Goal: Task Accomplishment & Management: Manage account settings

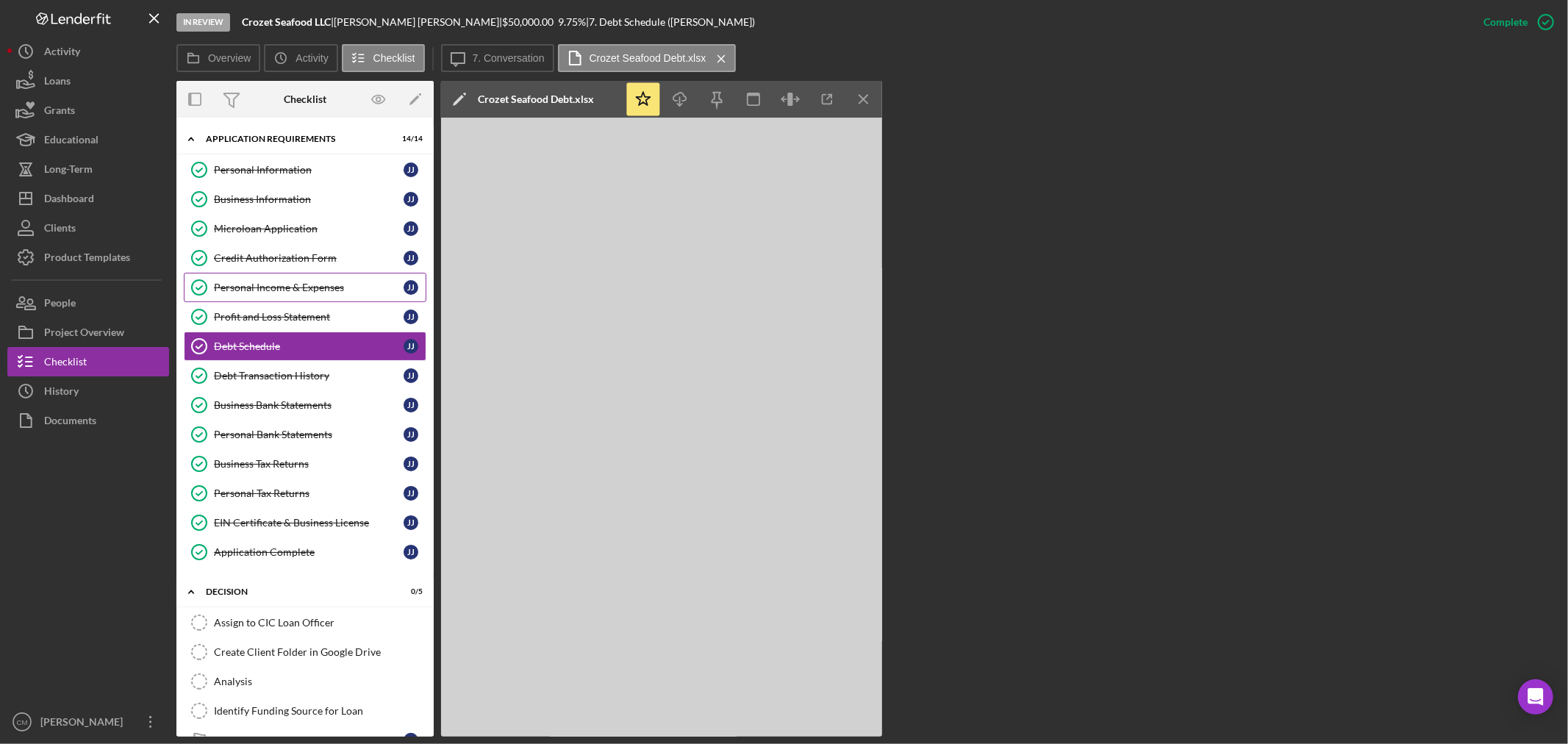
click at [309, 282] on div "Personal Income & Expenses" at bounding box center [308, 287] width 189 height 11
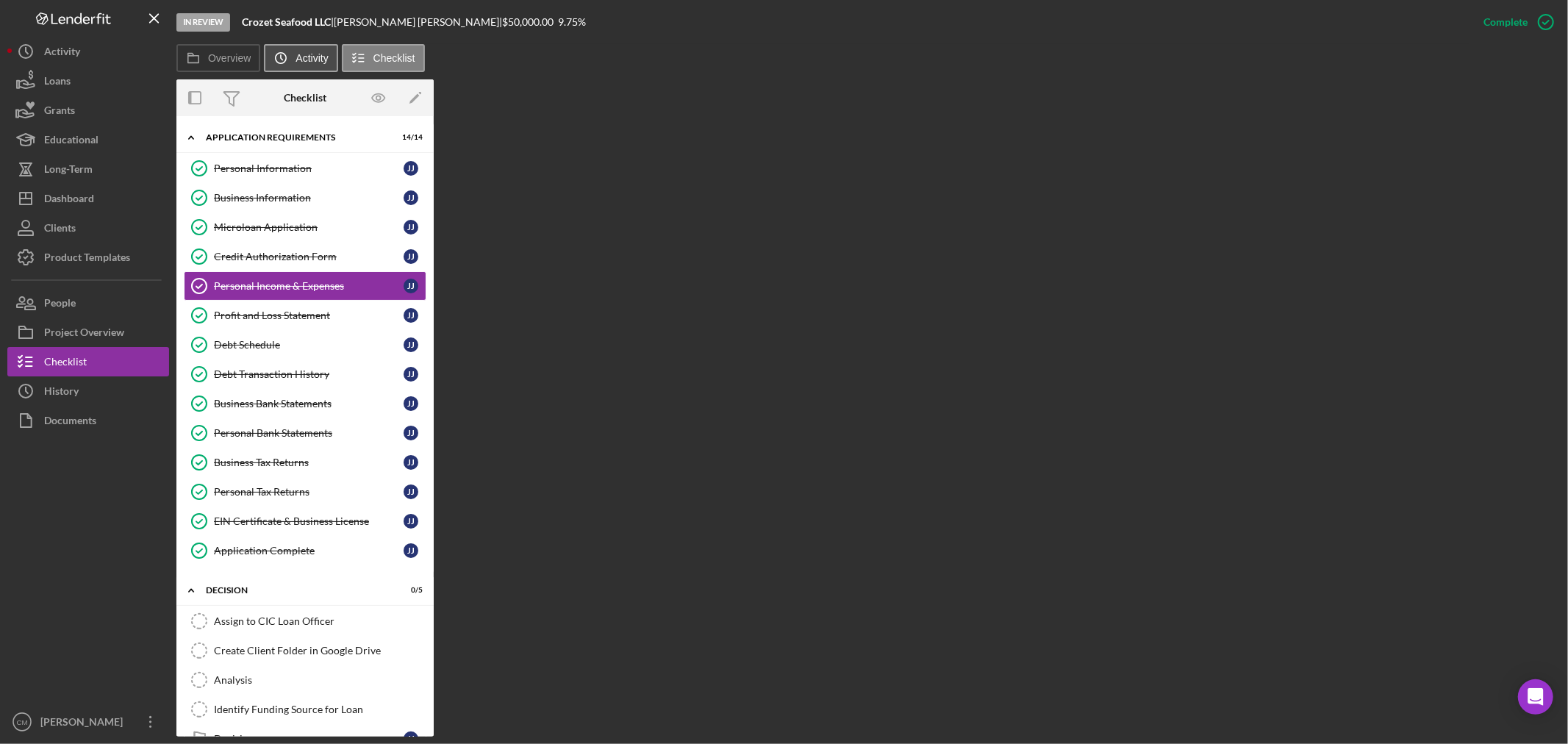
click at [291, 57] on icon "Icon/History" at bounding box center [280, 57] width 29 height 29
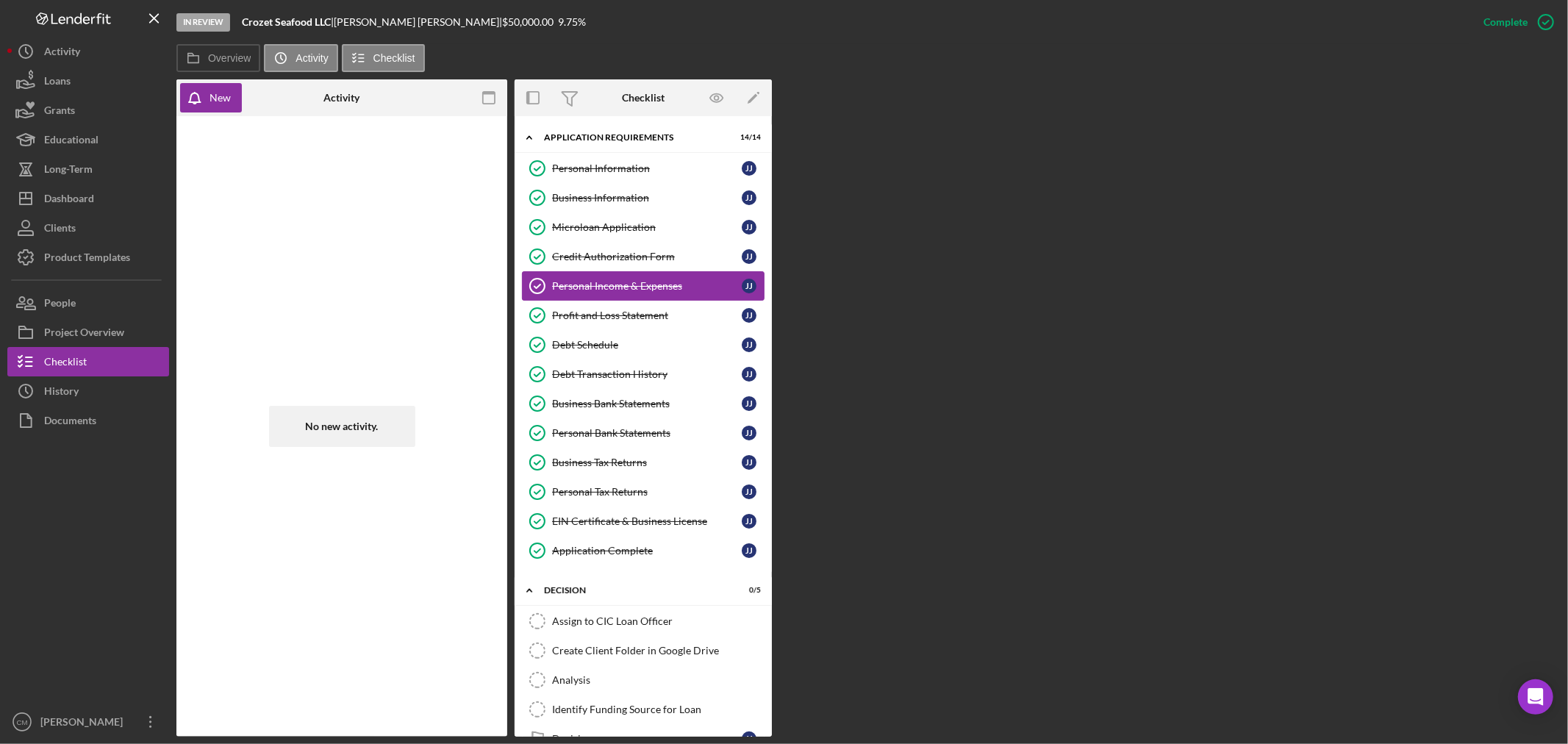
click at [611, 287] on div "Personal Income & Expenses" at bounding box center [646, 285] width 189 height 11
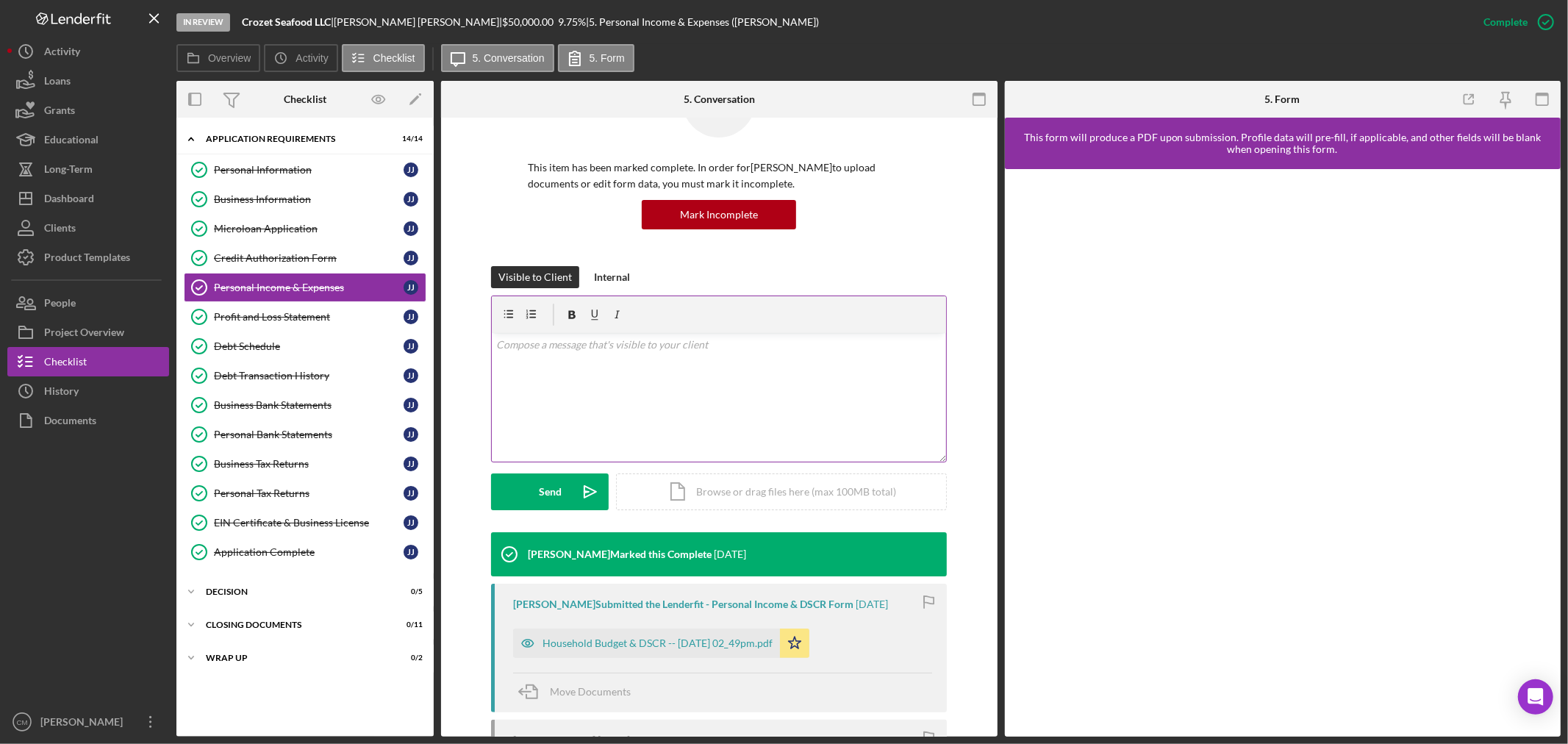
scroll to position [163, 0]
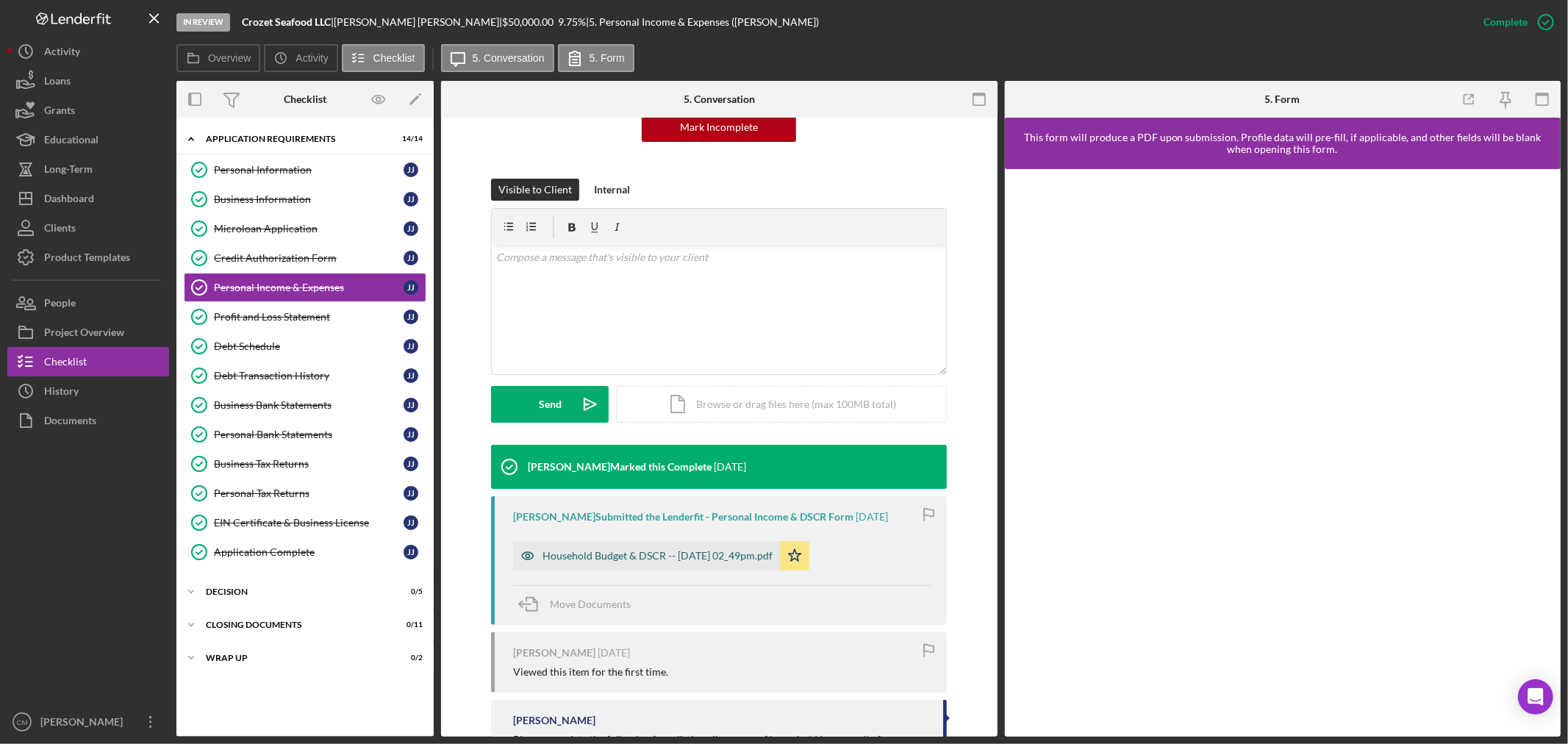
click at [526, 553] on icon "button" at bounding box center [528, 555] width 4 height 4
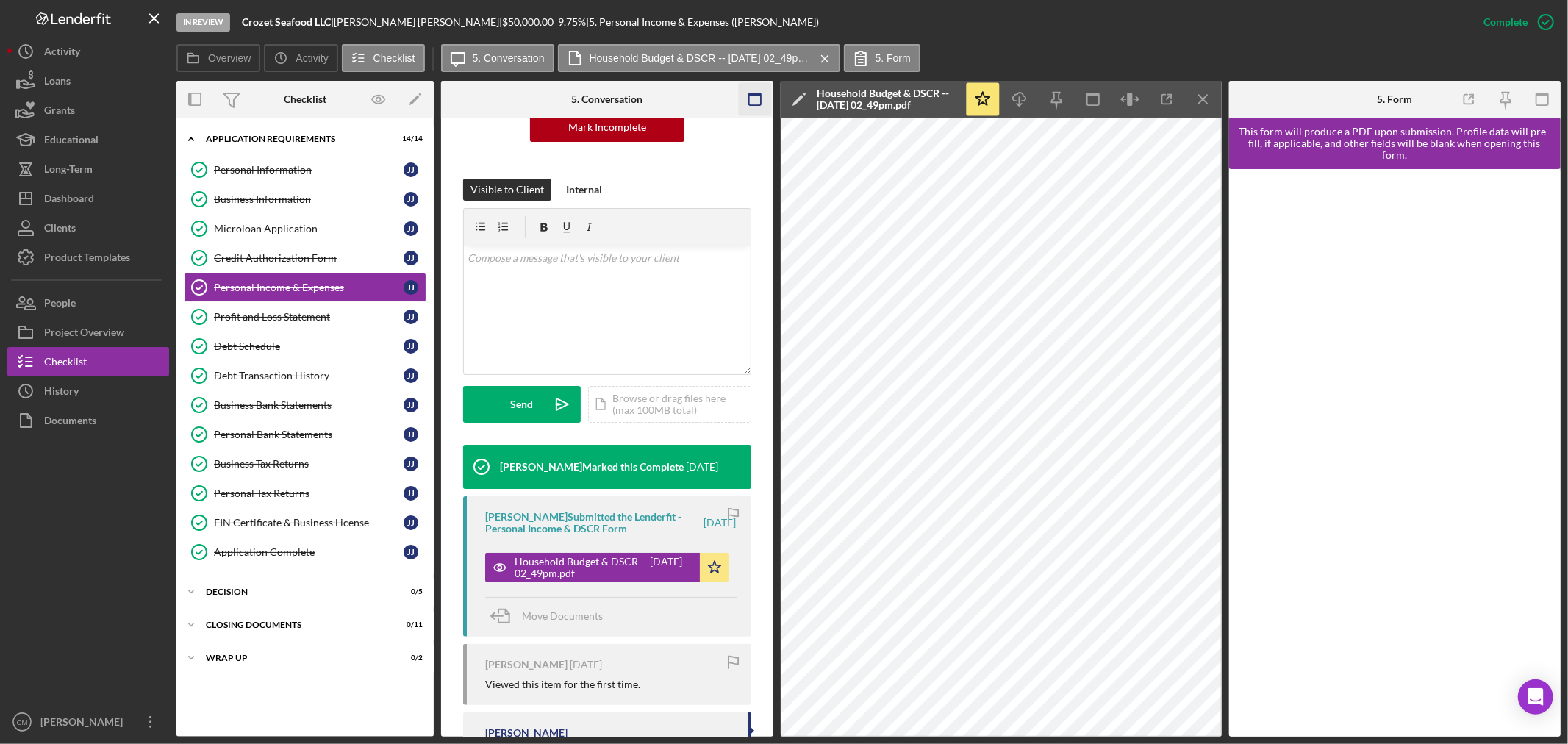
click at [748, 97] on rect "button" at bounding box center [754, 99] width 11 height 11
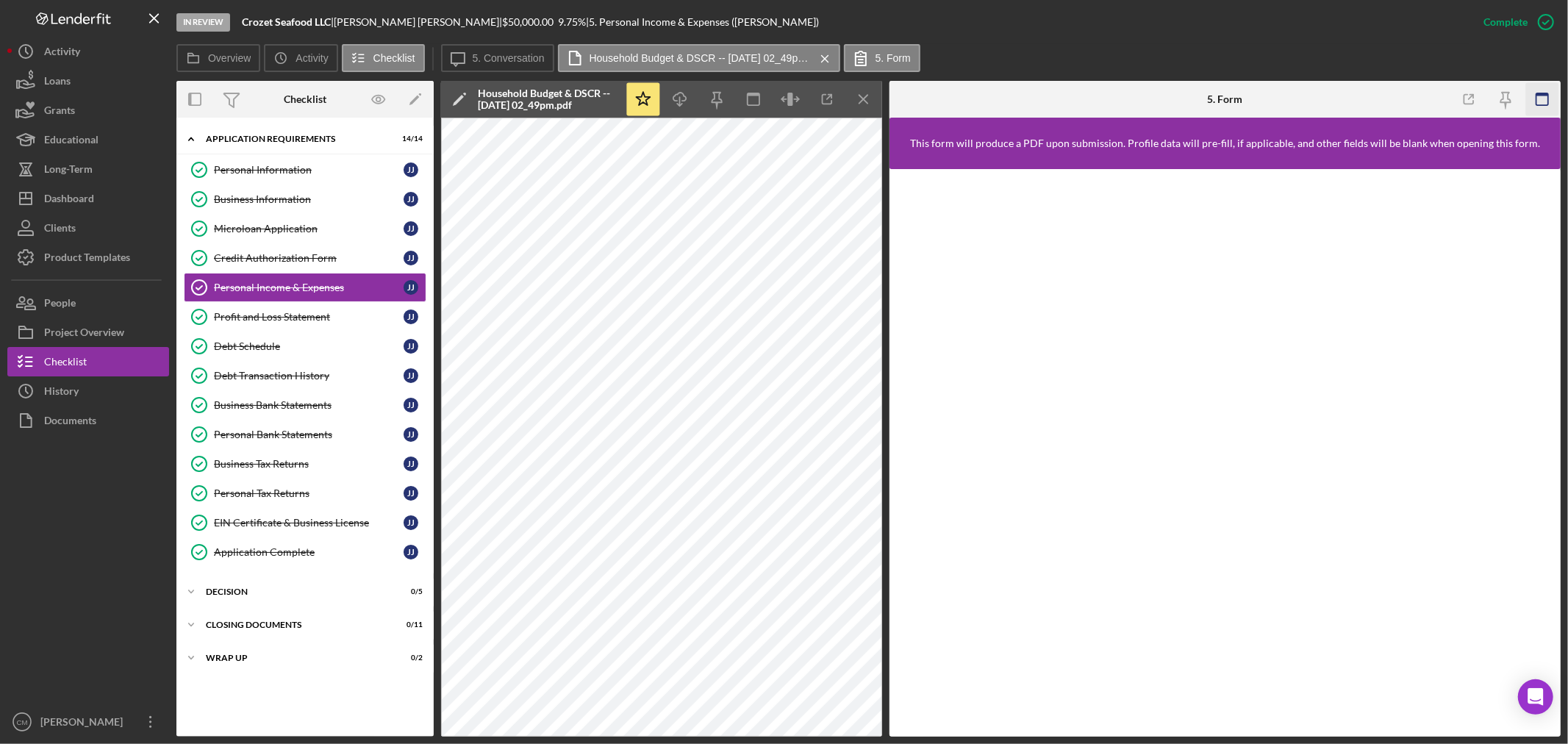
click at [1547, 98] on icon "button" at bounding box center [1542, 99] width 33 height 33
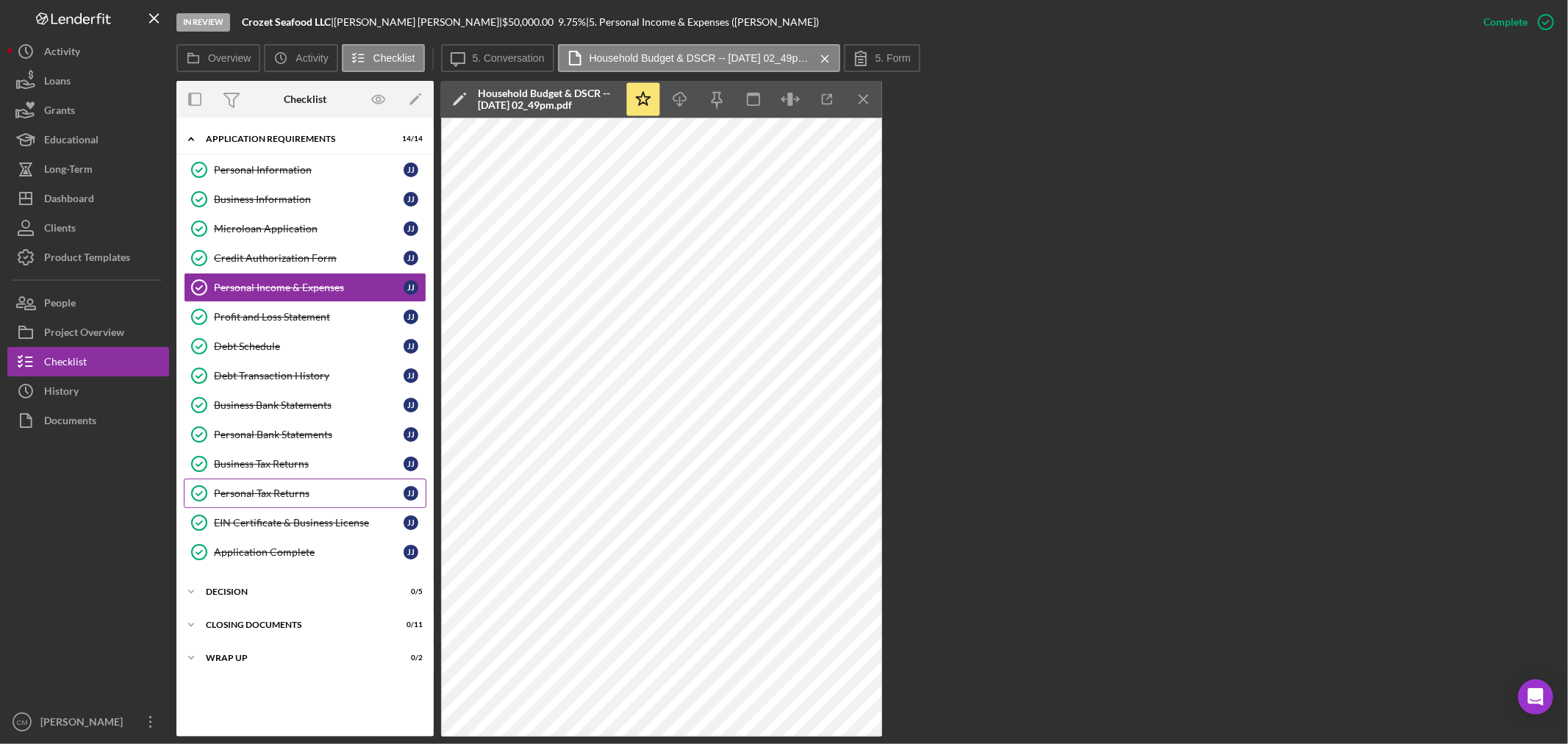
click at [287, 494] on div "Personal Tax Returns" at bounding box center [308, 493] width 189 height 11
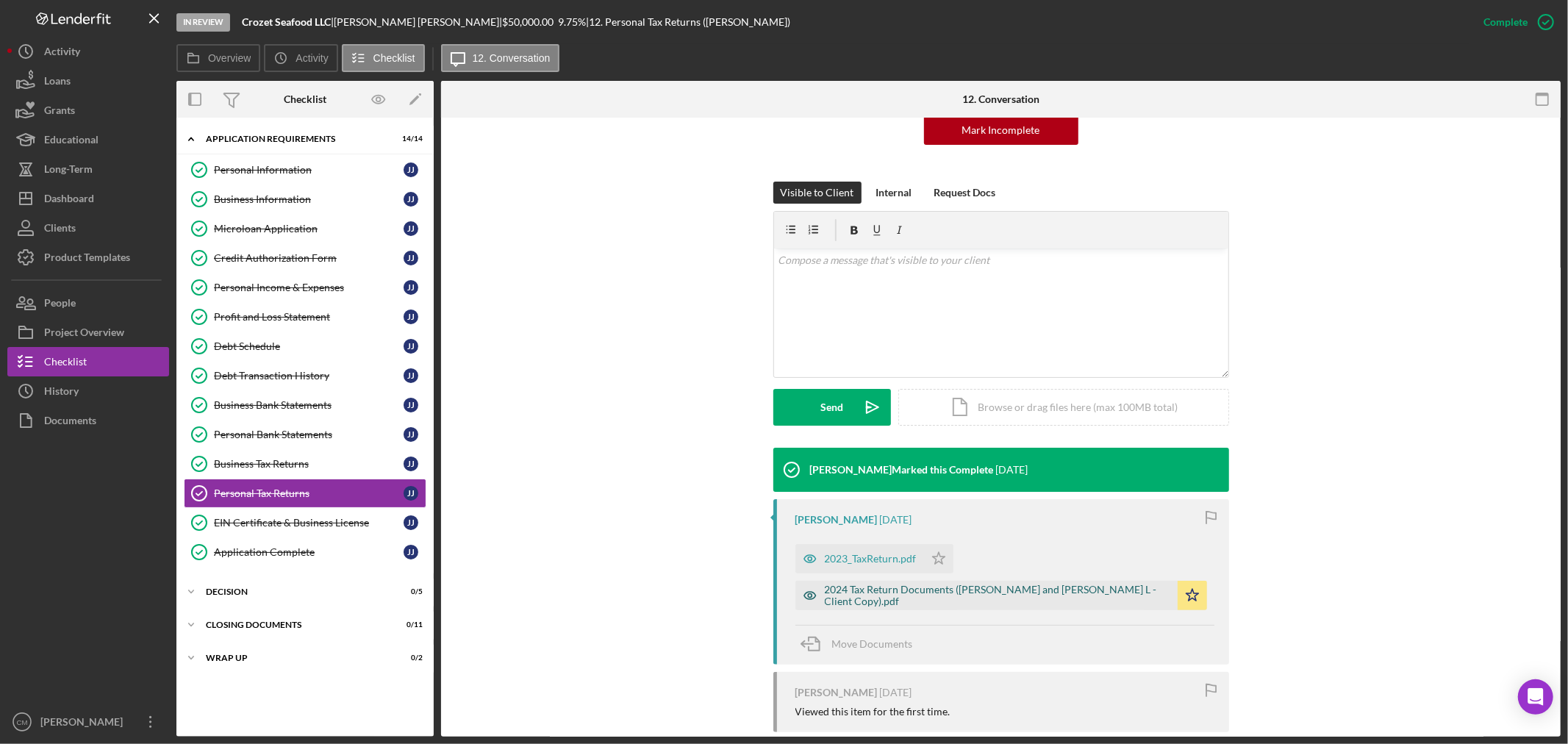
scroll to position [163, 0]
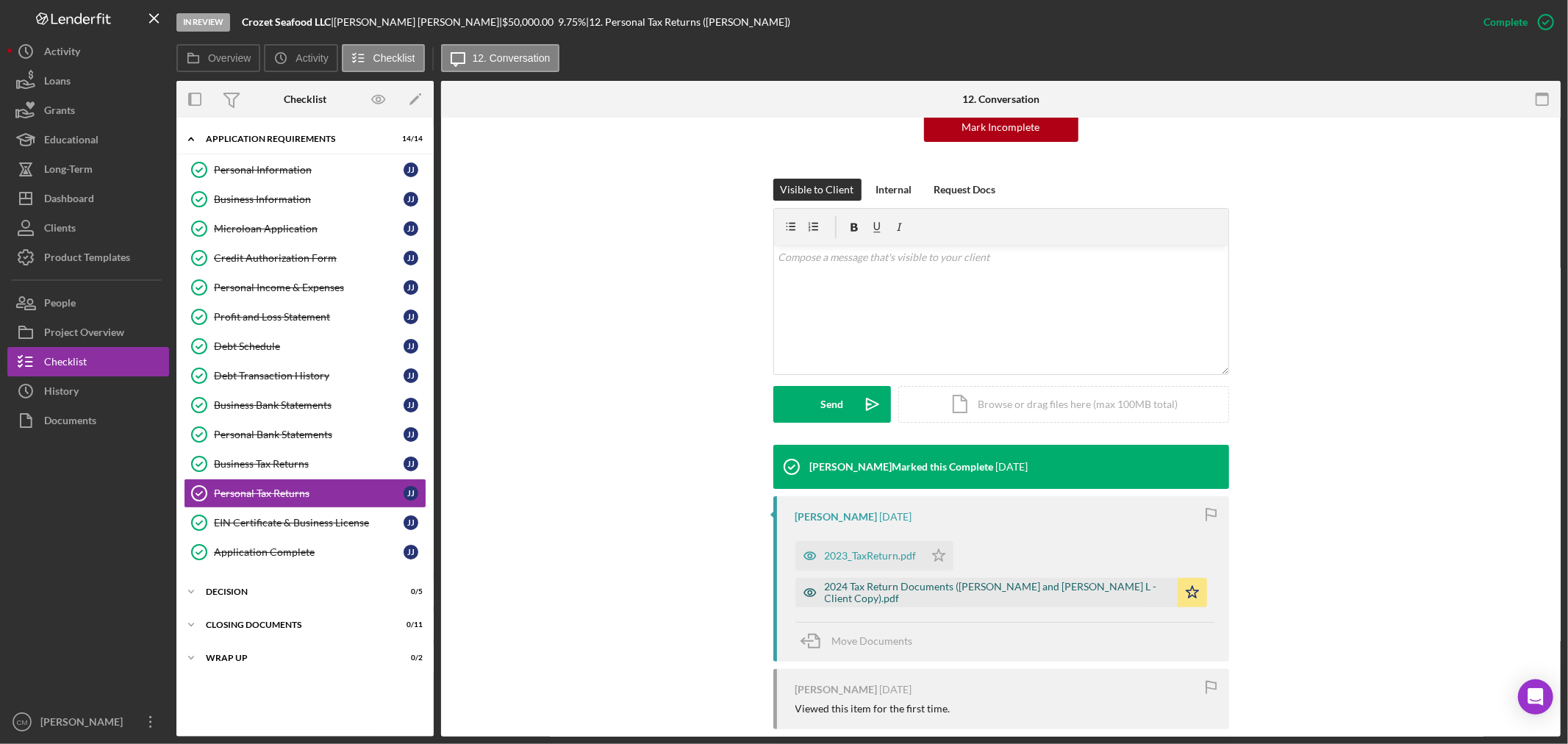
click at [808, 593] on icon "button" at bounding box center [809, 591] width 29 height 29
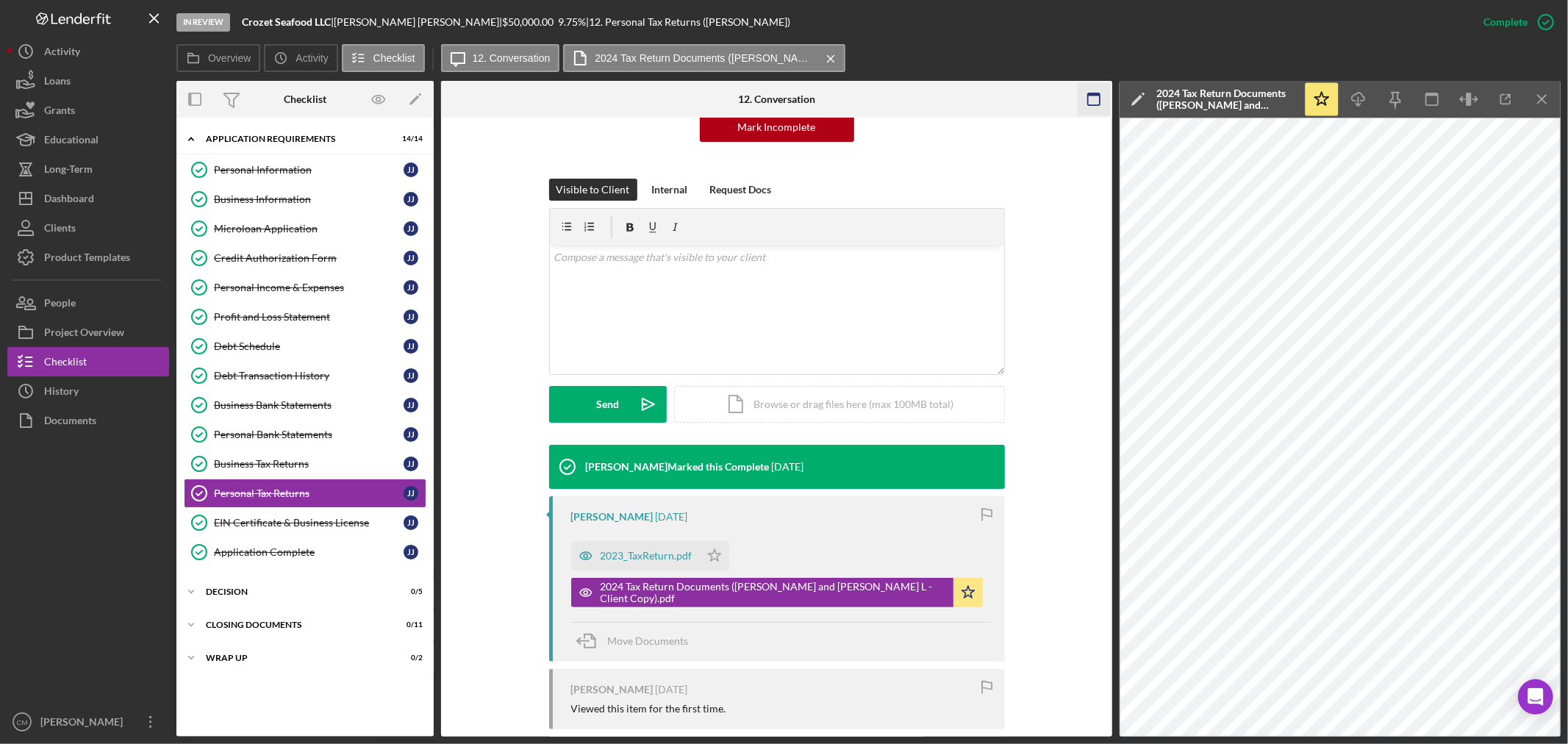
click at [1091, 101] on icon "button" at bounding box center [1093, 99] width 33 height 33
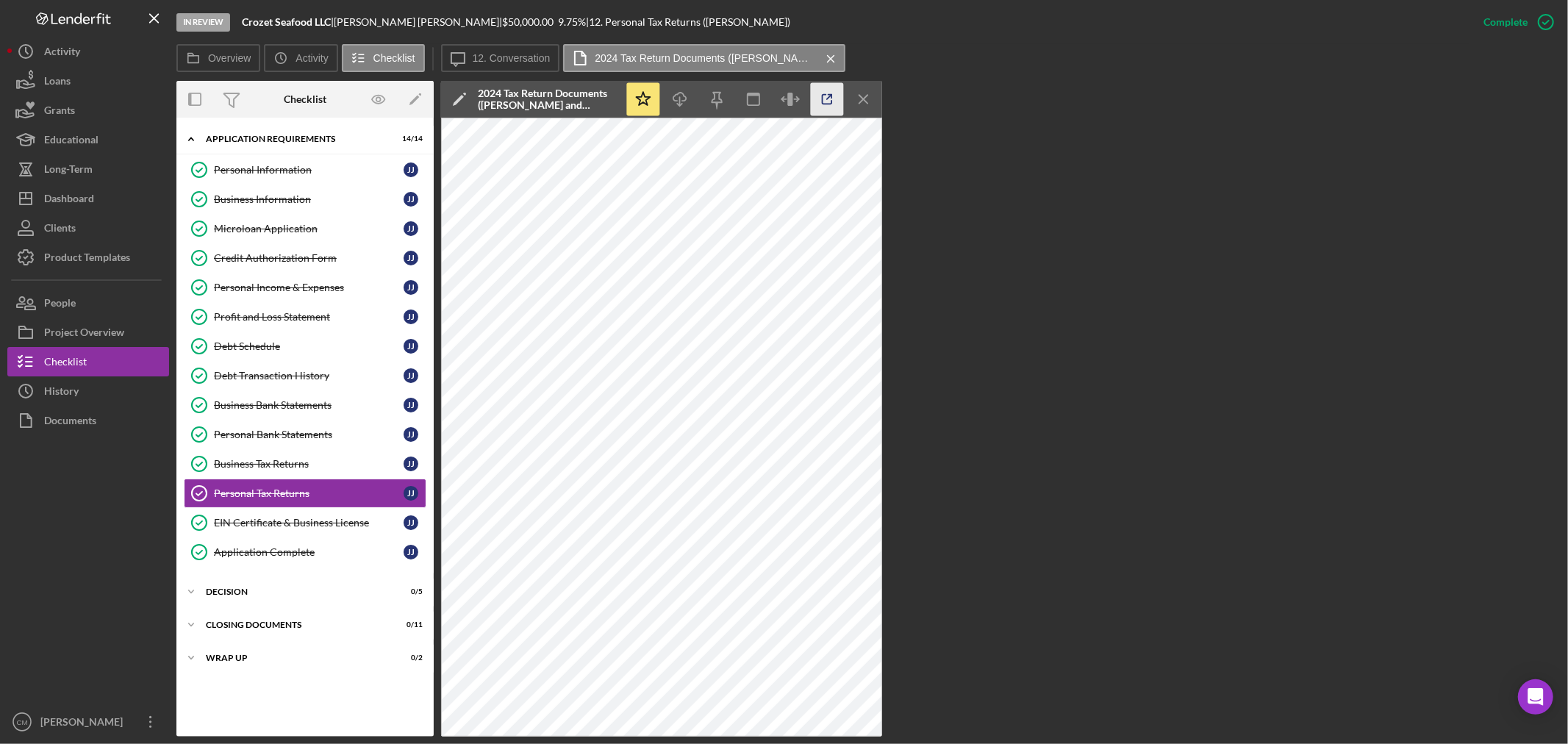
click at [831, 105] on icon "button" at bounding box center [827, 99] width 33 height 33
click at [307, 288] on div "Personal Income & Expenses" at bounding box center [308, 287] width 189 height 11
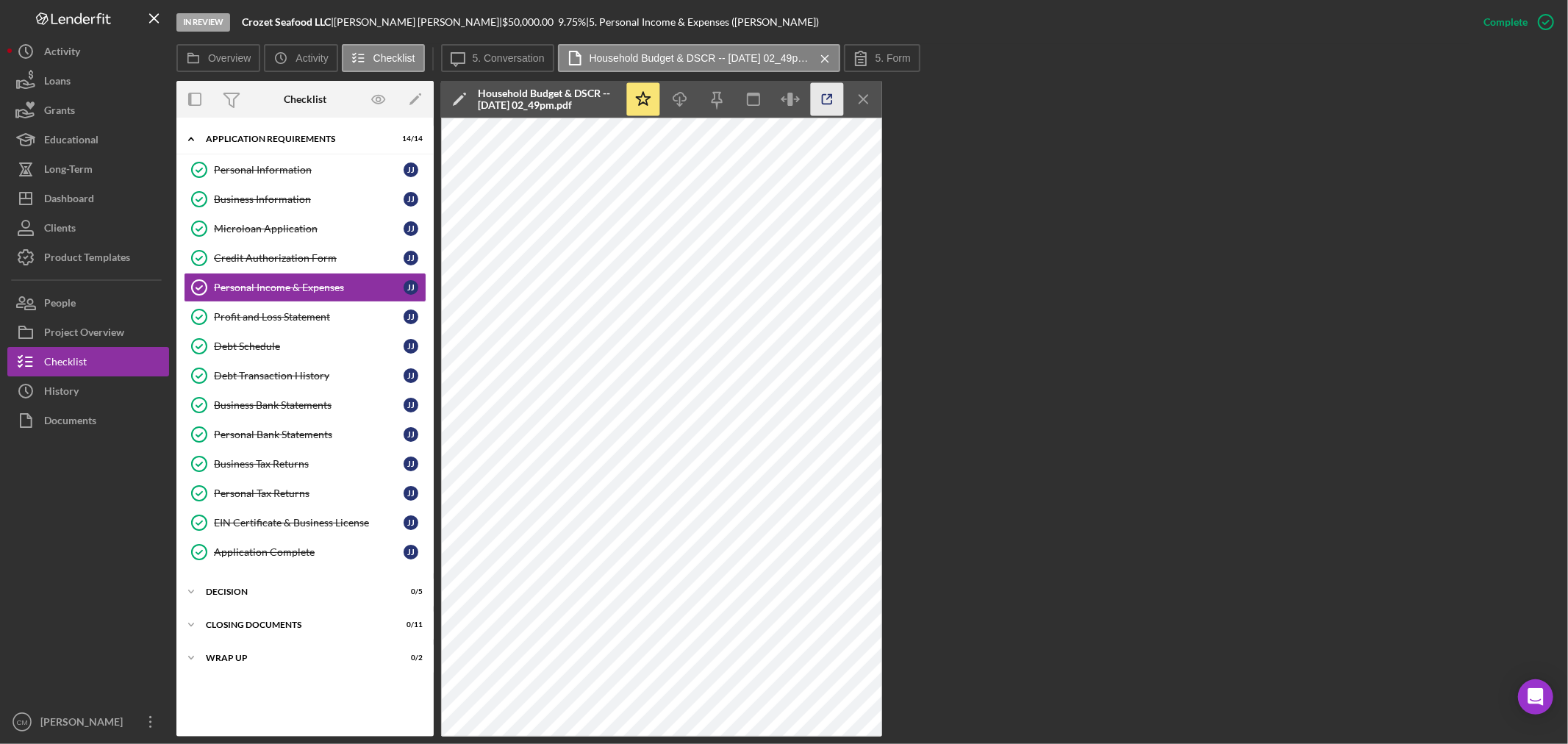
click at [831, 95] on polyline "button" at bounding box center [830, 97] width 4 height 4
click at [302, 401] on div "Business Bank Statements" at bounding box center [308, 405] width 189 height 11
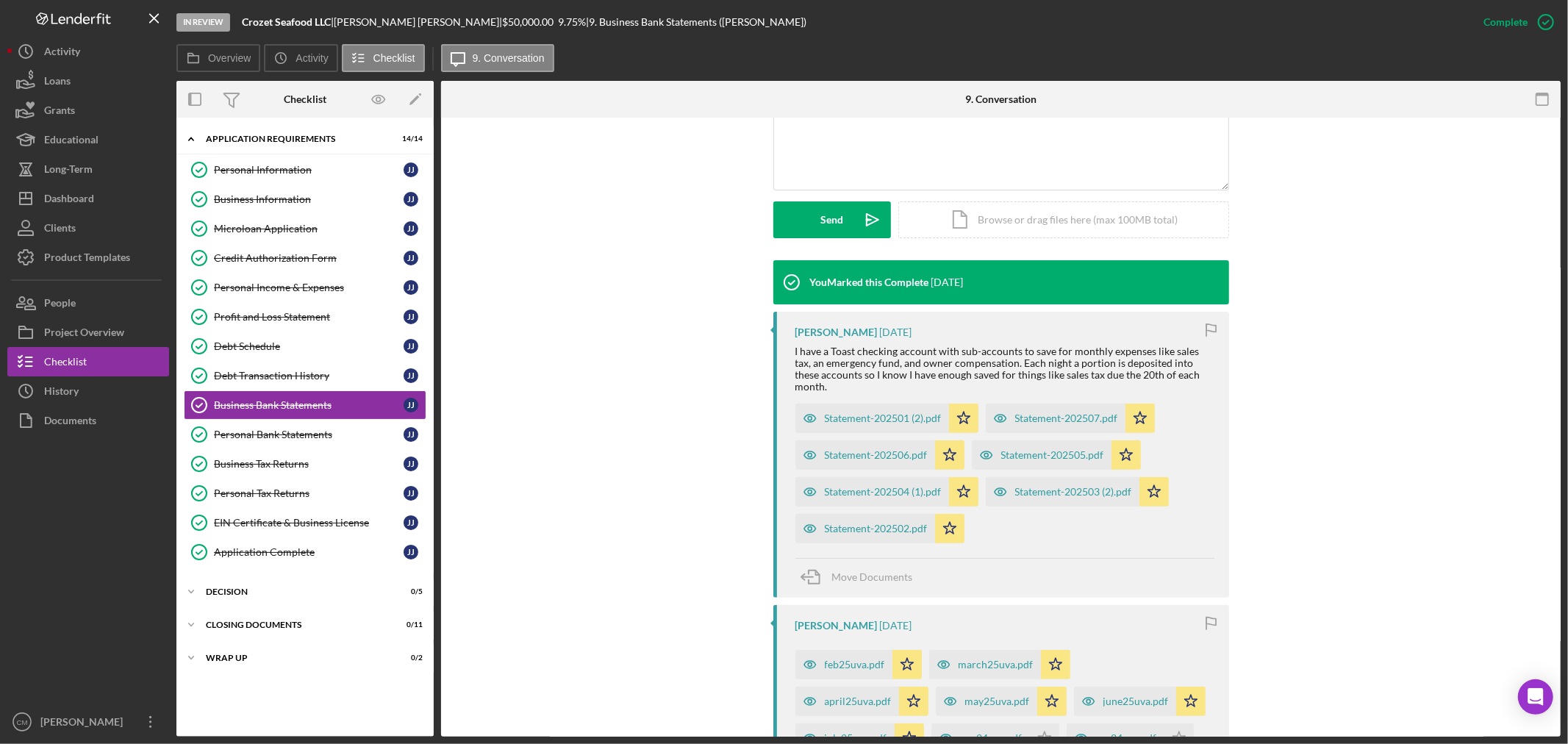
scroll to position [408, 0]
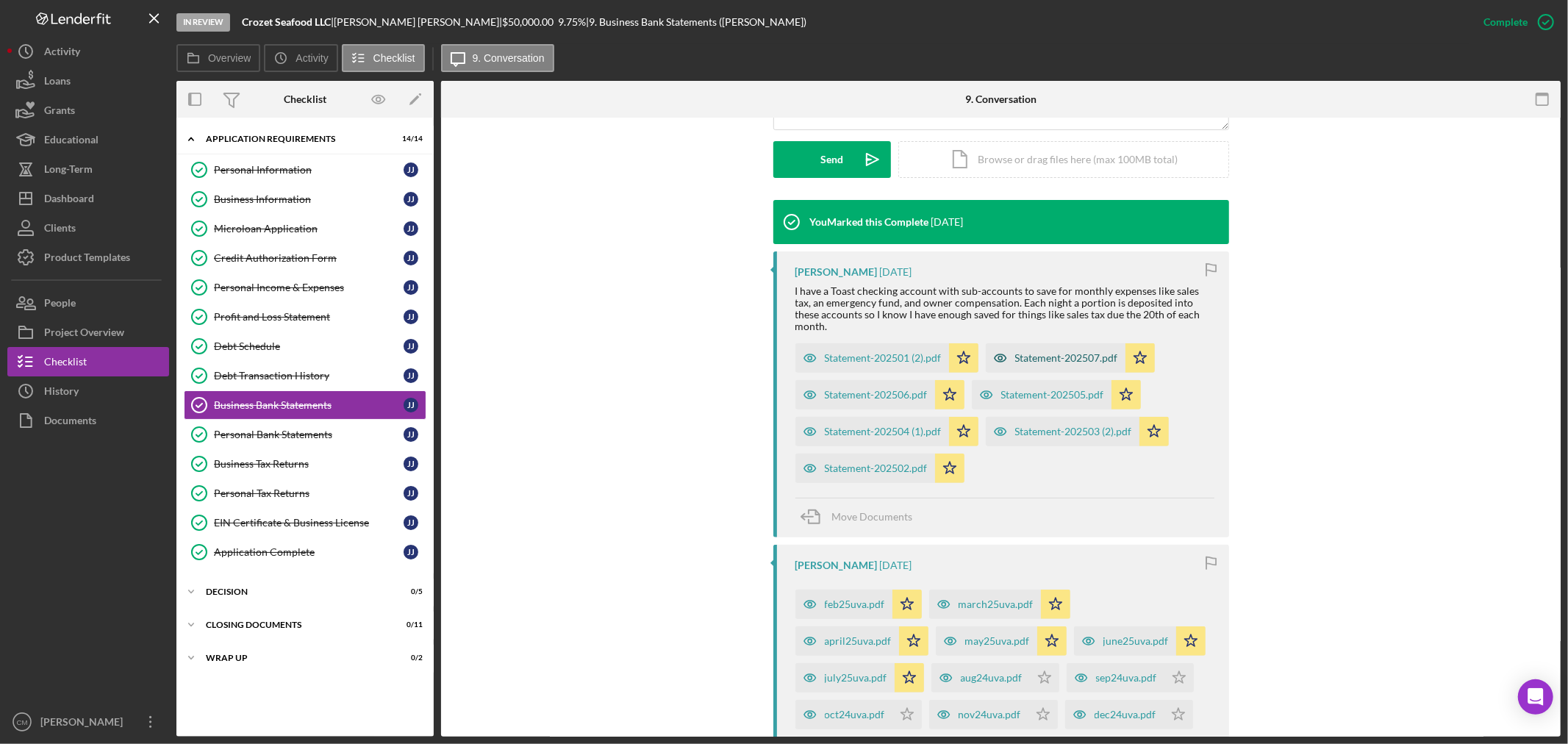
click at [998, 346] on icon "button" at bounding box center [1000, 357] width 29 height 29
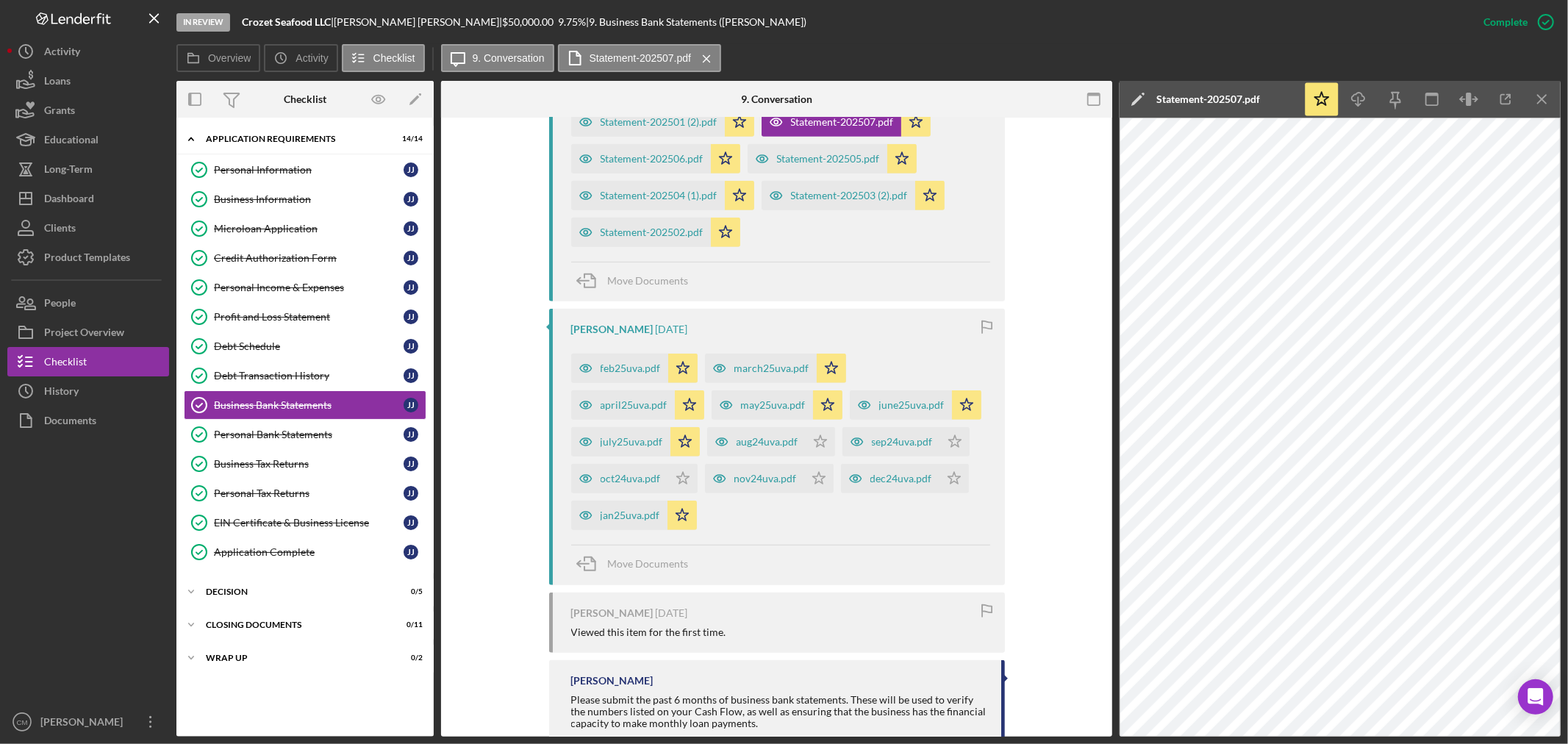
scroll to position [653, 0]
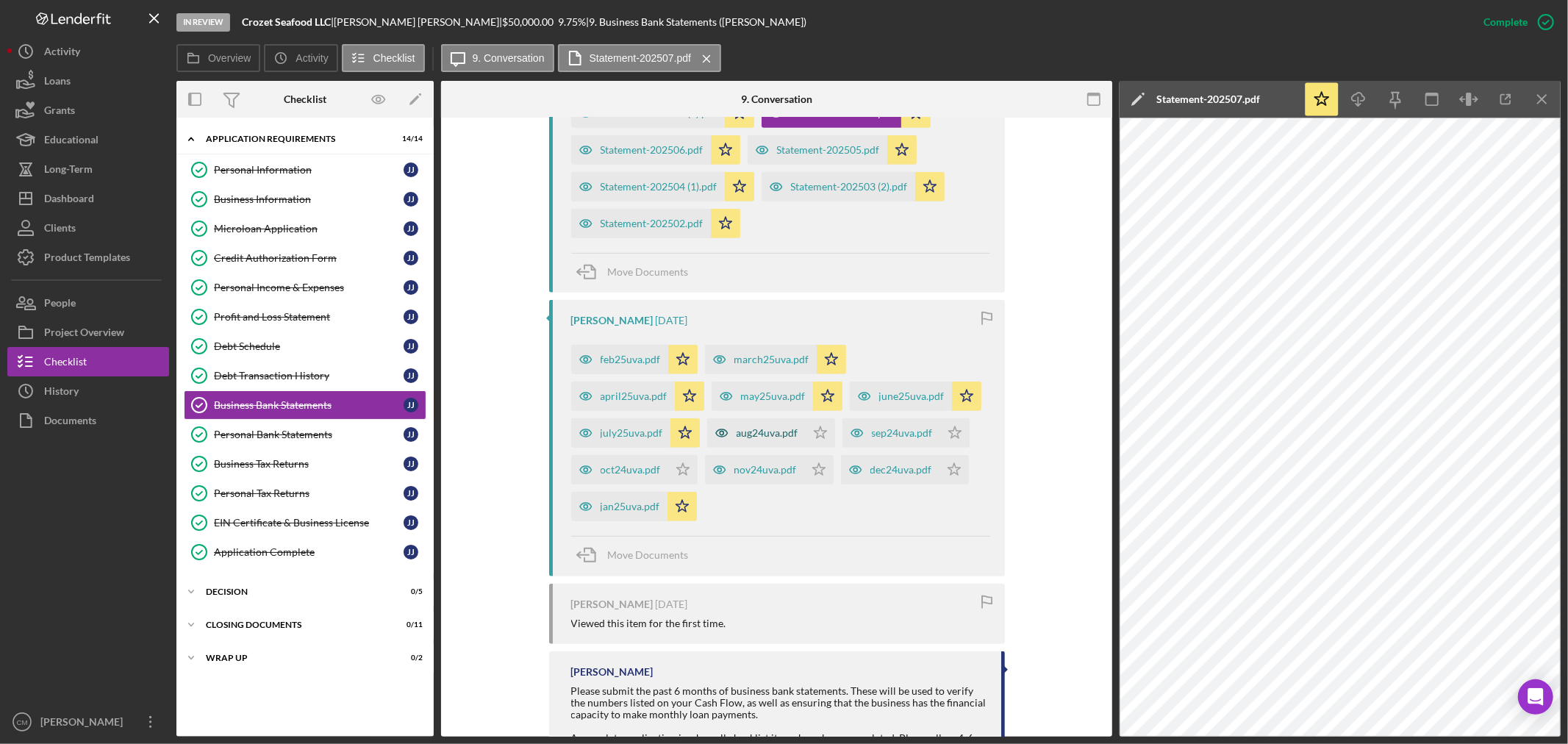
click at [591, 117] on icon "button" at bounding box center [585, 113] width 11 height 8
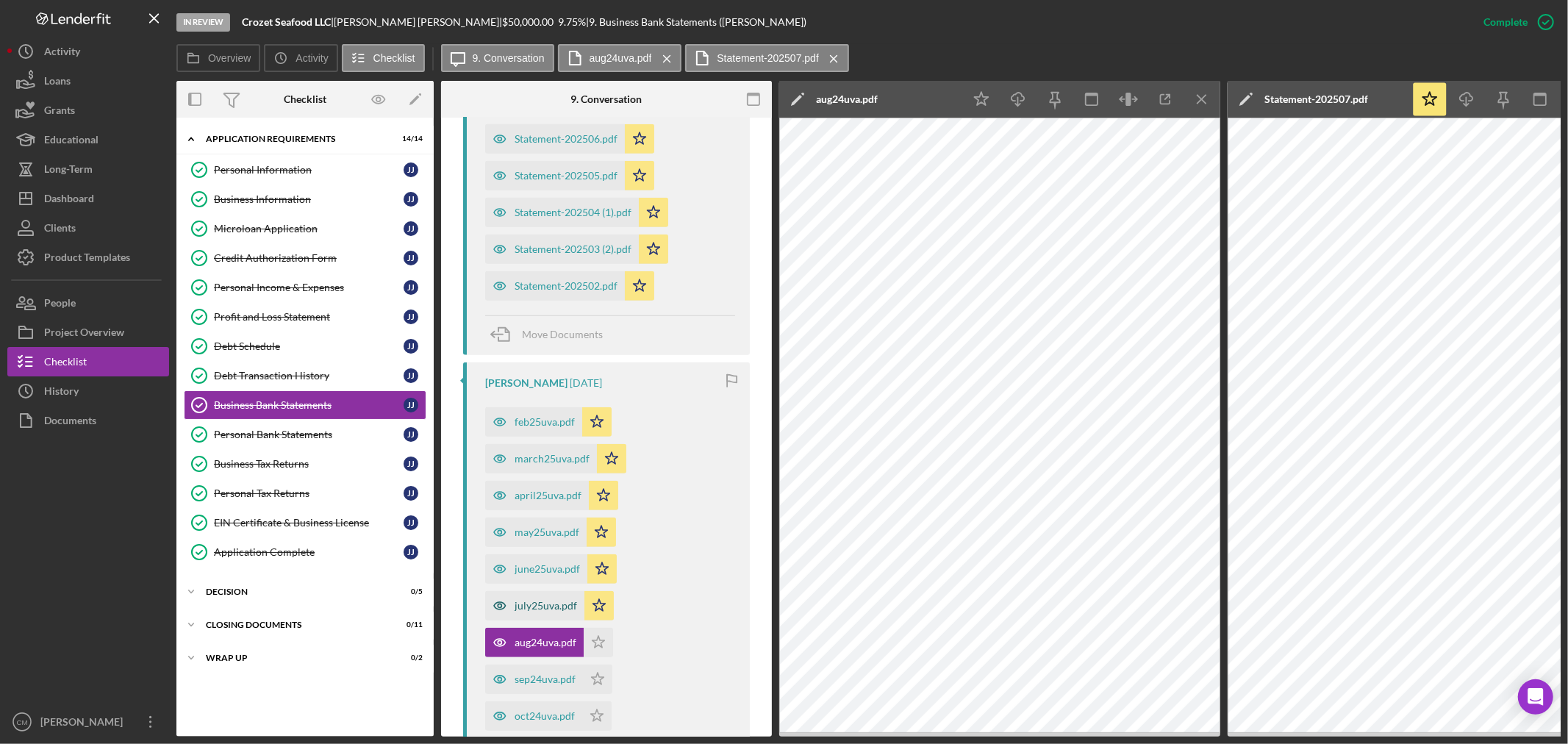
click at [500, 67] on icon "button" at bounding box center [499, 65] width 4 height 4
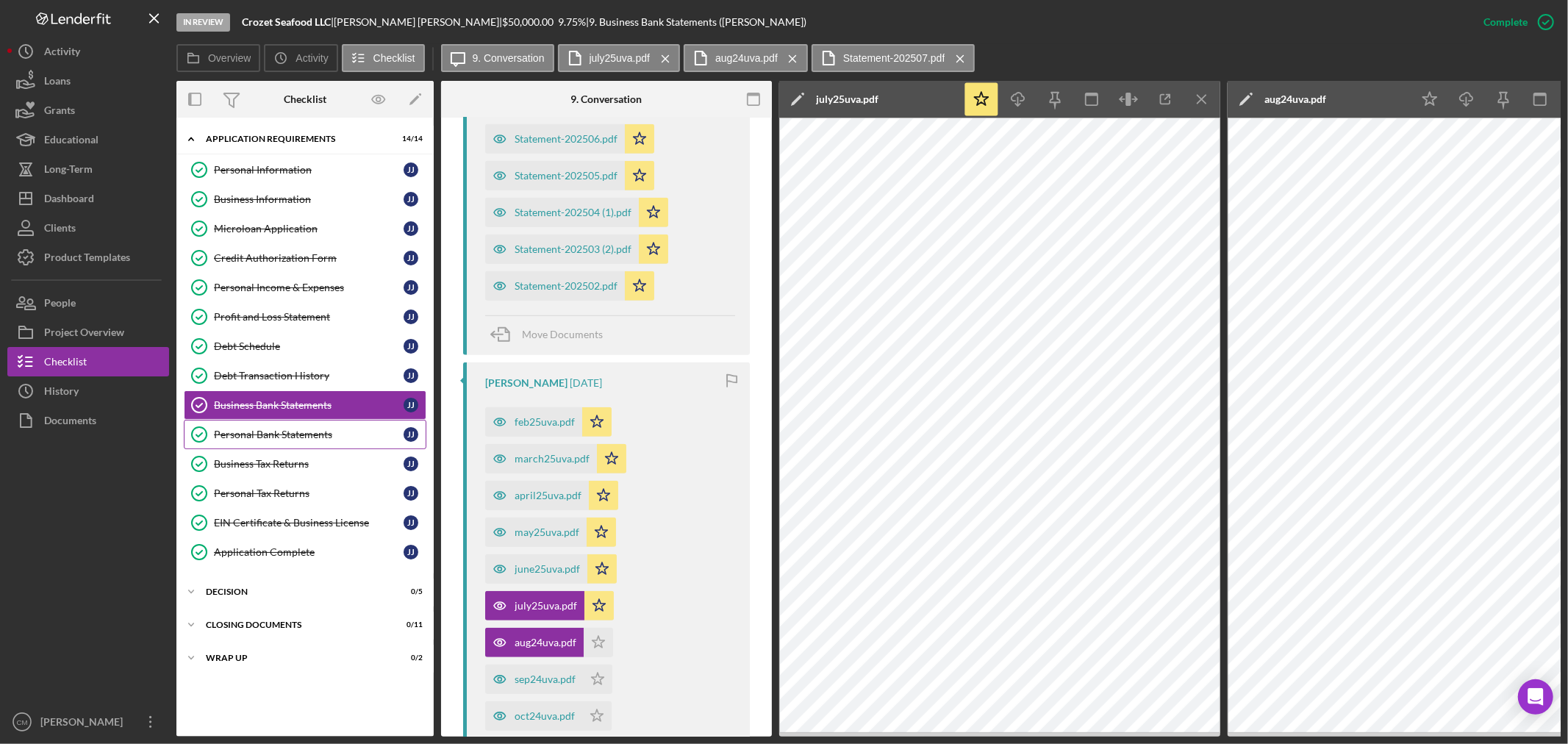
click at [307, 439] on div "Personal Bank Statements" at bounding box center [308, 434] width 189 height 11
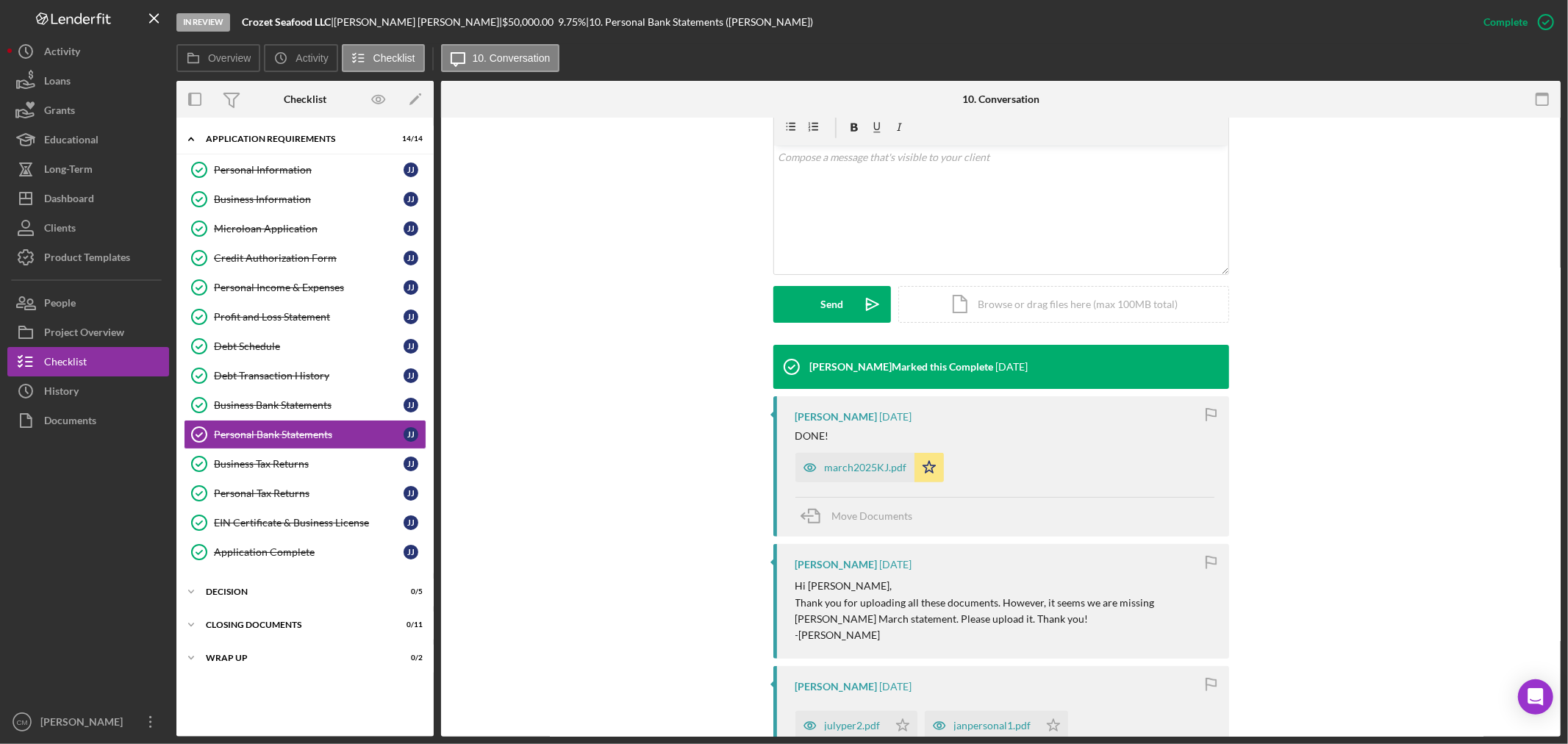
scroll to position [326, 0]
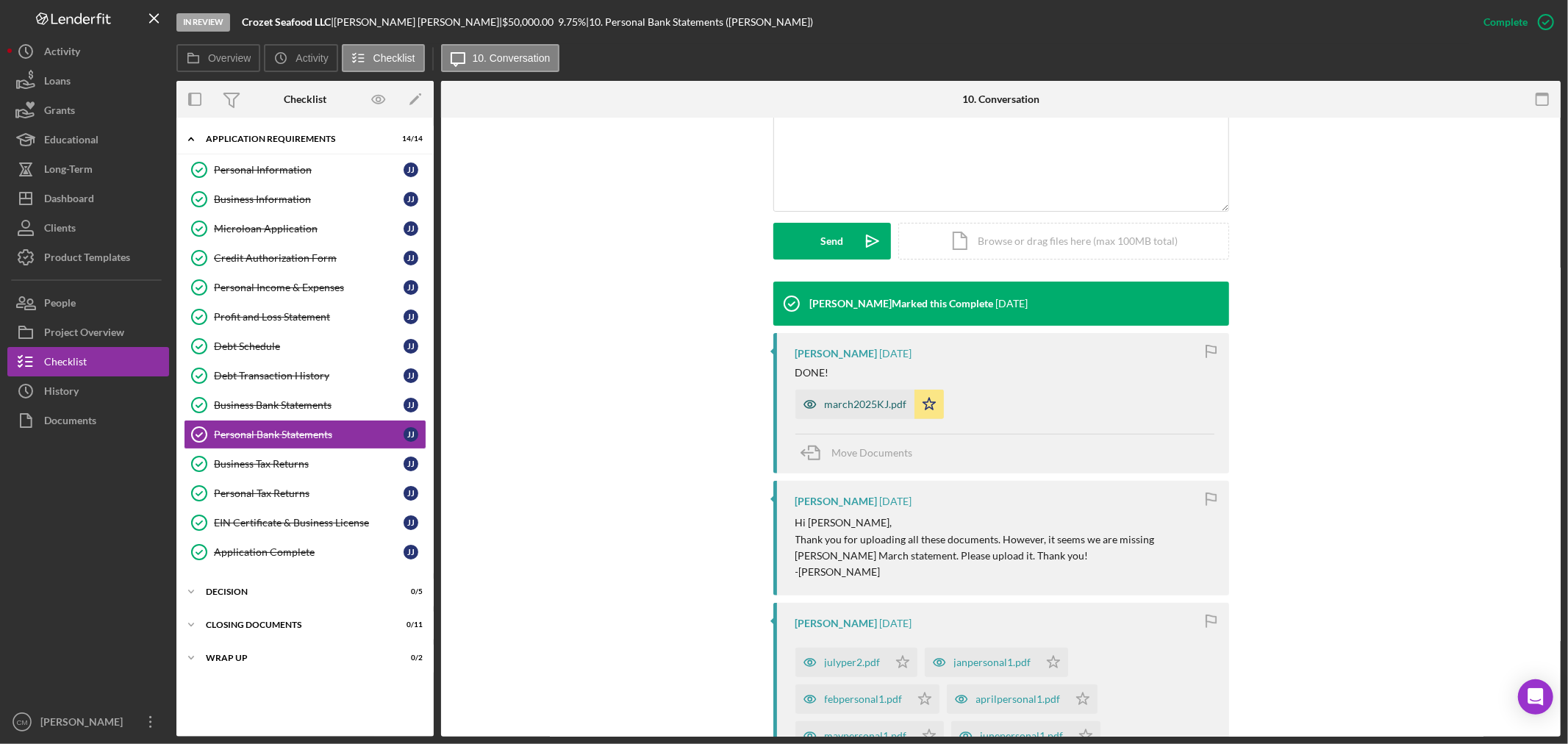
click at [806, 406] on icon "button" at bounding box center [809, 403] width 29 height 29
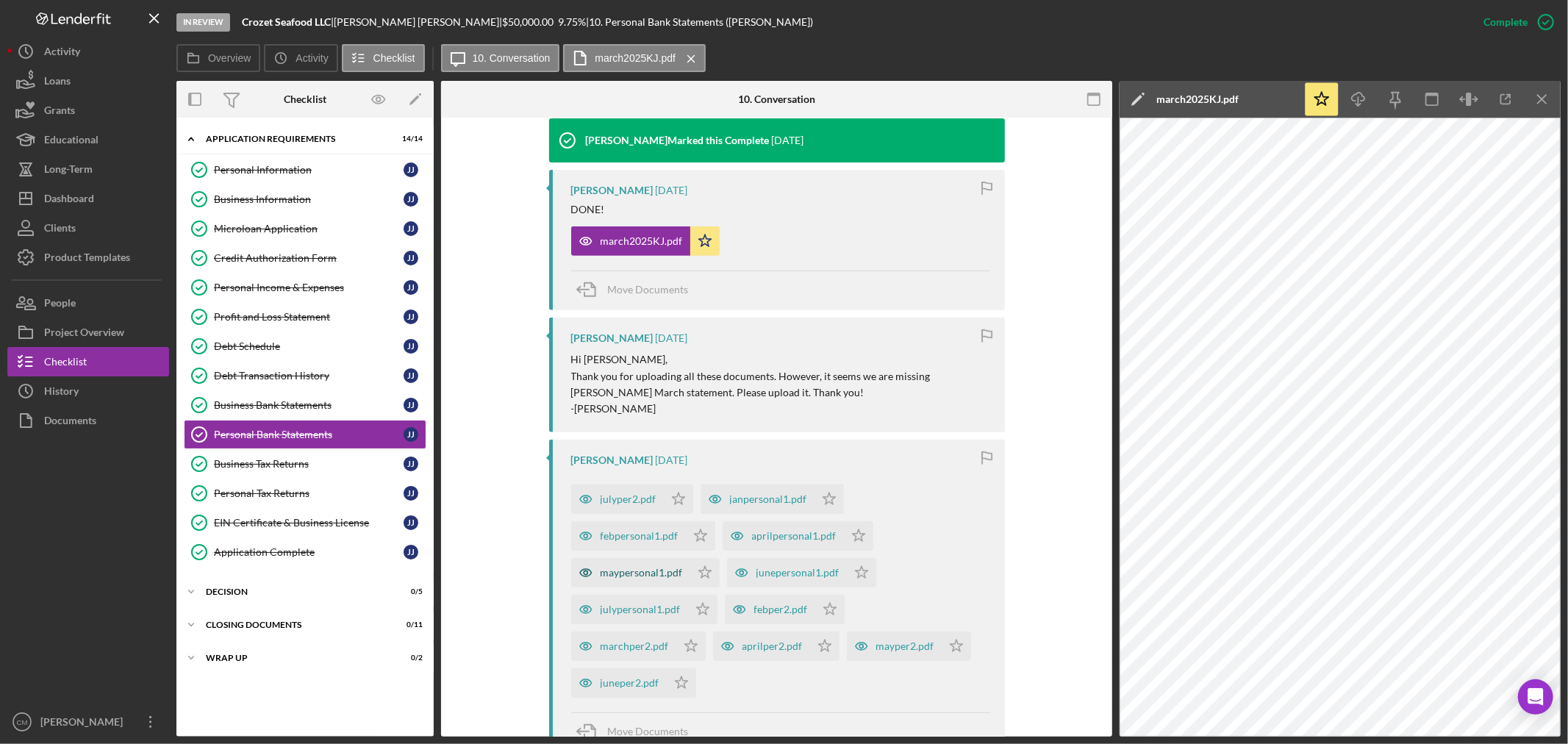
scroll to position [735, 0]
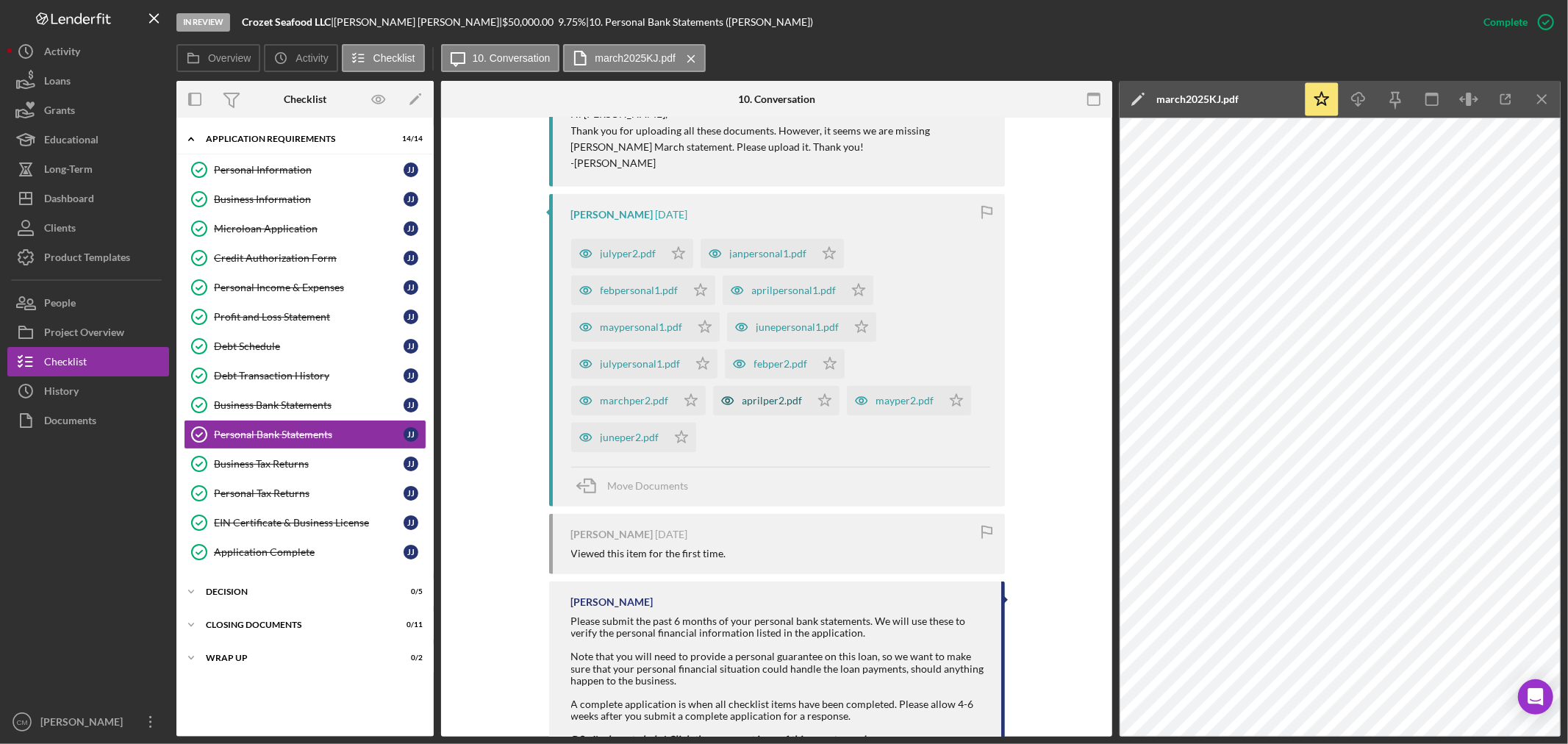
click at [713, 400] on icon "button" at bounding box center [727, 400] width 29 height 29
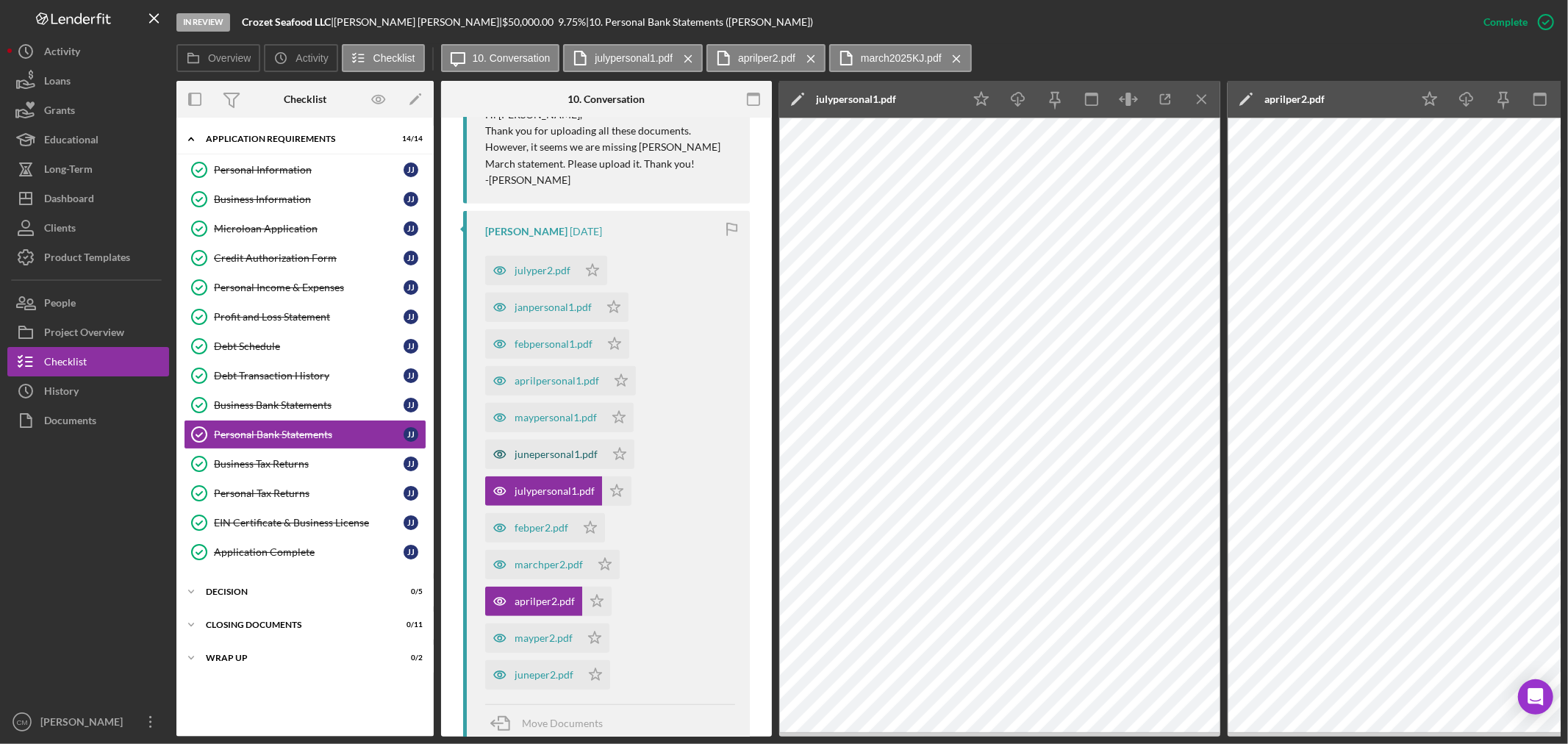
click at [493, 453] on icon "button" at bounding box center [499, 454] width 29 height 29
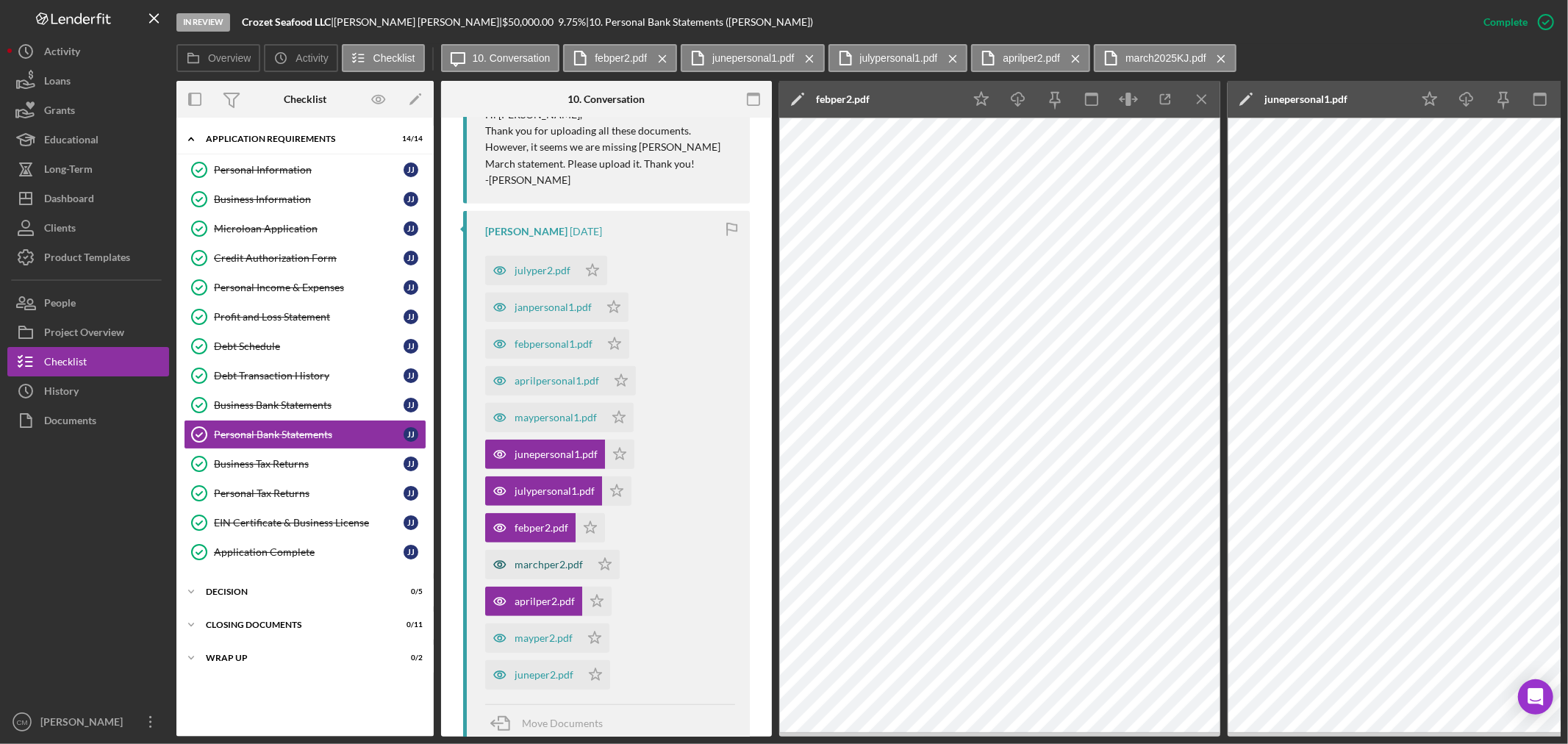
click at [497, 564] on icon "button" at bounding box center [499, 564] width 29 height 29
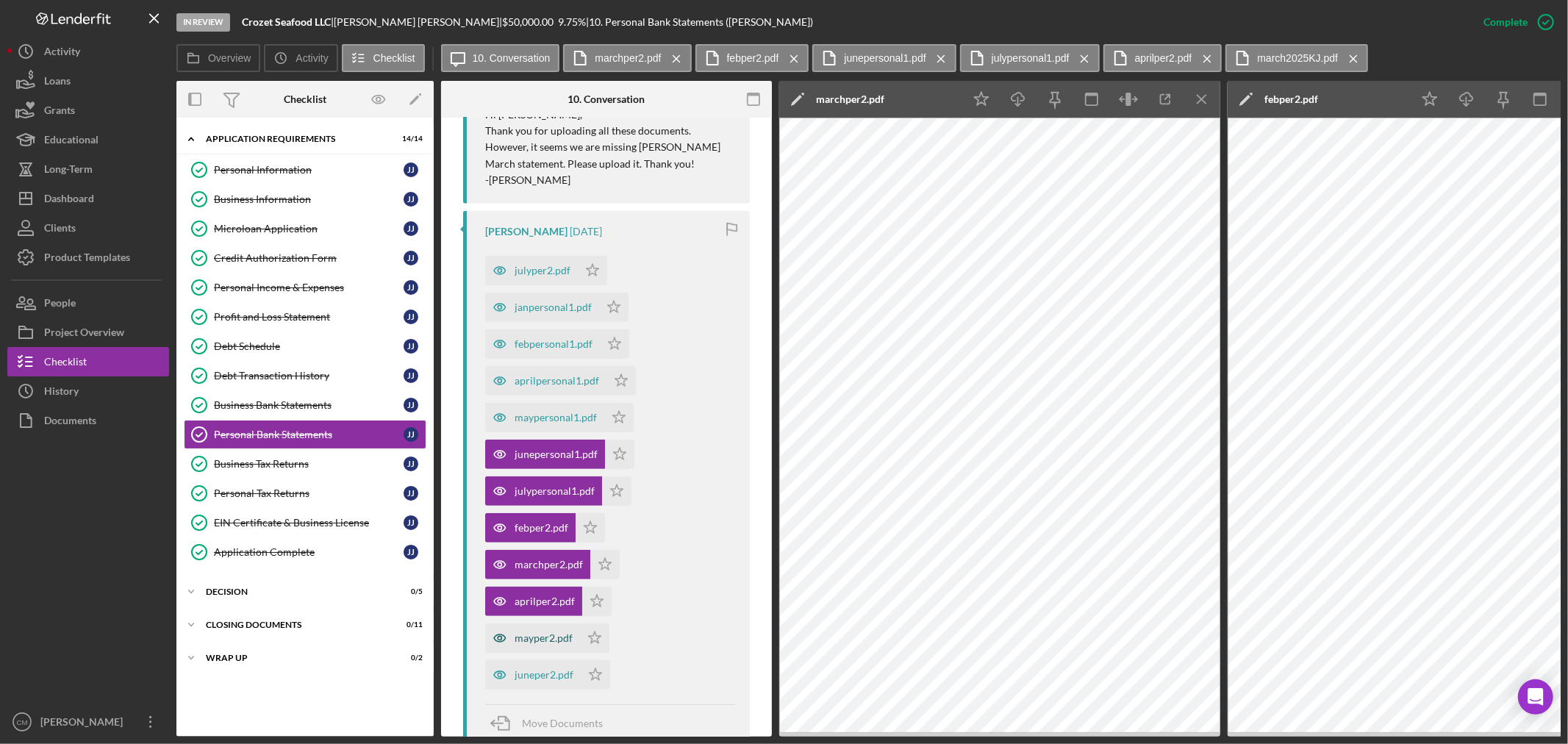
click at [502, 639] on icon "button" at bounding box center [499, 638] width 29 height 29
click at [495, 676] on icon "button" at bounding box center [499, 674] width 29 height 29
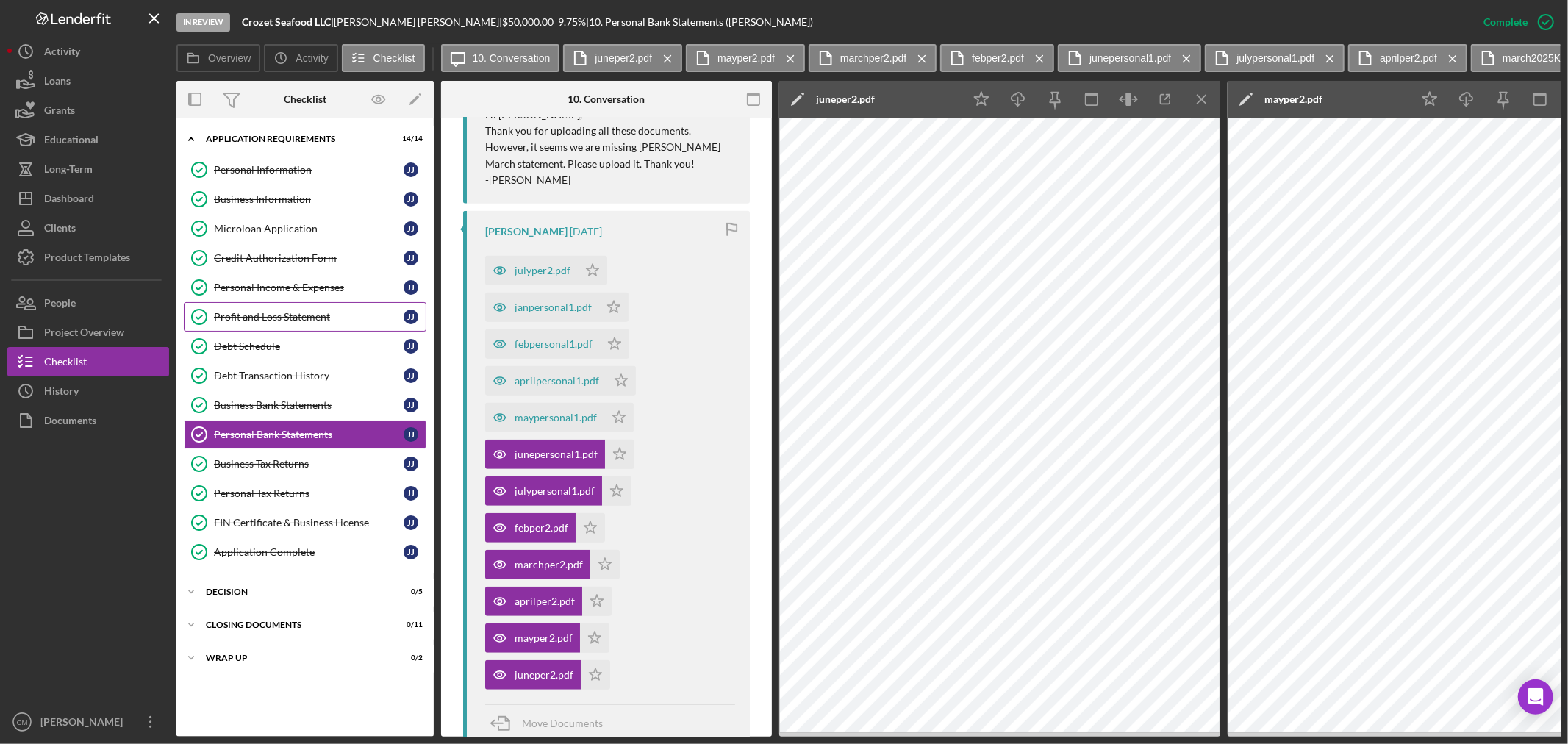
click at [352, 316] on div "Profit and Loss Statement" at bounding box center [308, 316] width 189 height 11
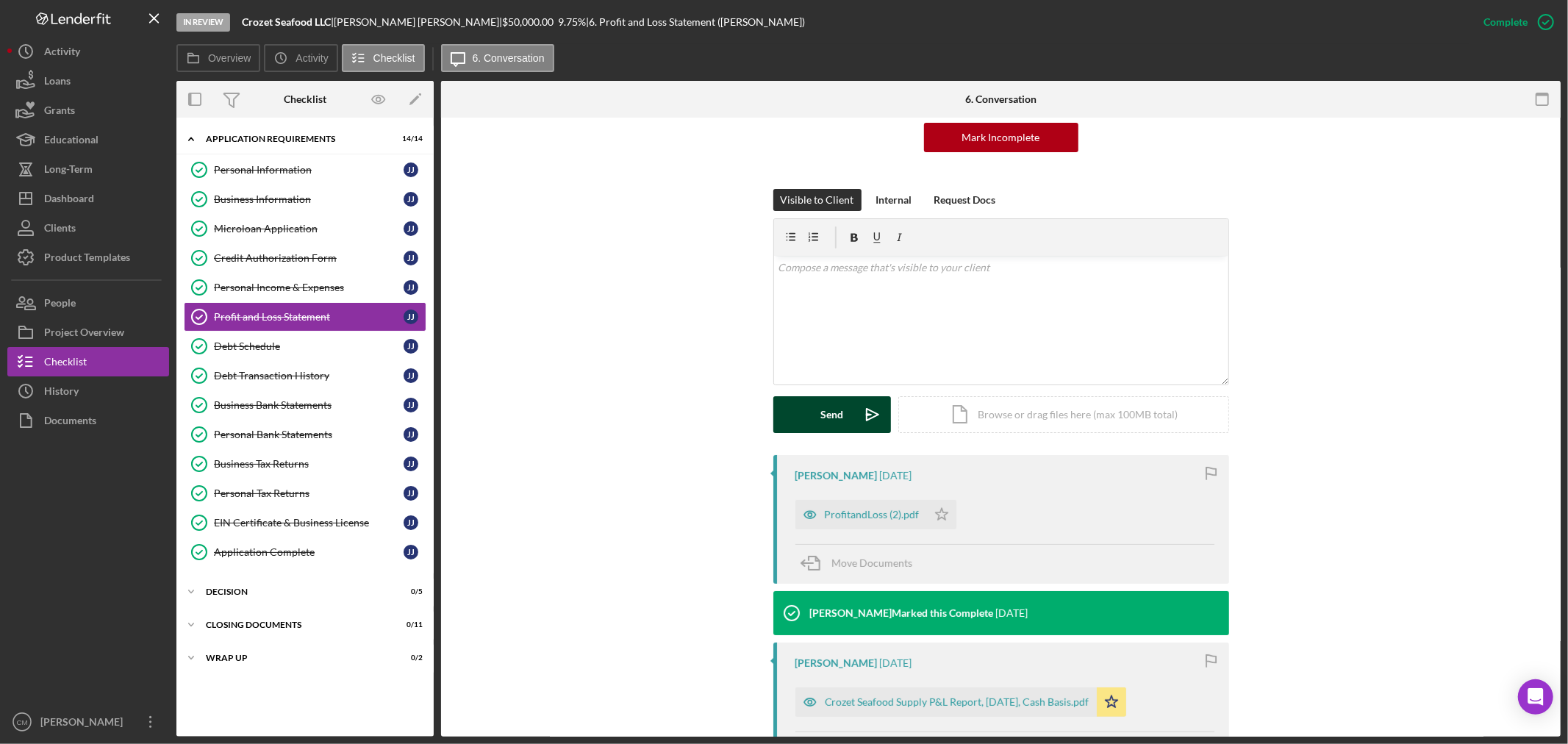
scroll to position [163, 0]
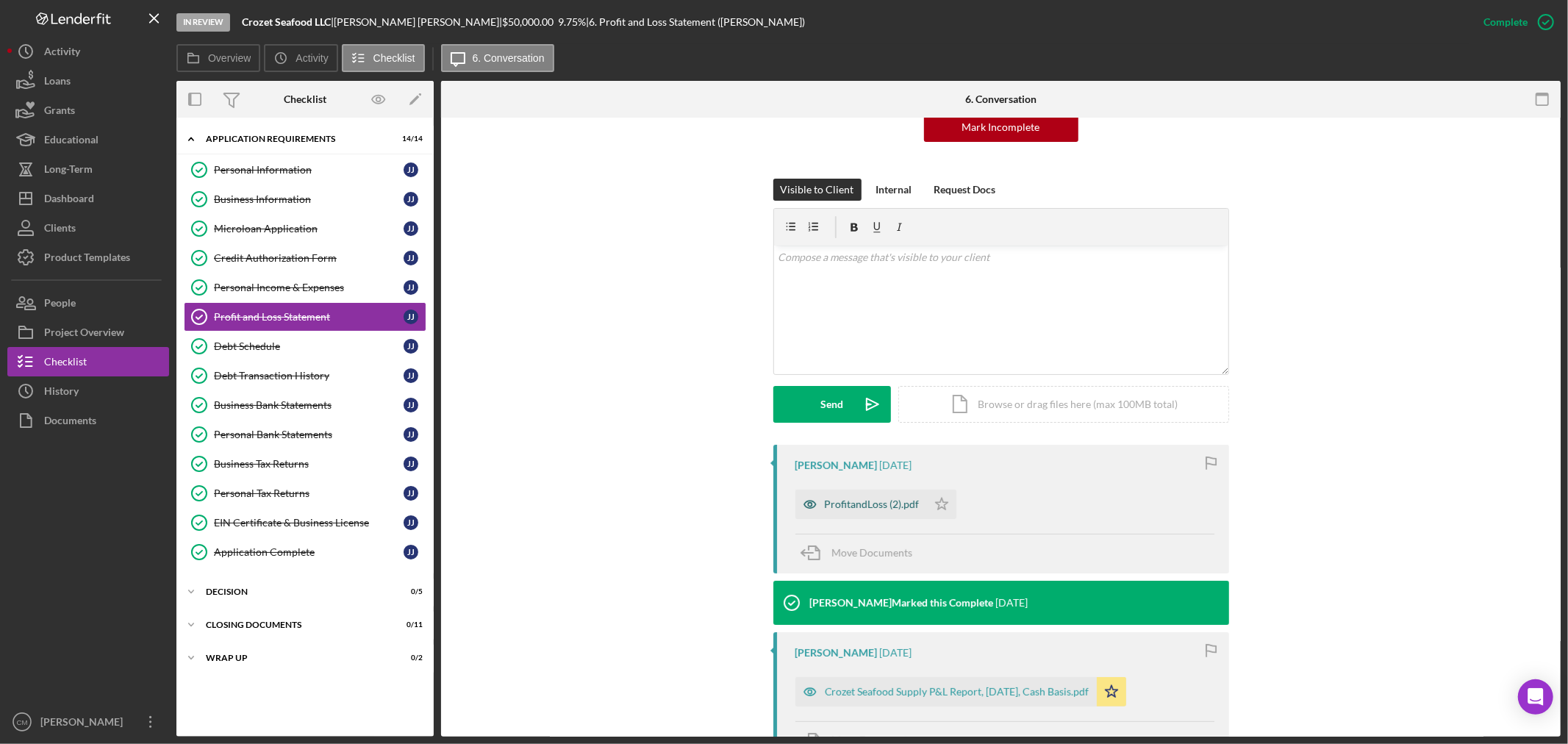
click at [808, 505] on icon "button" at bounding box center [809, 504] width 29 height 29
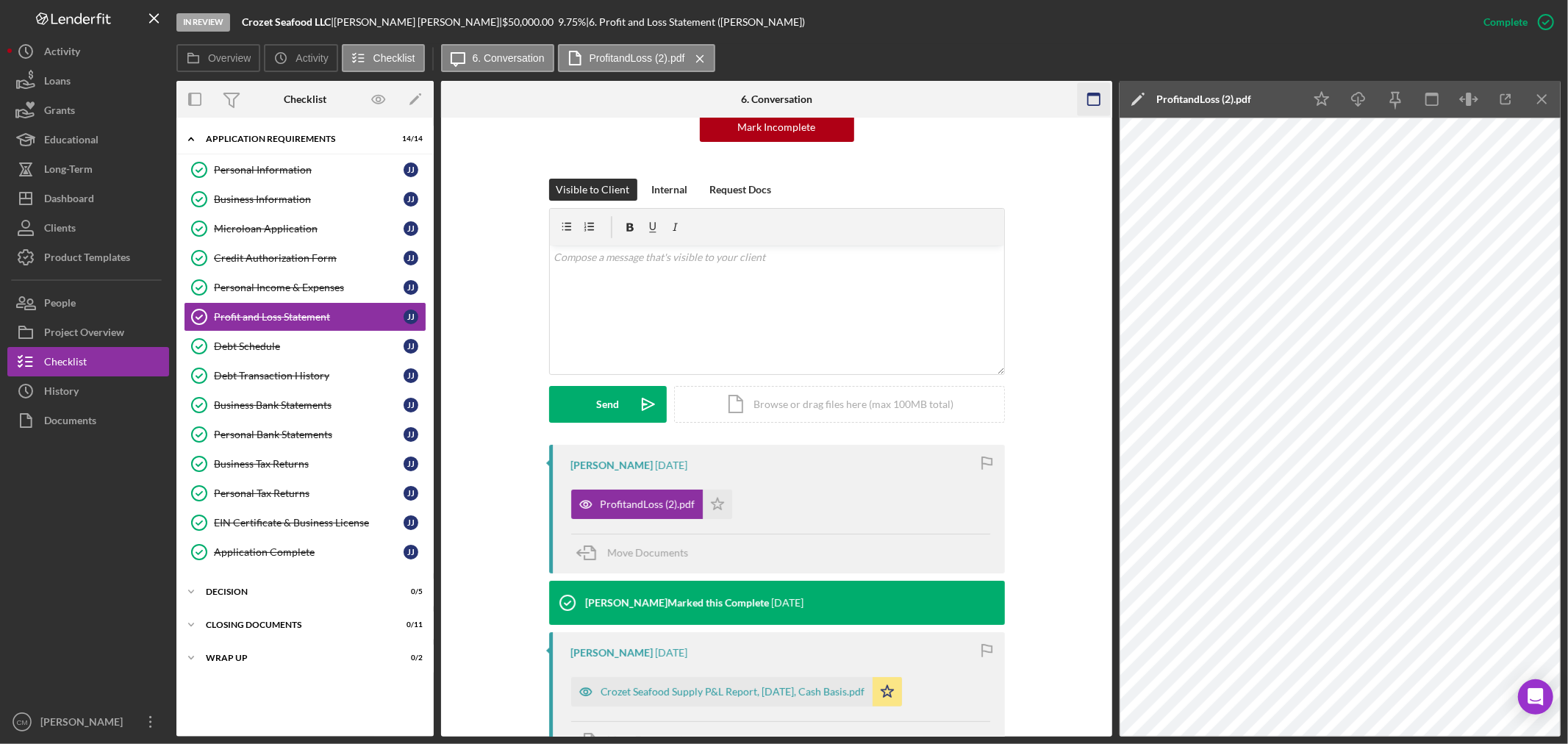
click at [1091, 100] on icon "button" at bounding box center [1093, 99] width 33 height 33
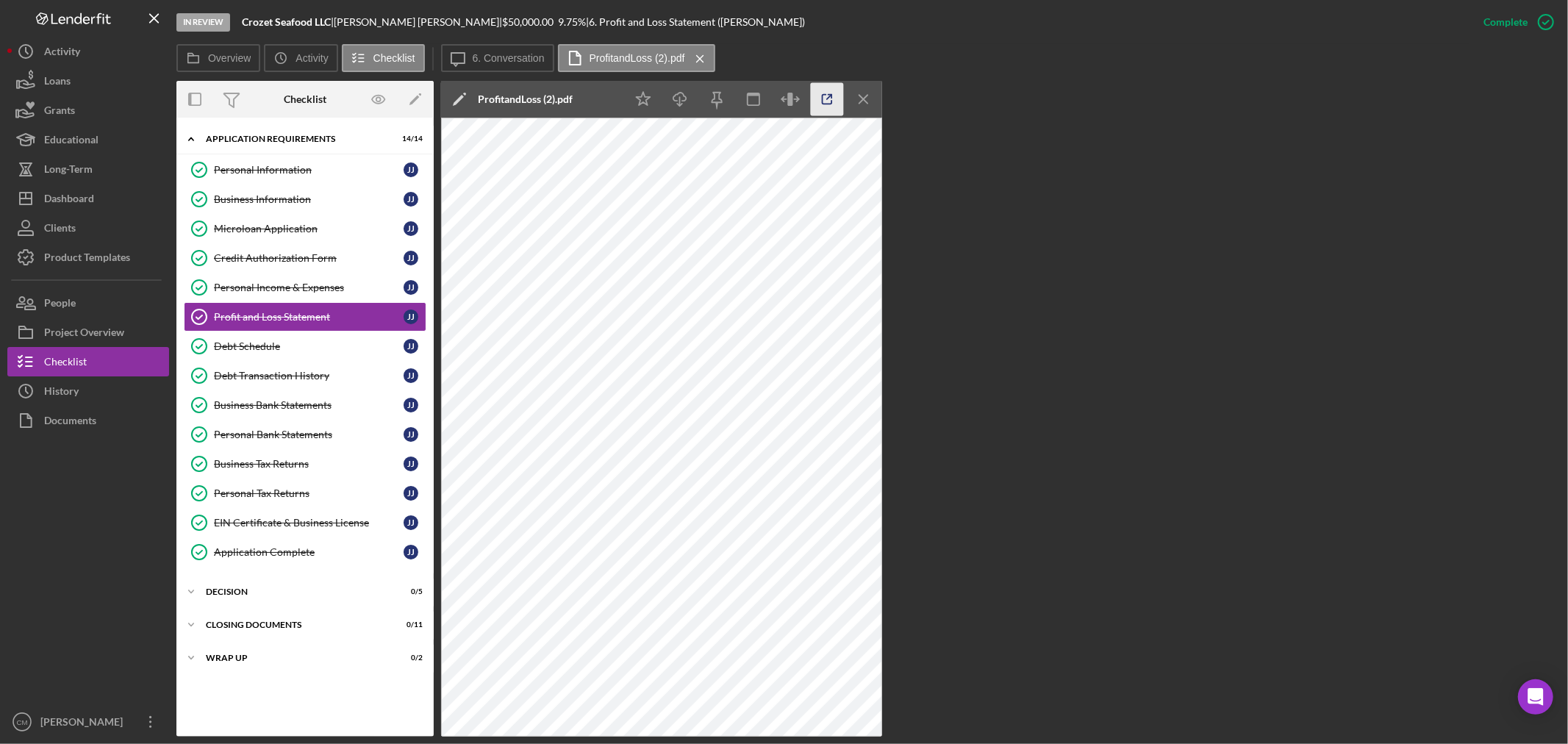
click at [825, 98] on icon "button" at bounding box center [827, 99] width 33 height 33
click at [303, 462] on div "Business Tax Returns" at bounding box center [308, 463] width 189 height 11
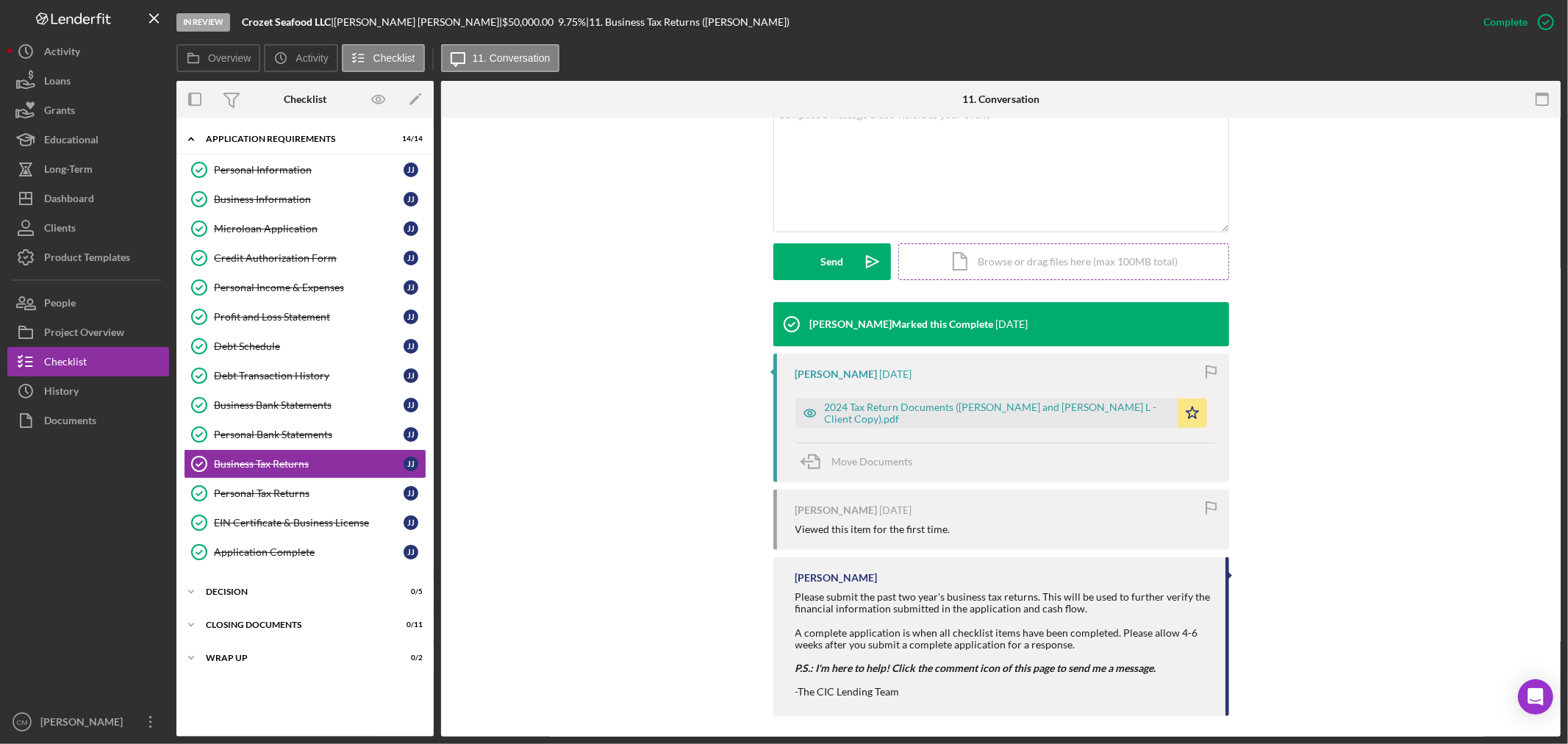
scroll to position [315, 0]
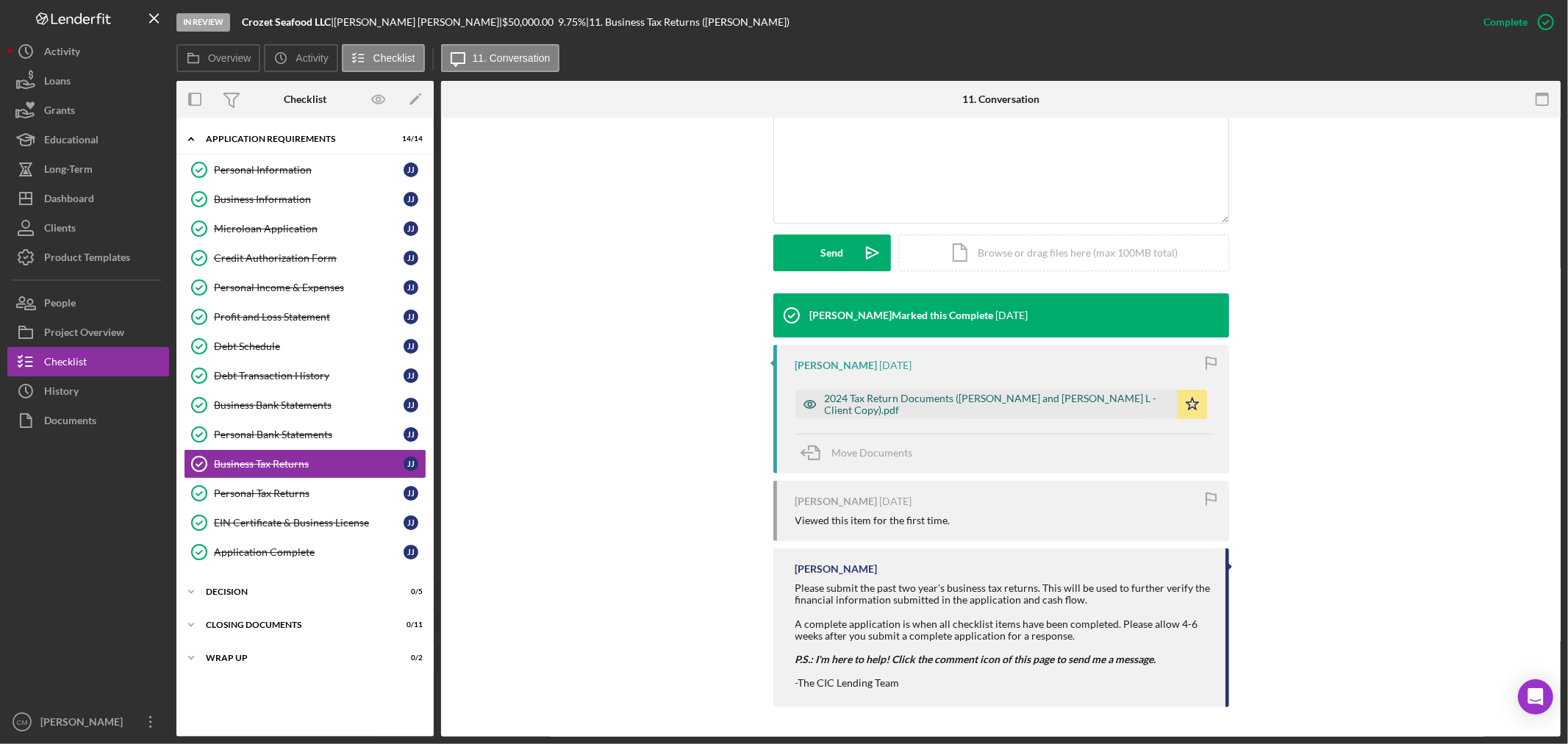
click at [811, 407] on icon "button" at bounding box center [809, 403] width 29 height 29
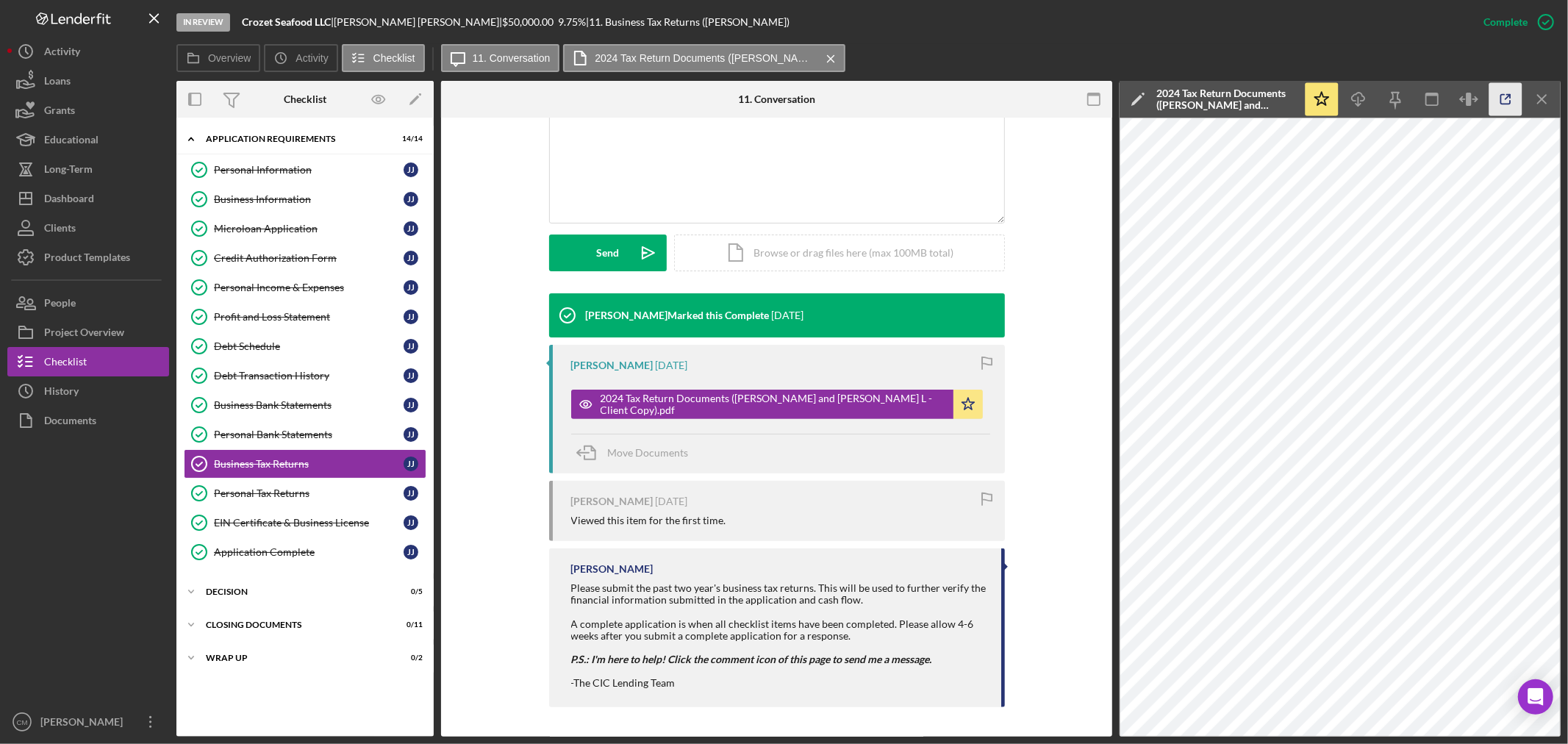
click at [1503, 101] on icon "button" at bounding box center [1506, 99] width 33 height 33
click at [284, 319] on div "Profit and Loss Statement" at bounding box center [308, 316] width 189 height 11
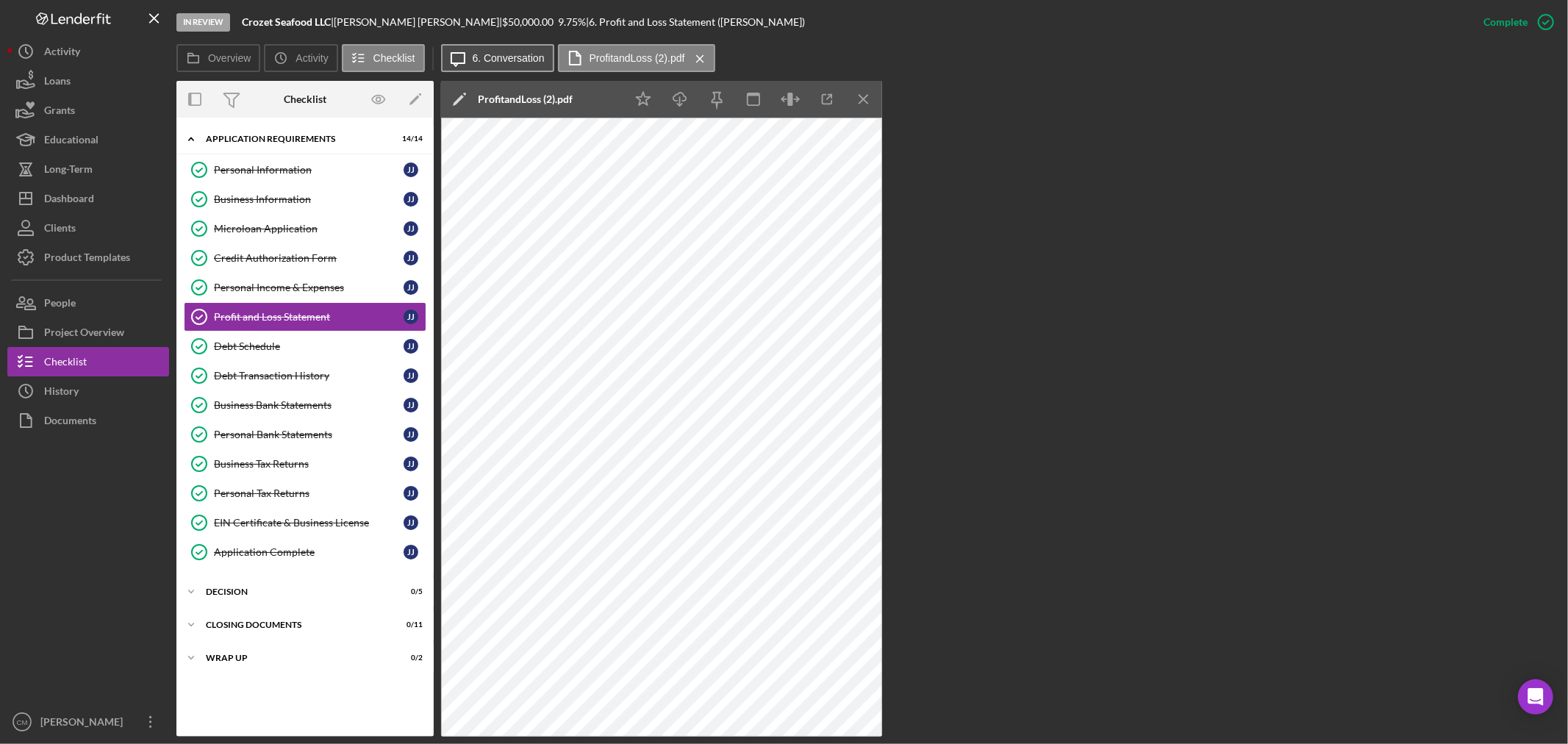
click at [495, 60] on label "6. Conversation" at bounding box center [509, 57] width 72 height 11
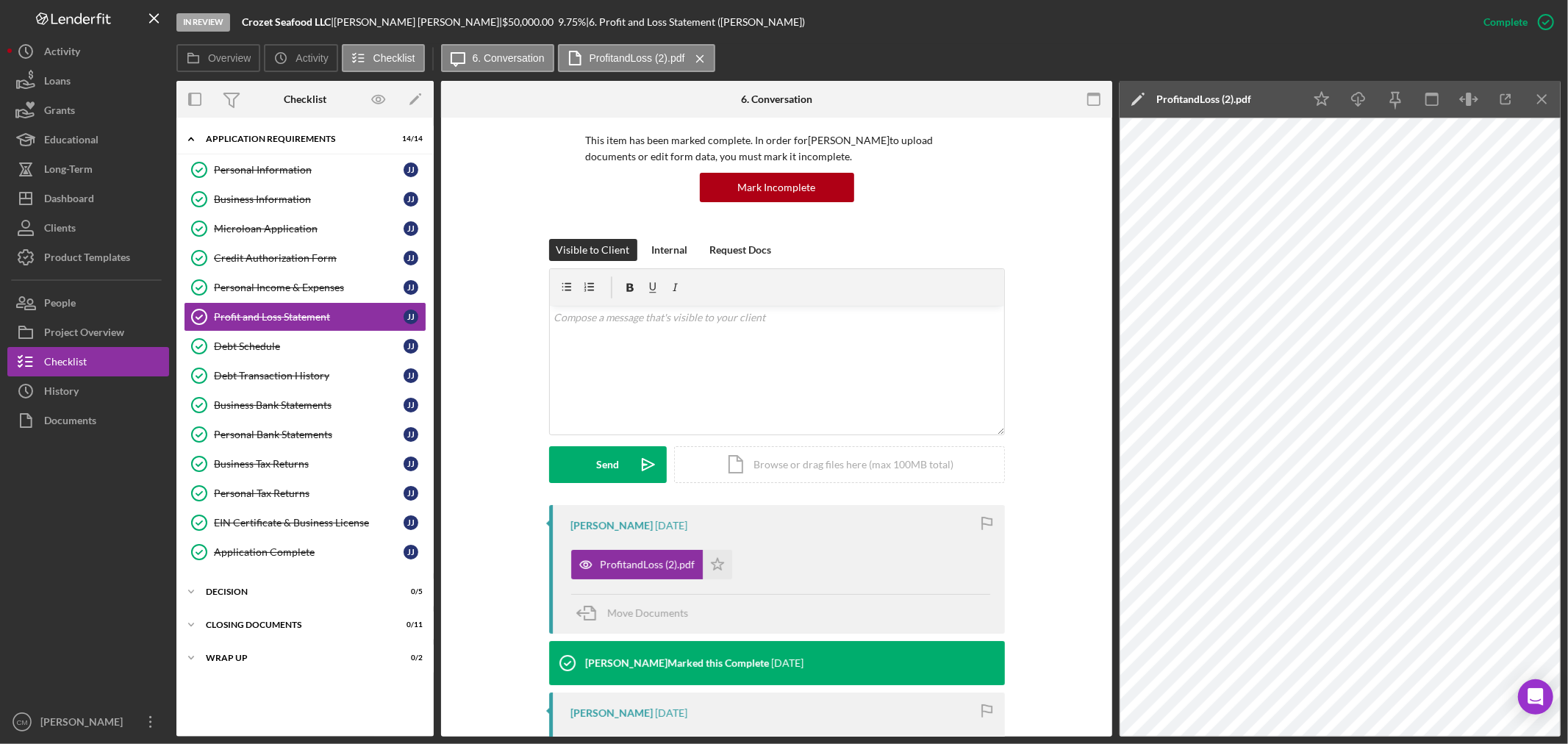
scroll to position [326, 0]
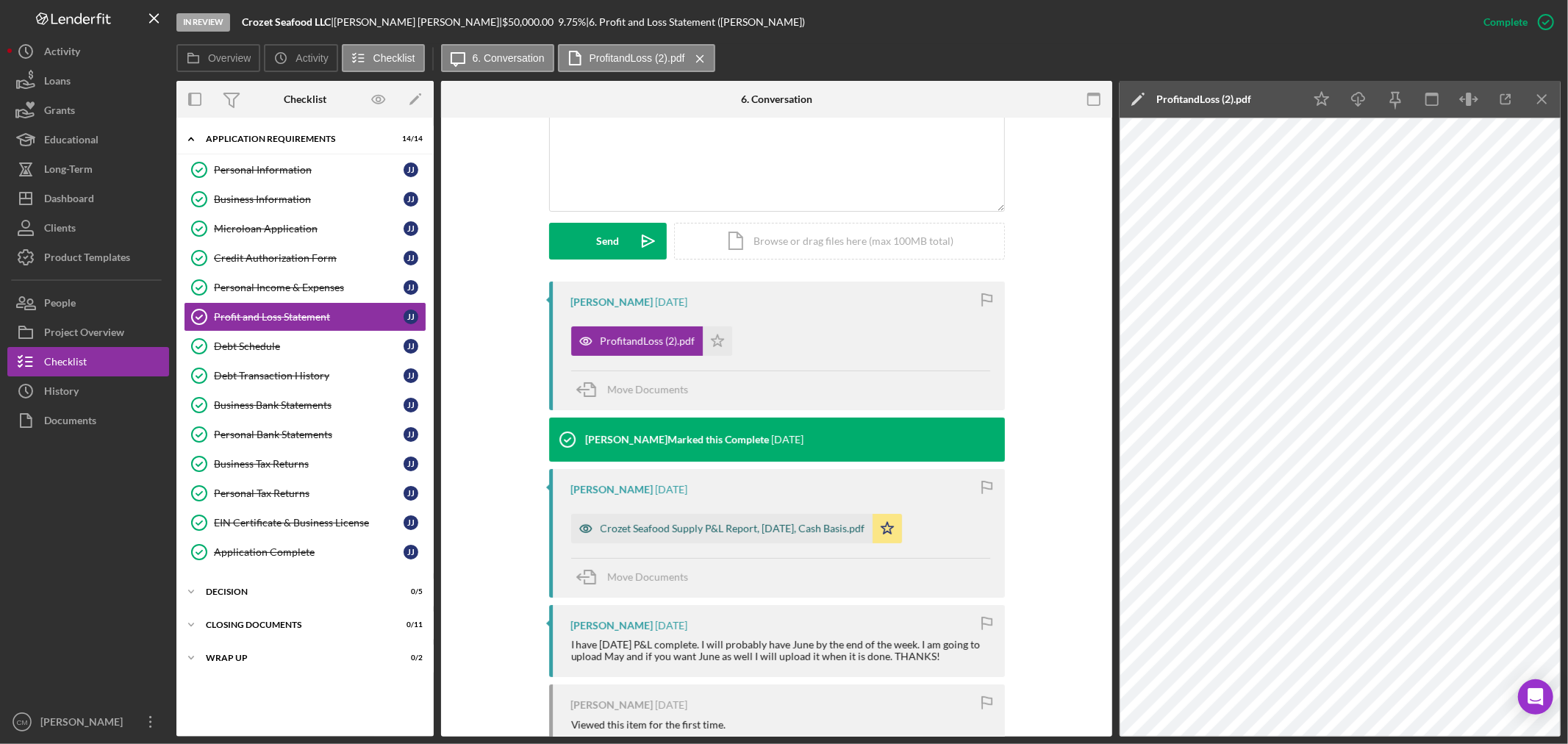
click at [583, 343] on icon "button" at bounding box center [585, 341] width 4 height 4
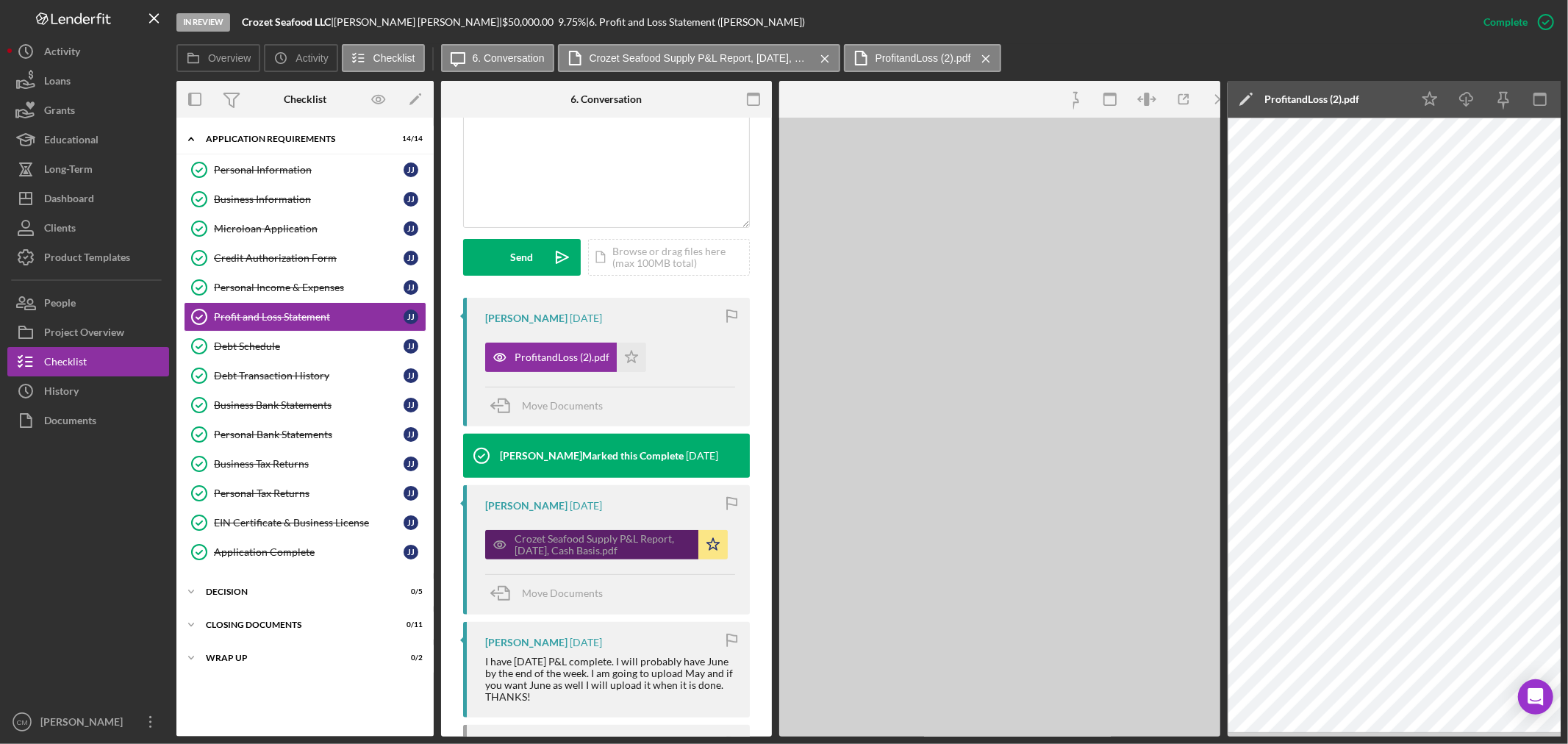
scroll to position [343, 0]
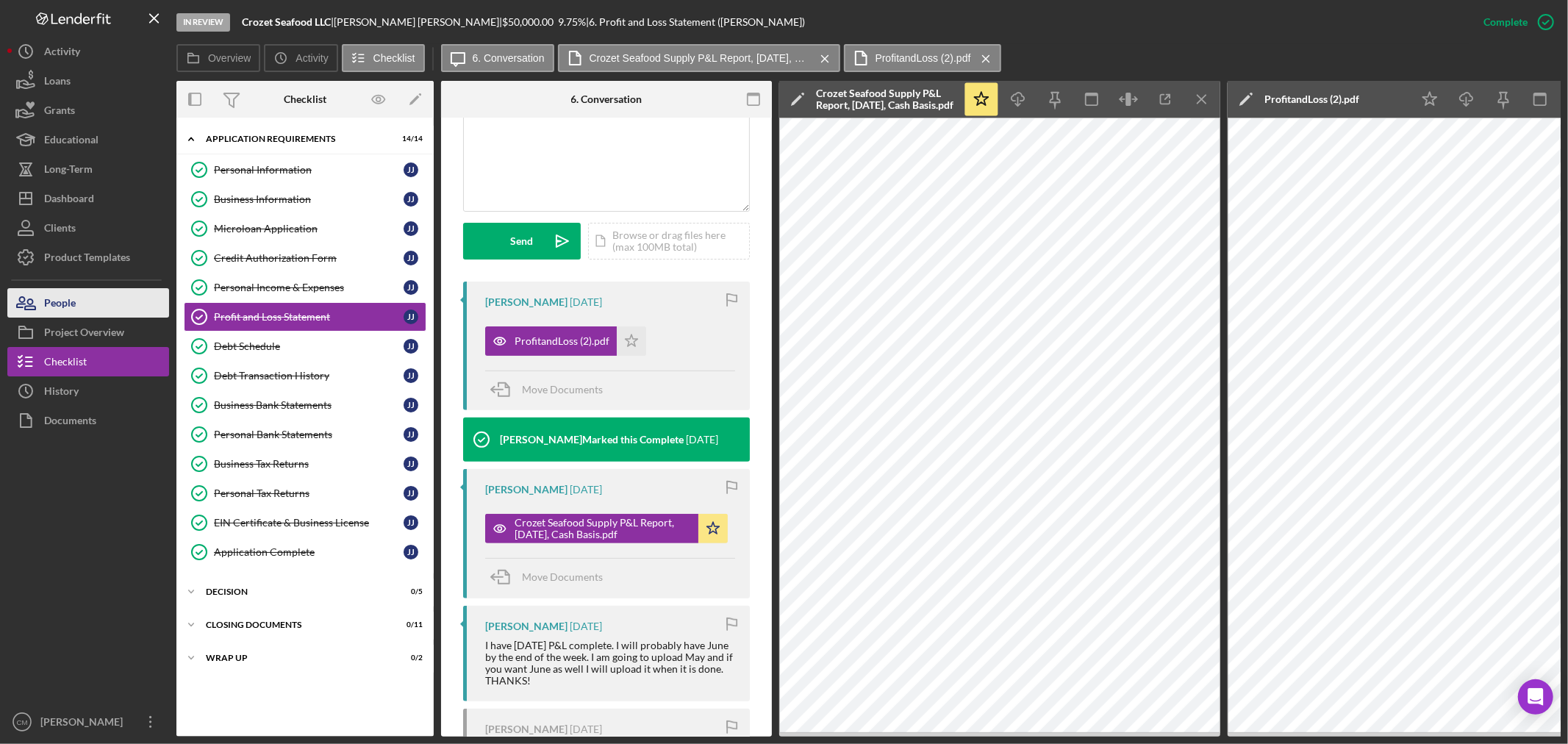
click at [61, 313] on div "People" at bounding box center [60, 304] width 32 height 33
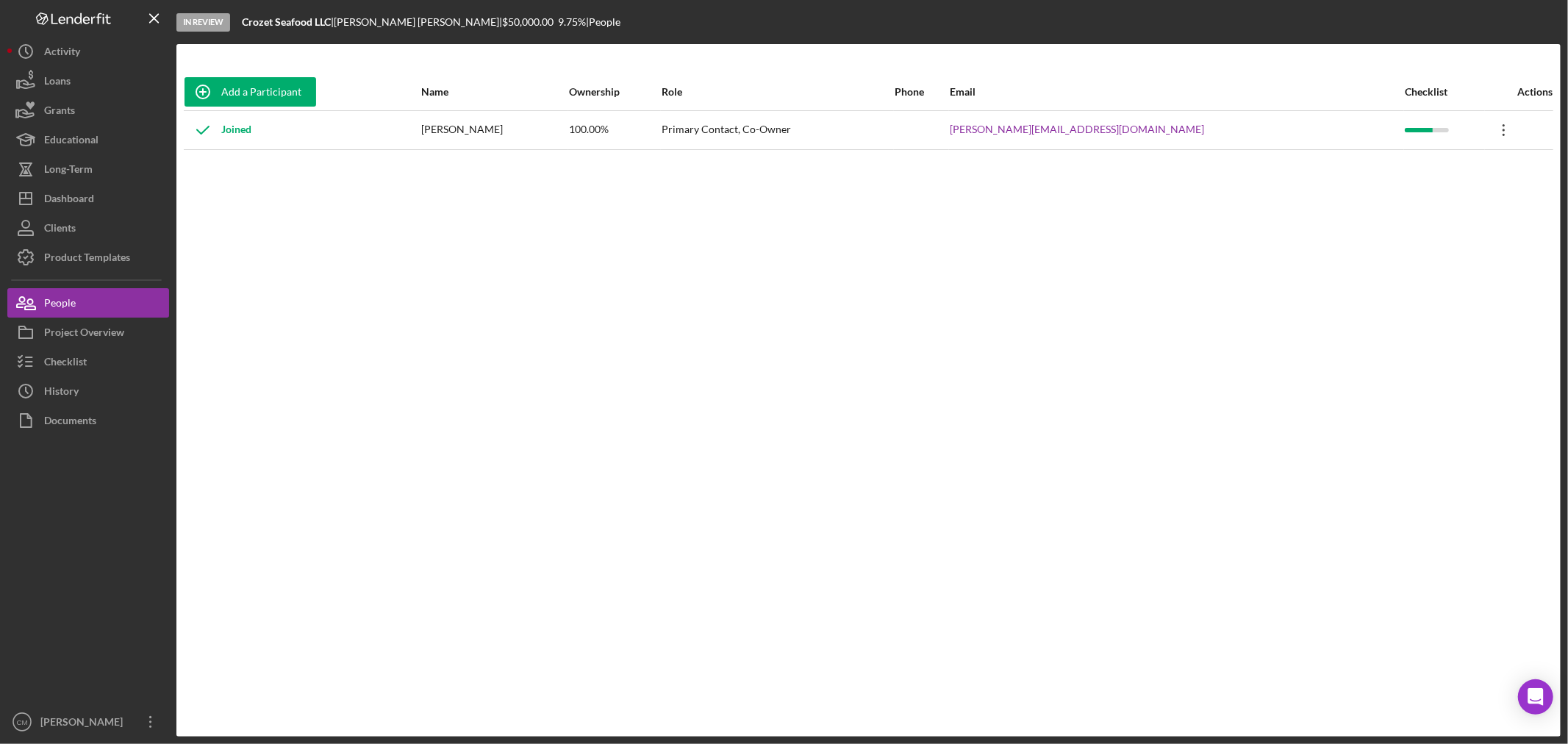
click at [1486, 127] on icon "Icon/Overflow" at bounding box center [1504, 130] width 37 height 37
click at [99, 349] on button "Checklist" at bounding box center [89, 361] width 162 height 29
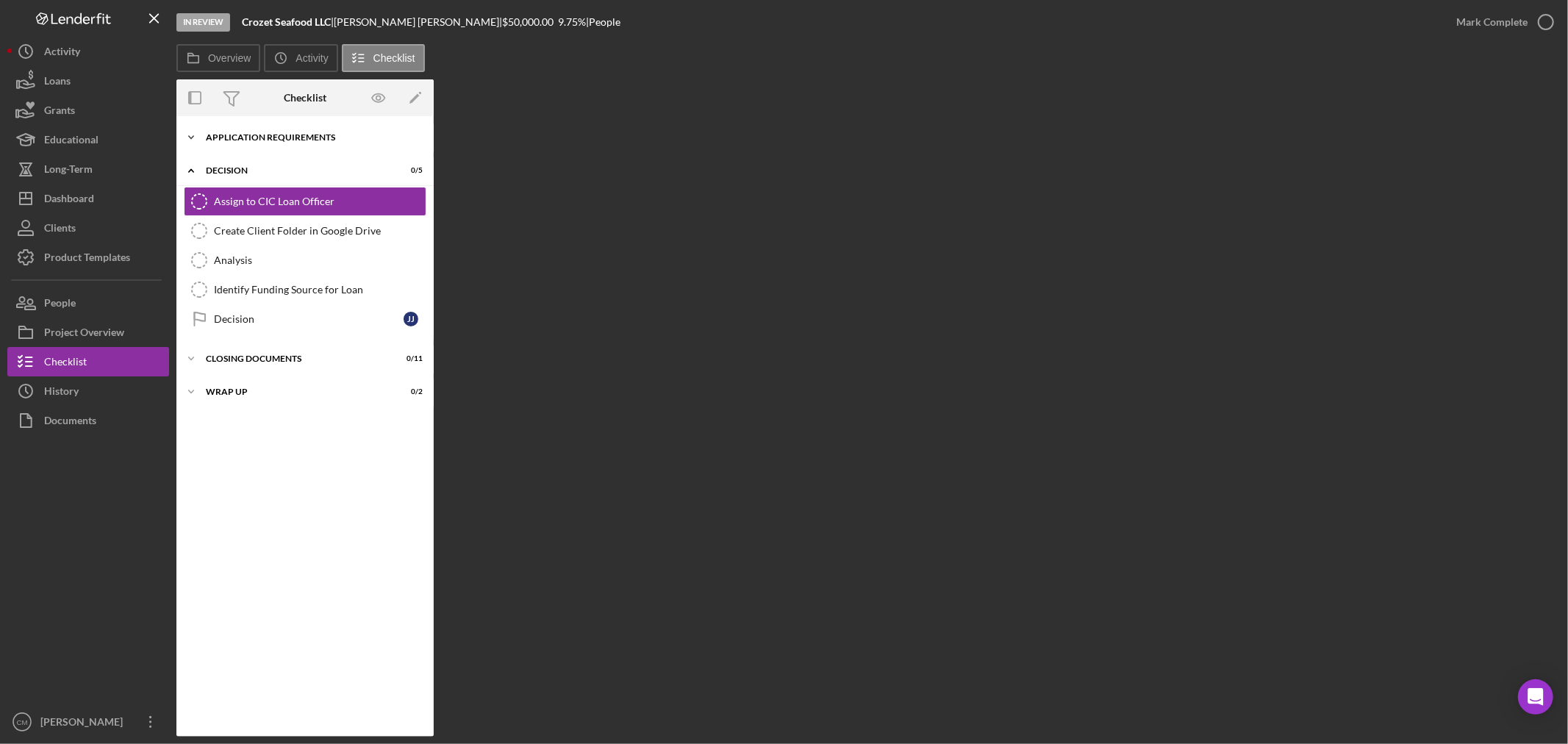
click at [251, 137] on div "Application Requirements" at bounding box center [310, 137] width 209 height 8
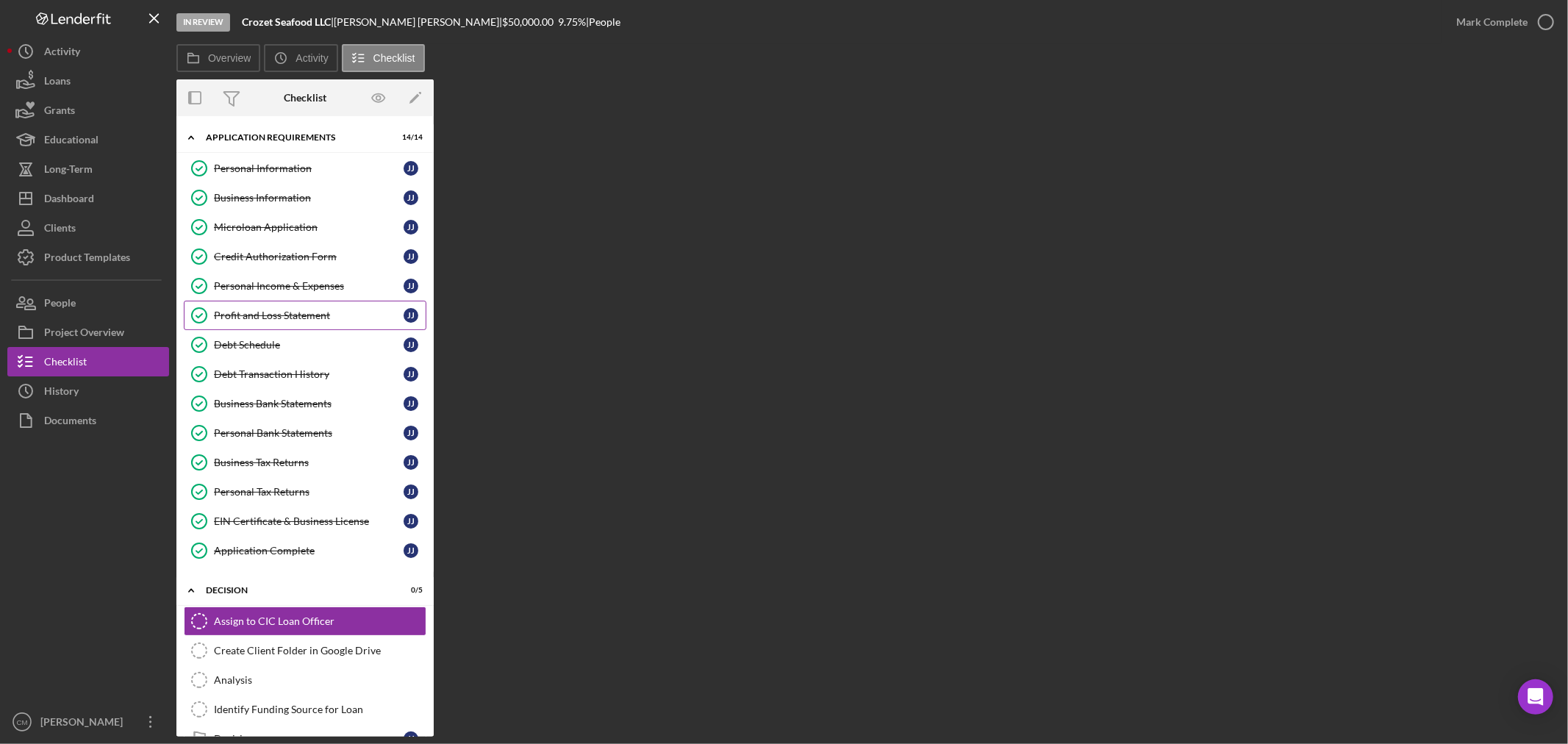
click at [240, 319] on div "Profit and Loss Statement" at bounding box center [308, 315] width 189 height 11
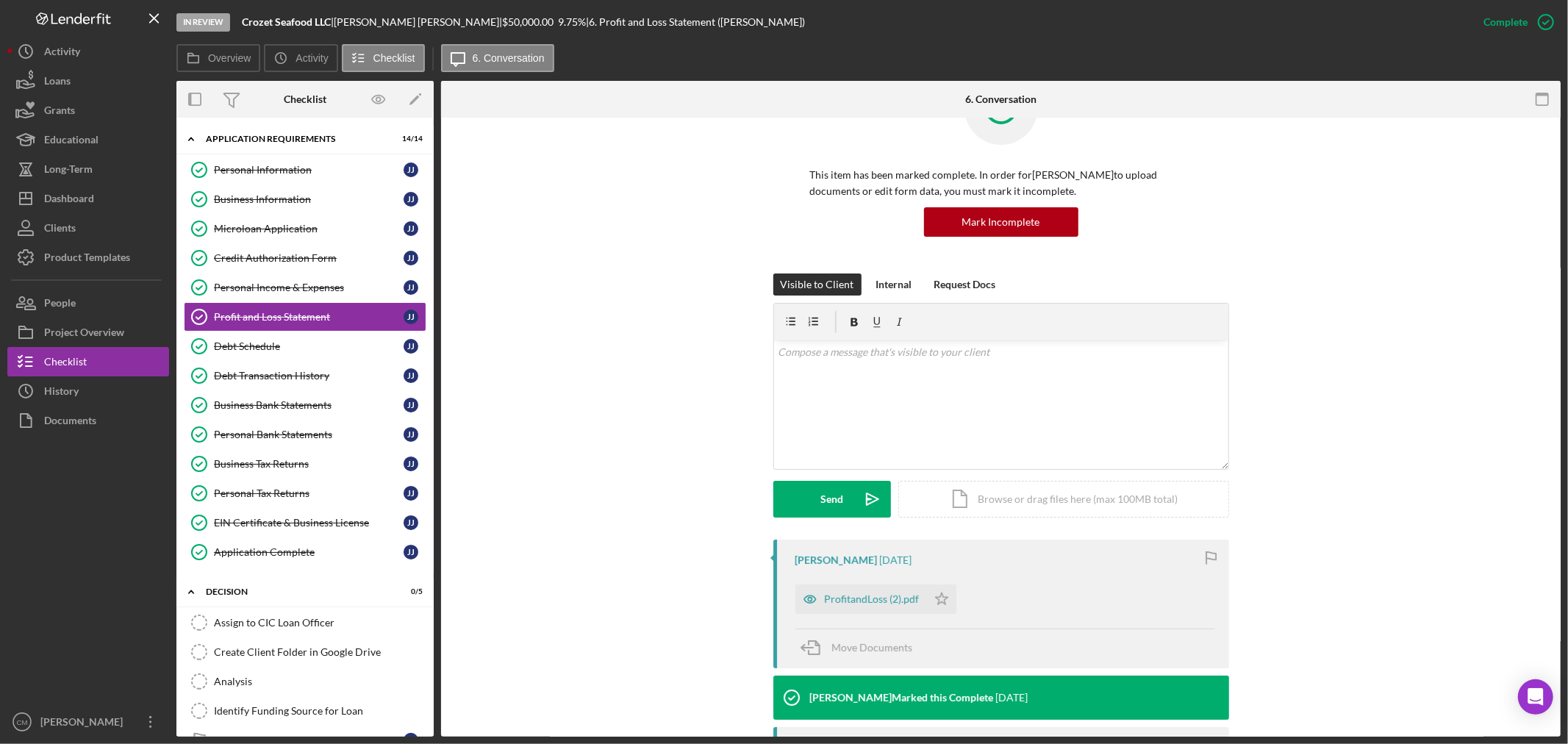
scroll to position [163, 0]
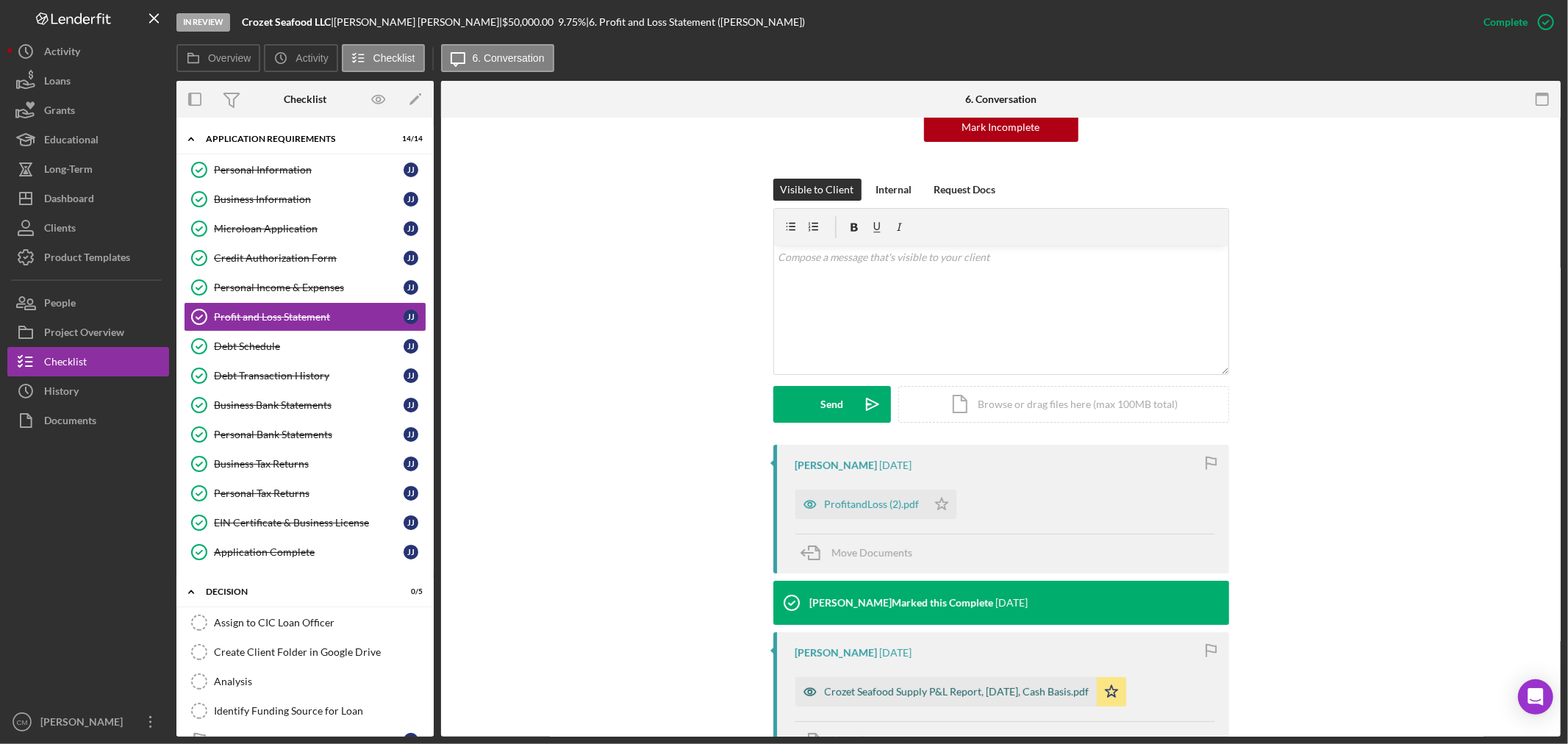
click at [806, 508] on icon "button" at bounding box center [809, 504] width 11 height 8
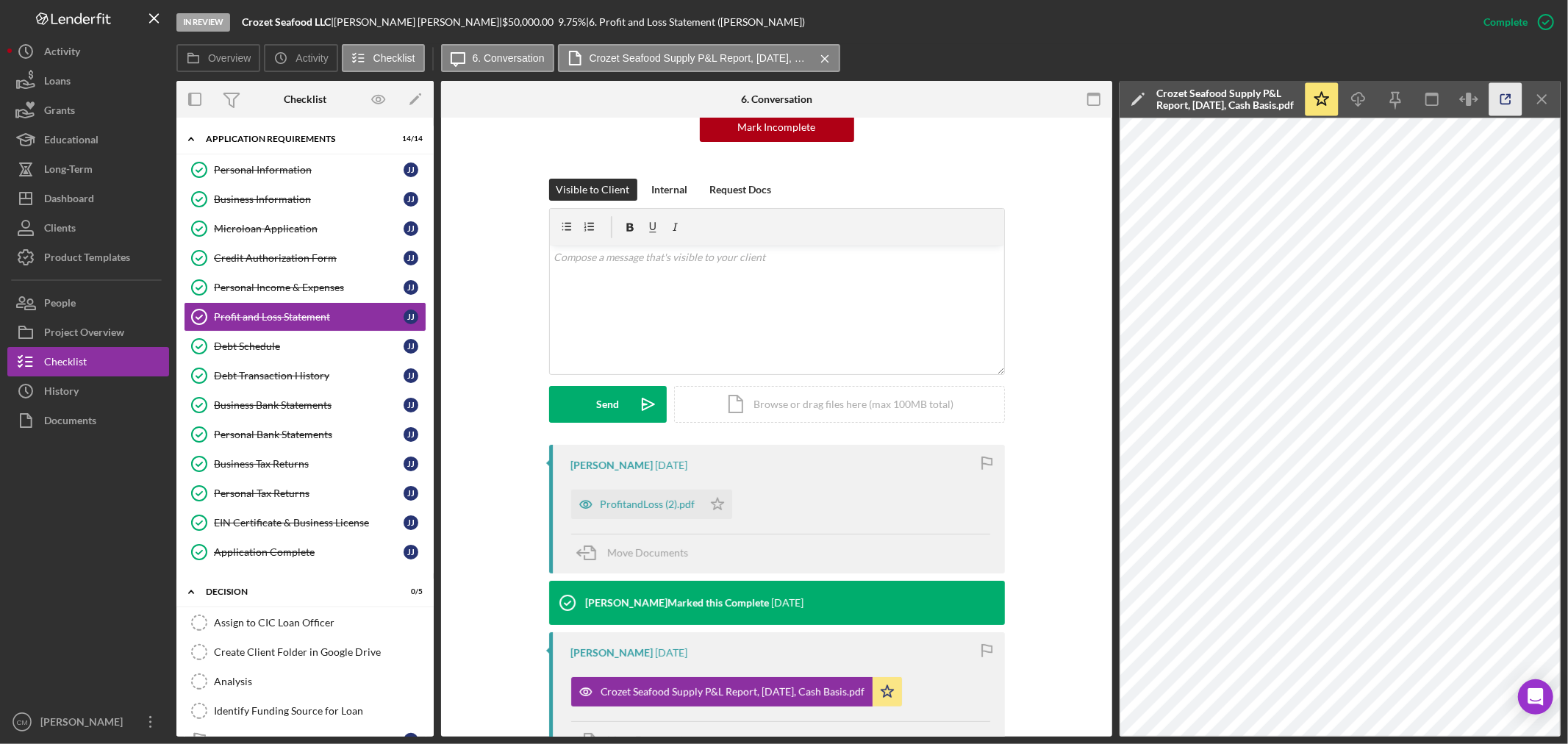
click at [1513, 101] on icon "button" at bounding box center [1506, 99] width 33 height 33
click at [280, 401] on div "Business Bank Statements" at bounding box center [308, 405] width 189 height 11
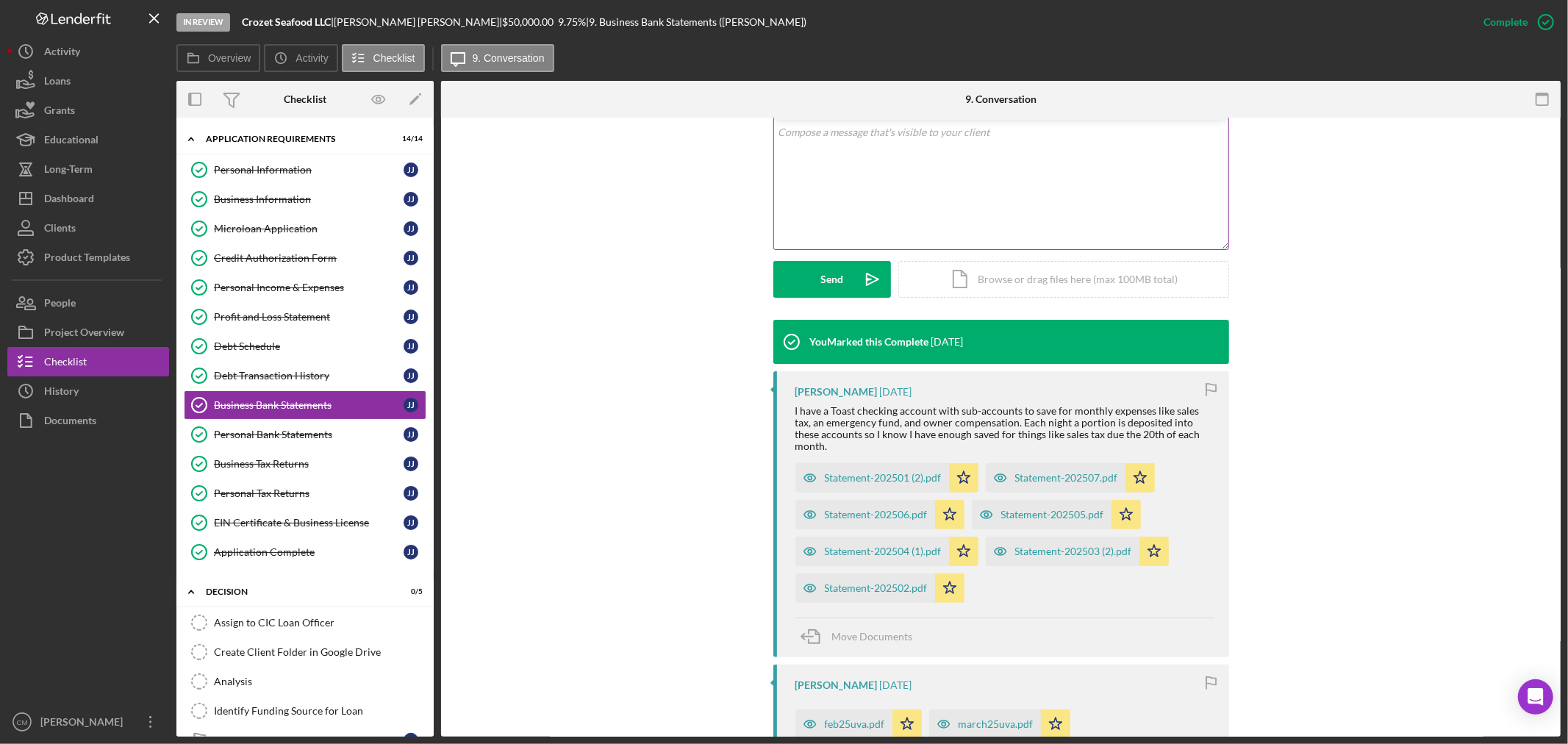
scroll to position [408, 0]
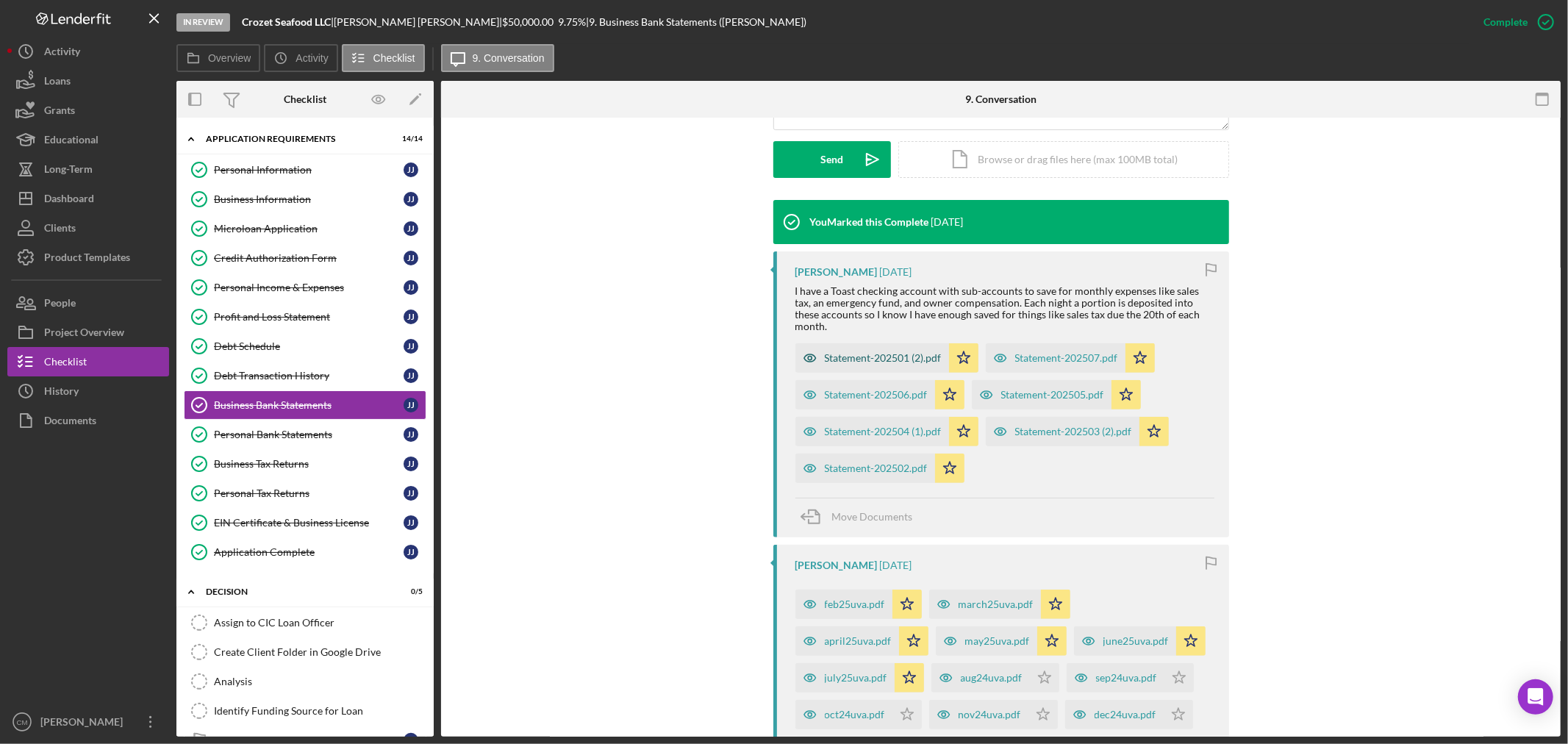
click at [808, 348] on icon "button" at bounding box center [809, 357] width 29 height 29
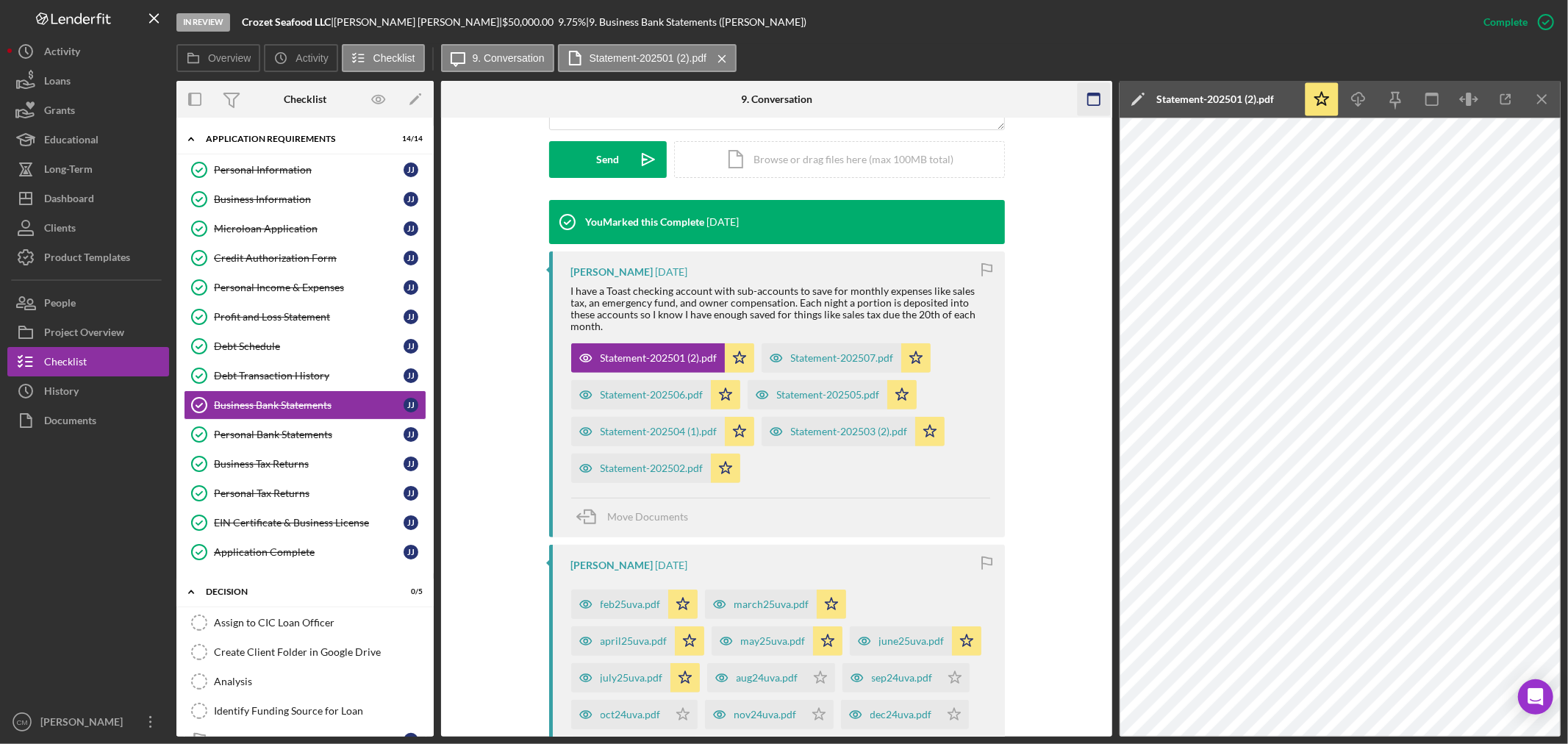
click at [1093, 102] on icon "button" at bounding box center [1093, 99] width 33 height 33
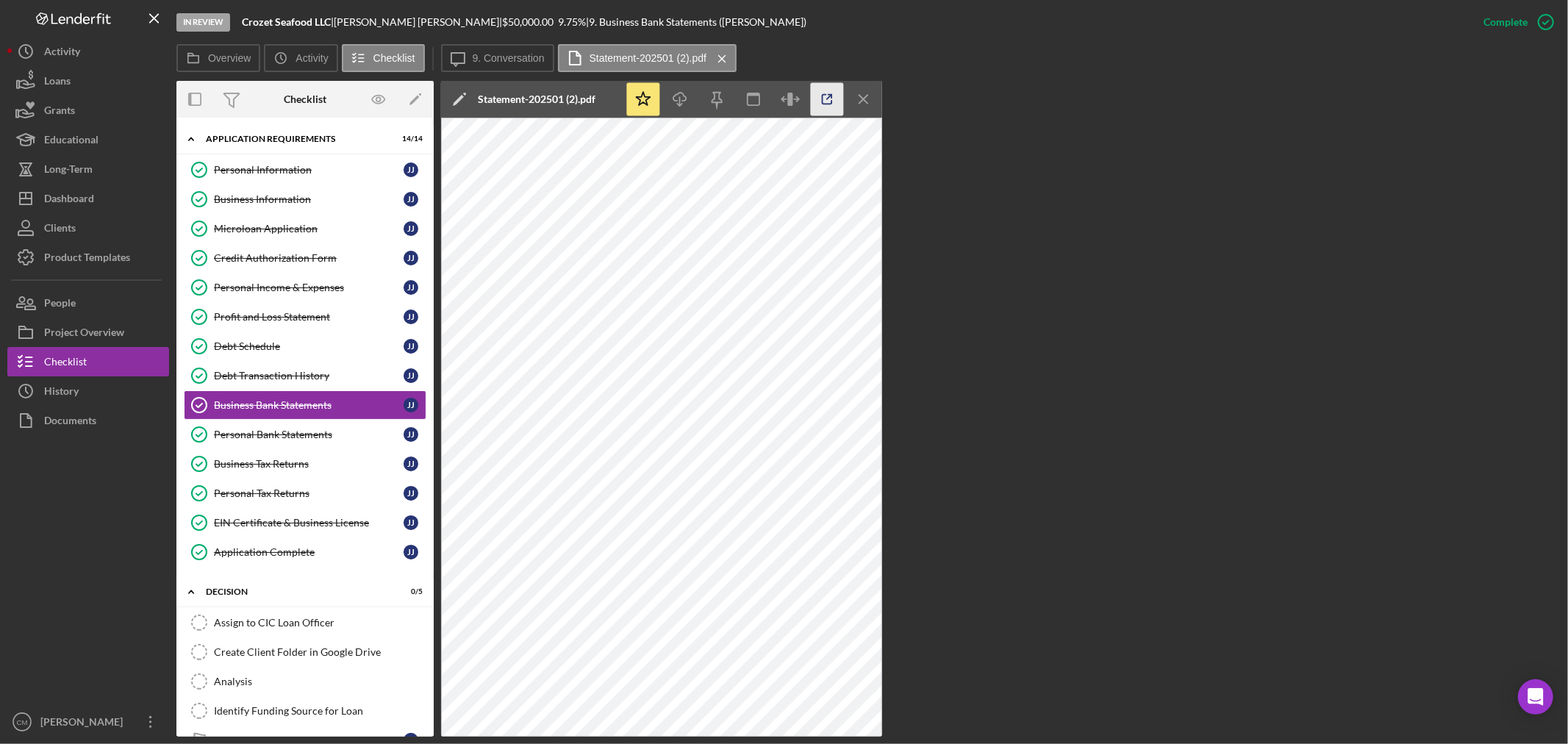
click at [828, 98] on g "button" at bounding box center [827, 100] width 9 height 9
click at [858, 102] on icon "Icon/Menu Close" at bounding box center [864, 99] width 33 height 33
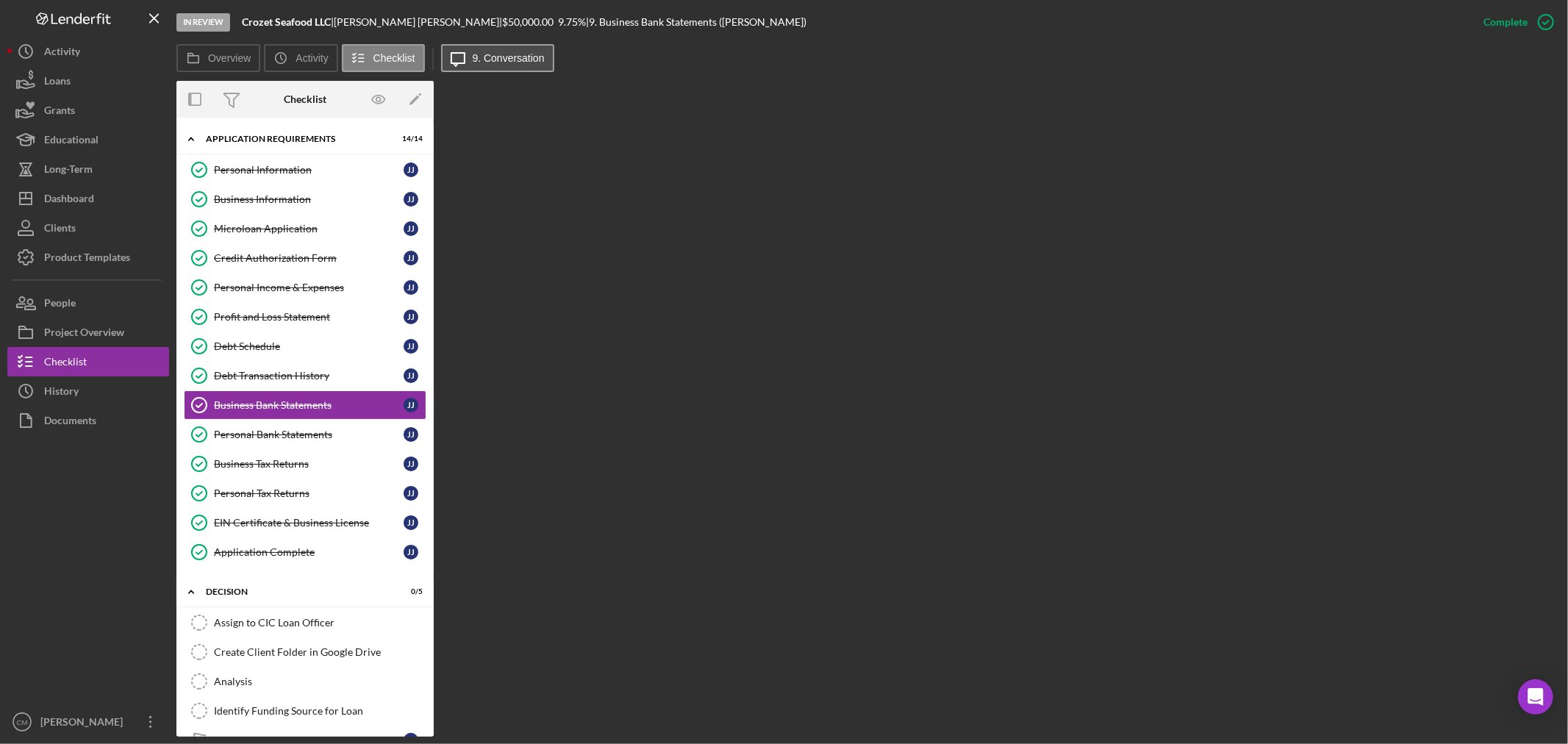
click at [509, 53] on label "9. Conversation" at bounding box center [509, 57] width 72 height 11
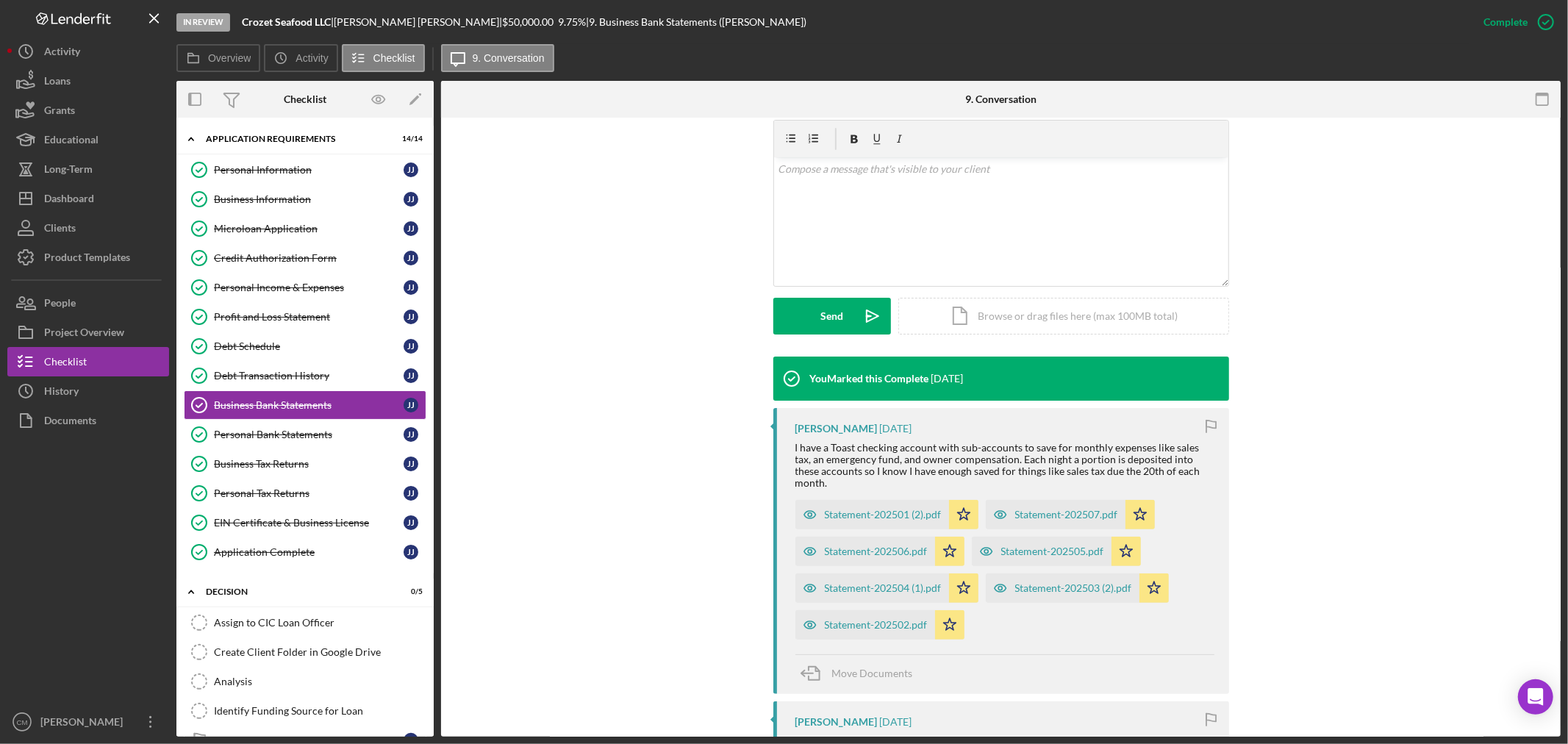
scroll to position [245, 0]
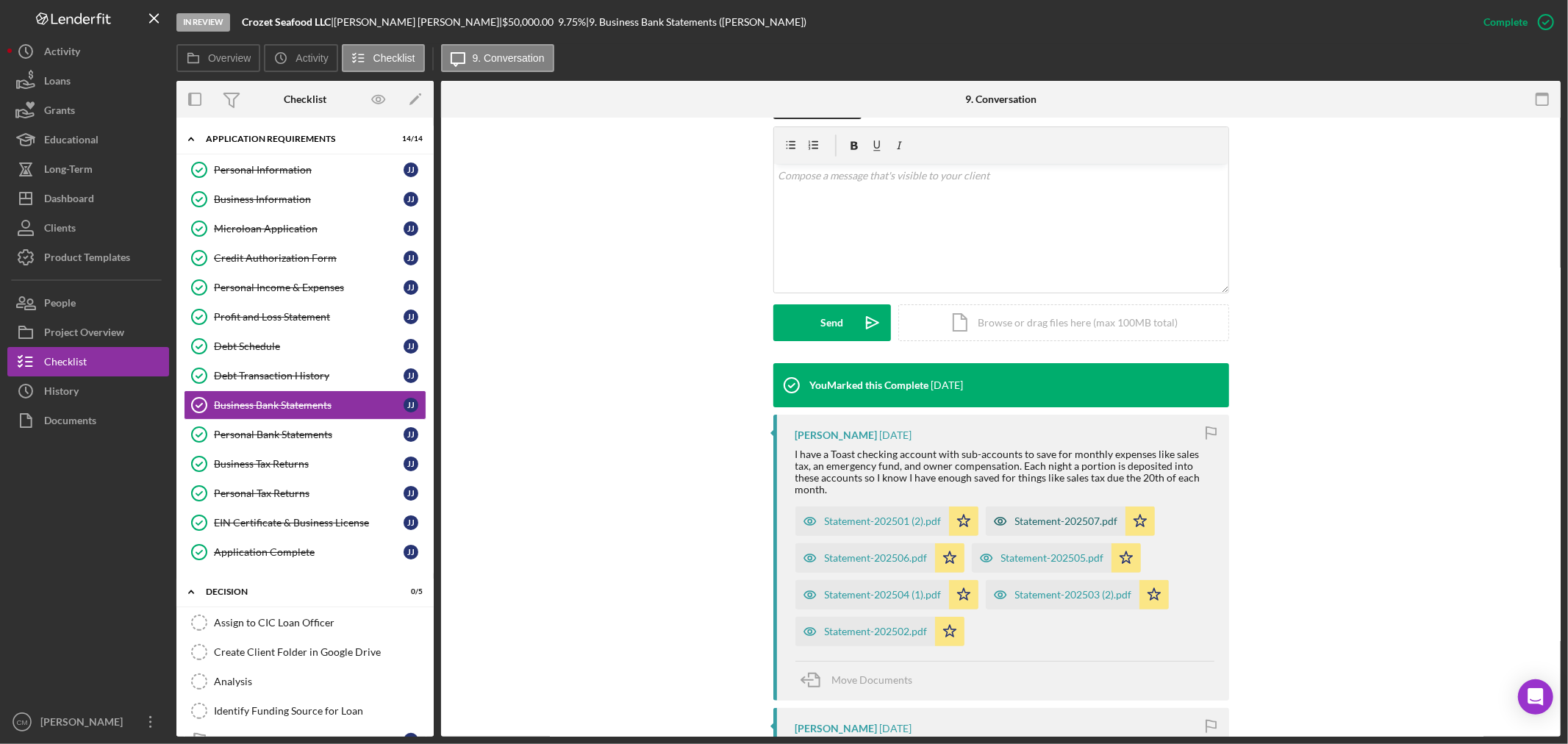
click at [811, 520] on icon "button" at bounding box center [809, 522] width 4 height 4
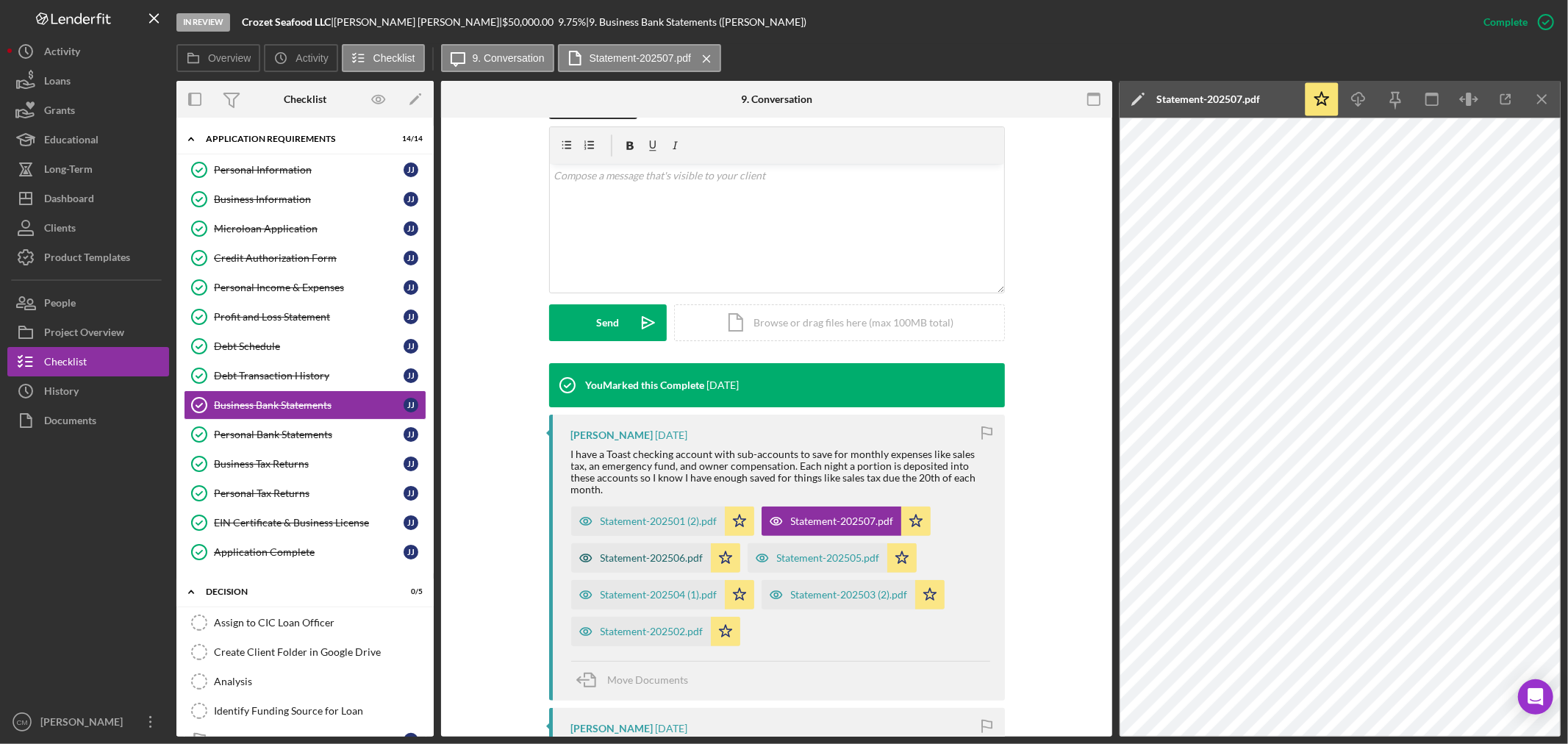
click at [586, 546] on icon "button" at bounding box center [585, 558] width 29 height 29
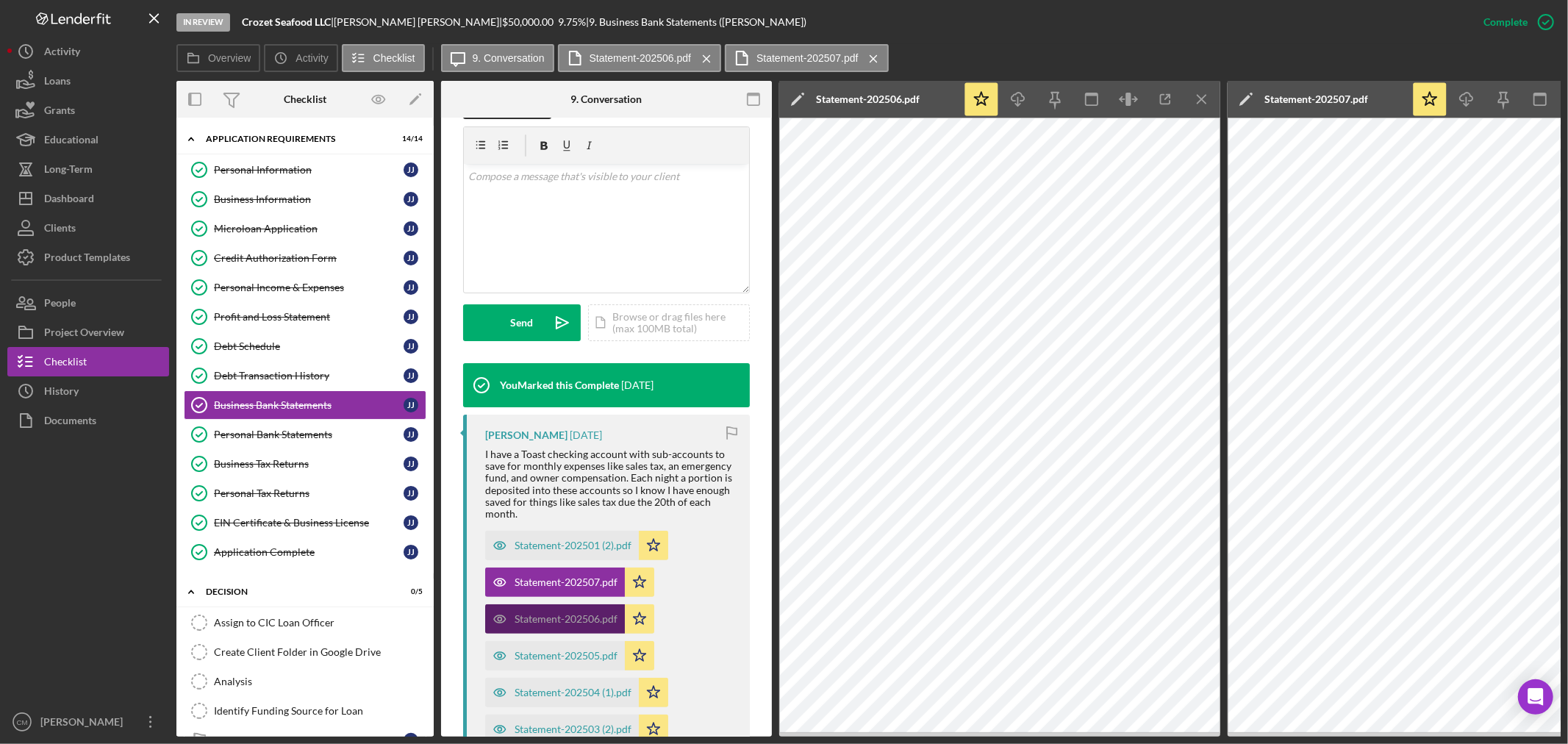
click at [498, 583] on icon "button" at bounding box center [499, 582] width 4 height 4
click at [497, 546] on icon "button" at bounding box center [499, 544] width 29 height 29
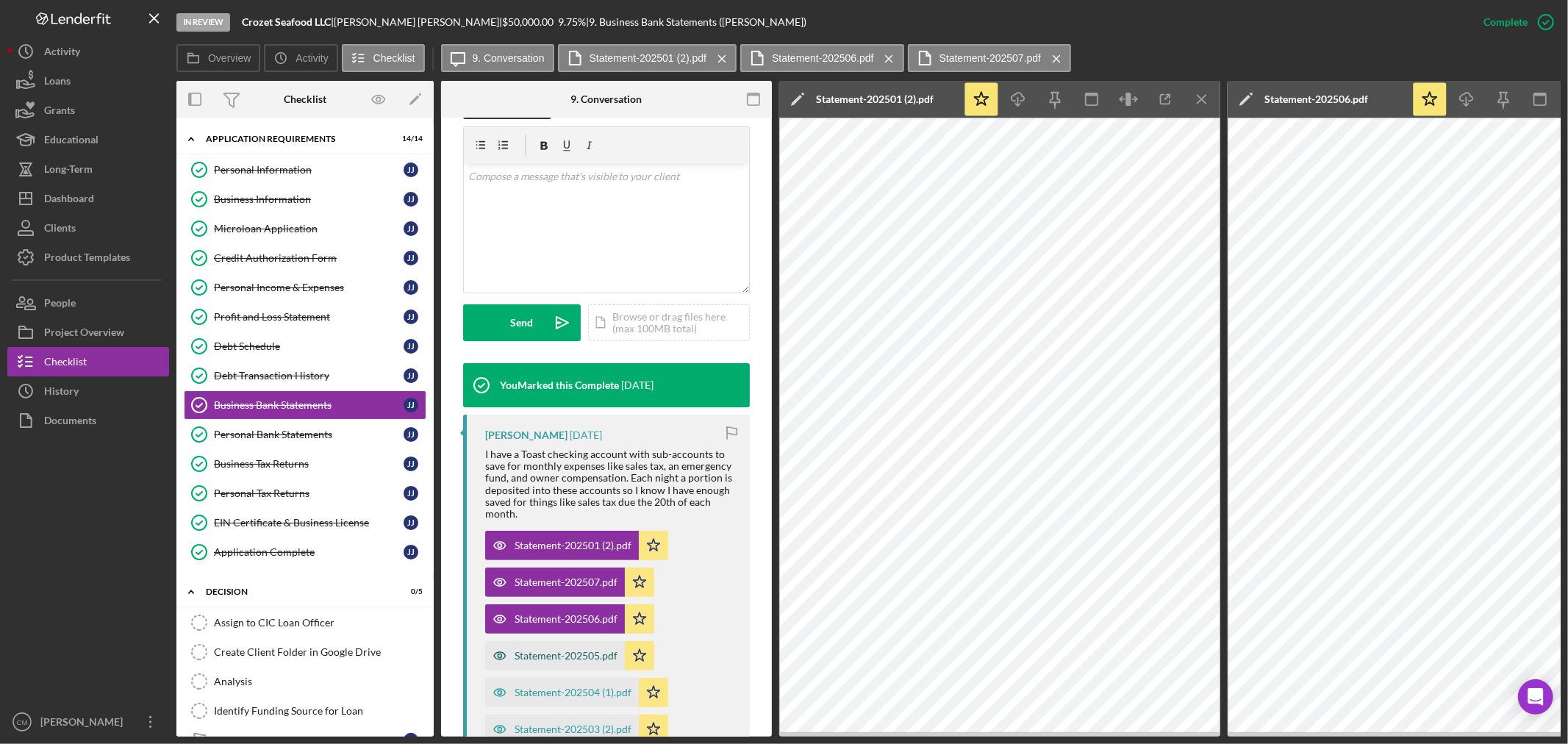
click at [494, 652] on icon "button" at bounding box center [499, 655] width 29 height 29
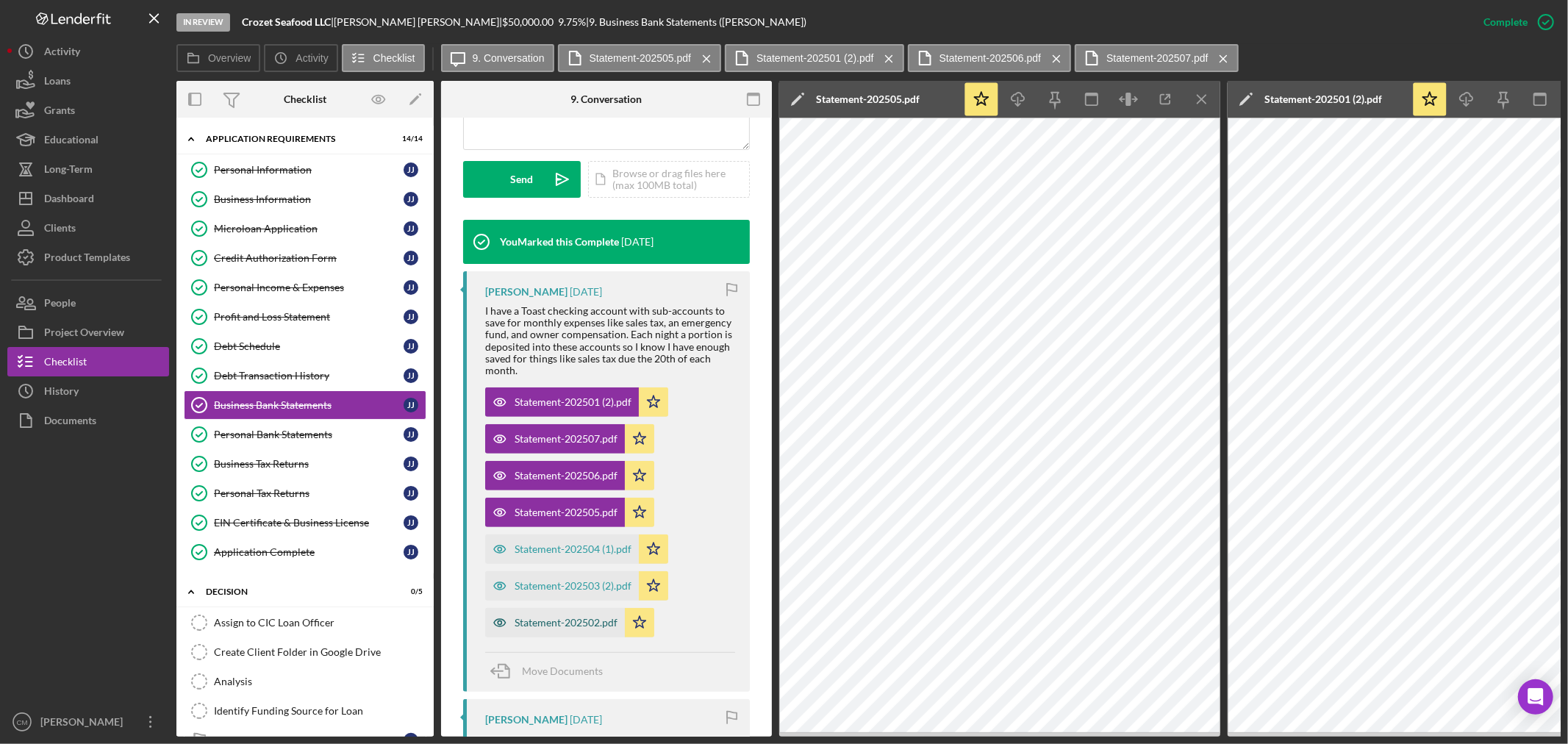
scroll to position [424, 0]
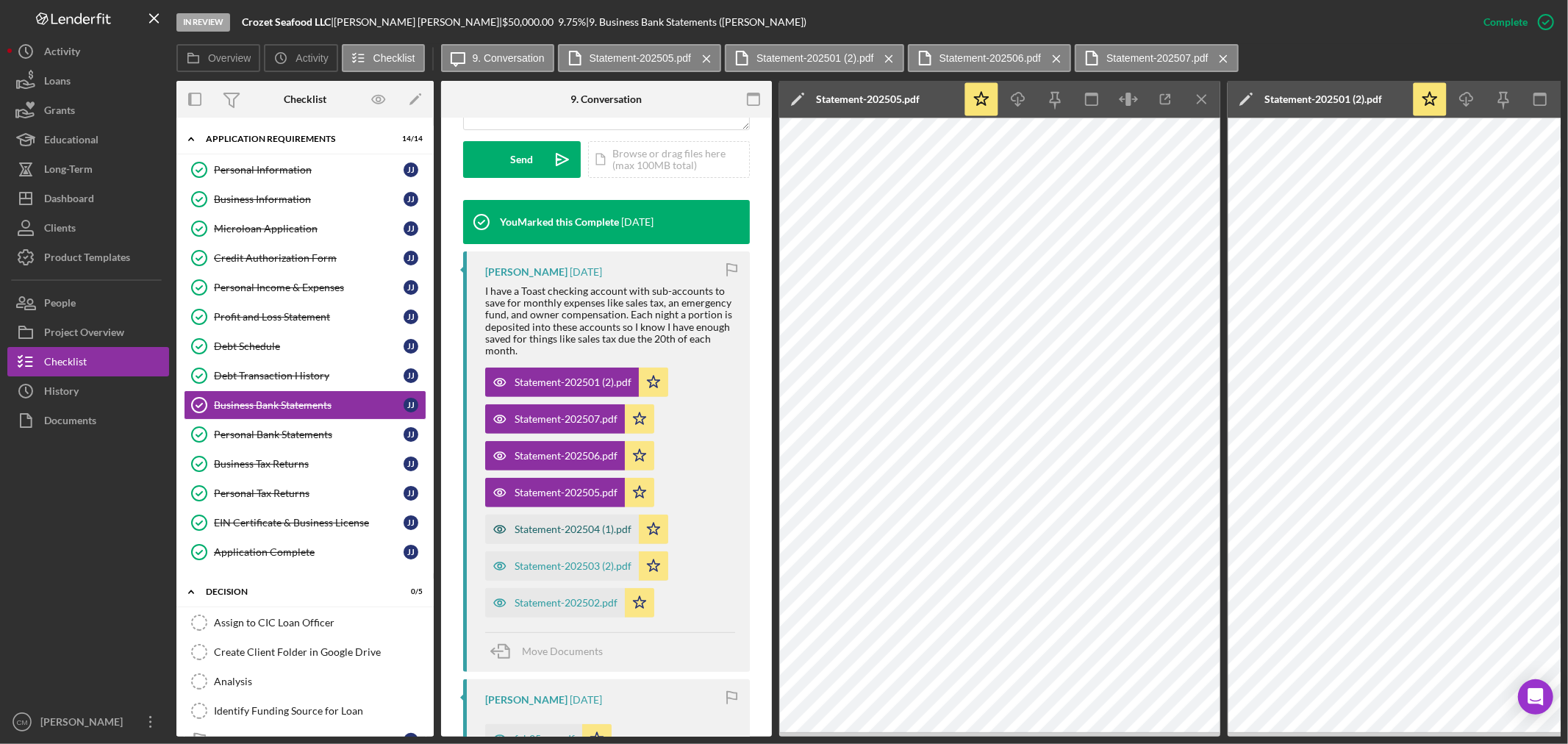
click at [500, 535] on icon "button" at bounding box center [499, 528] width 29 height 29
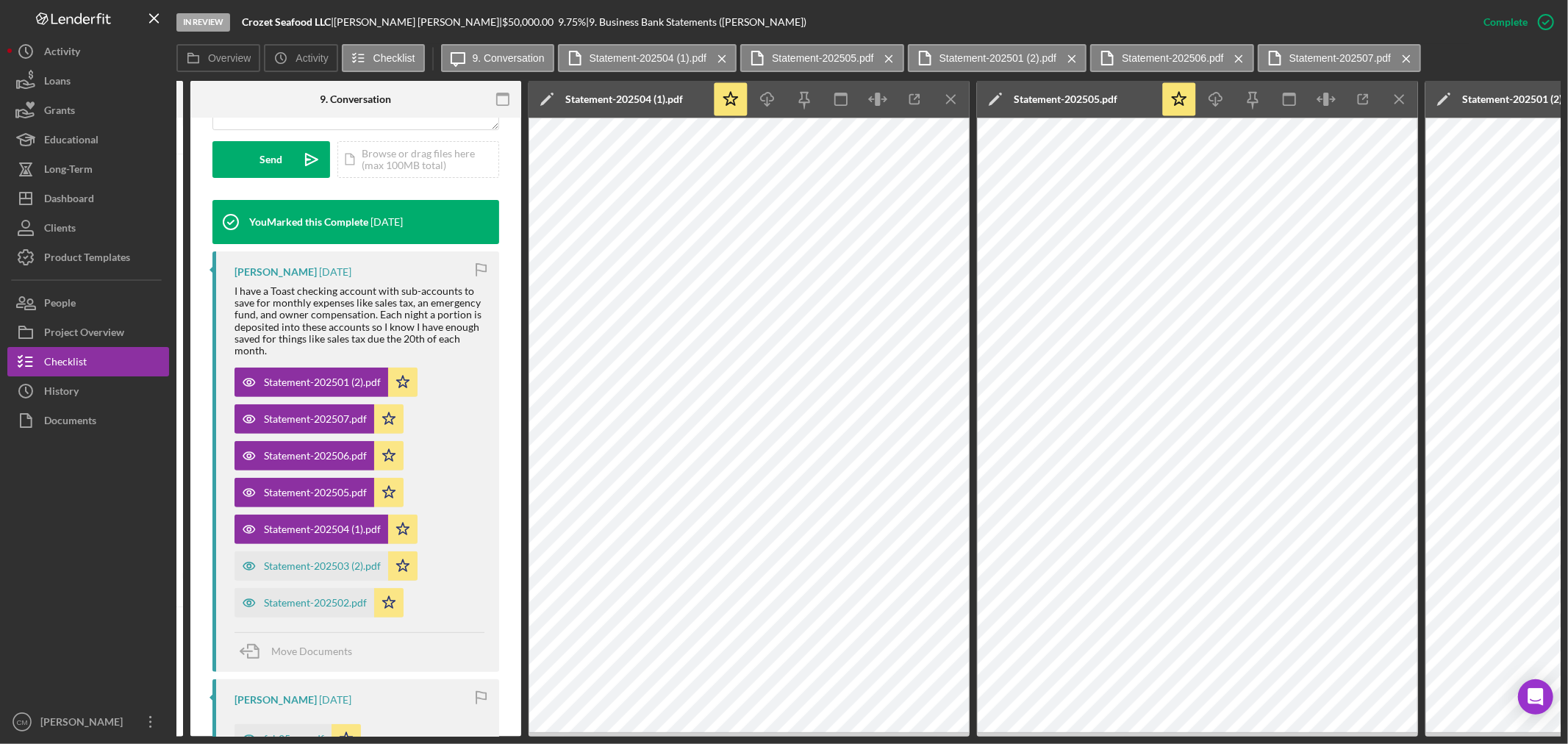
scroll to position [0, 353]
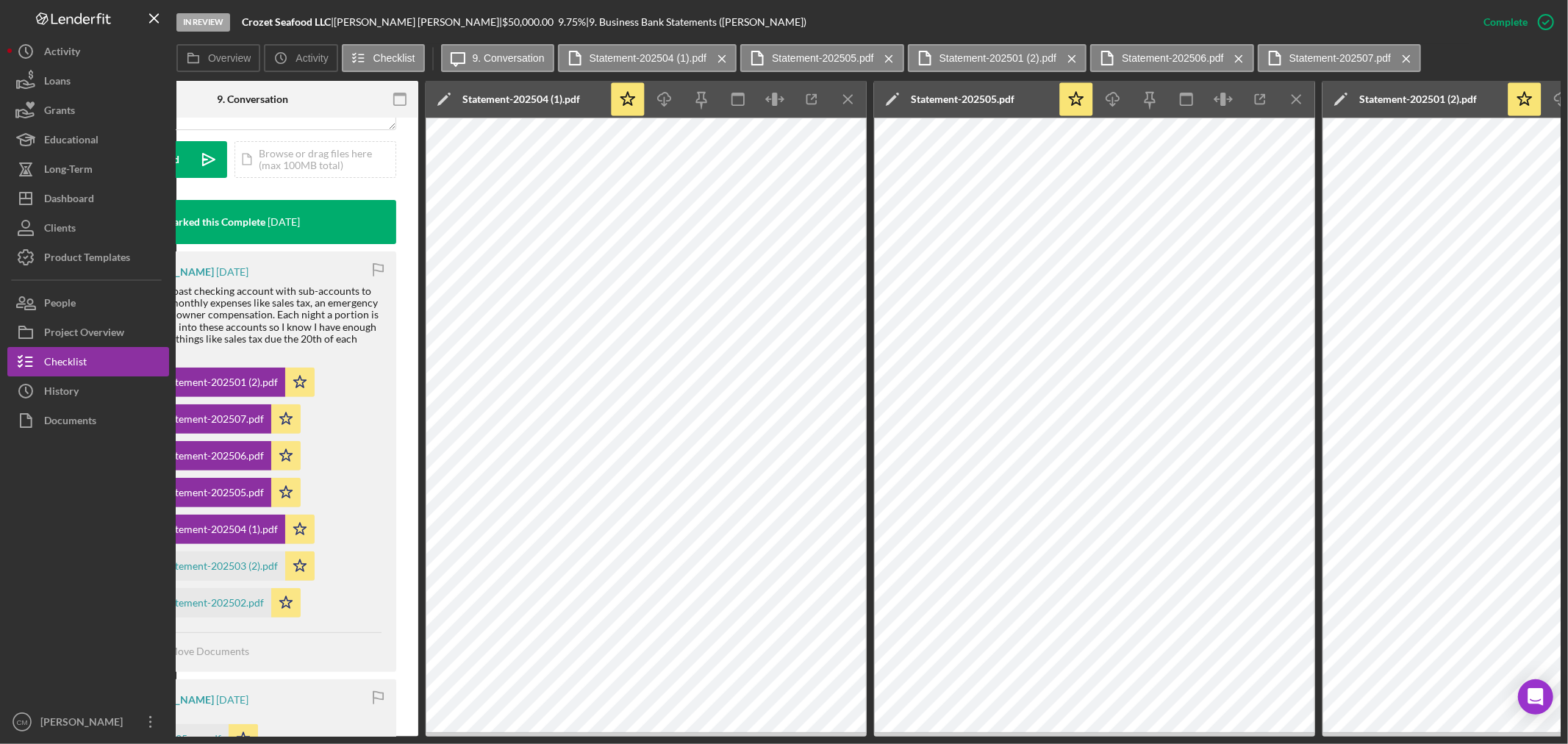
drag, startPoint x: 380, startPoint y: 731, endPoint x: 302, endPoint y: 723, distance: 78.4
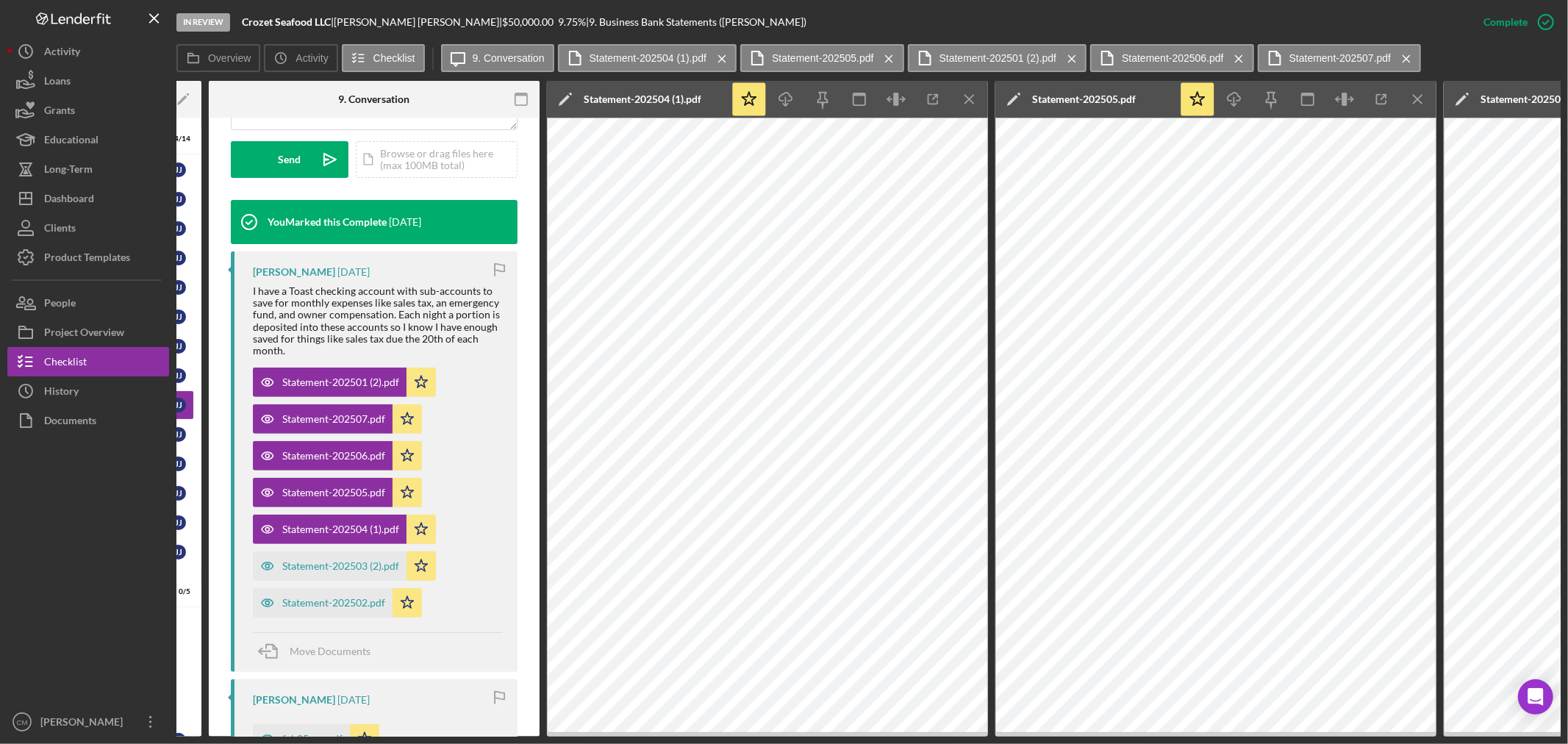
scroll to position [0, 228]
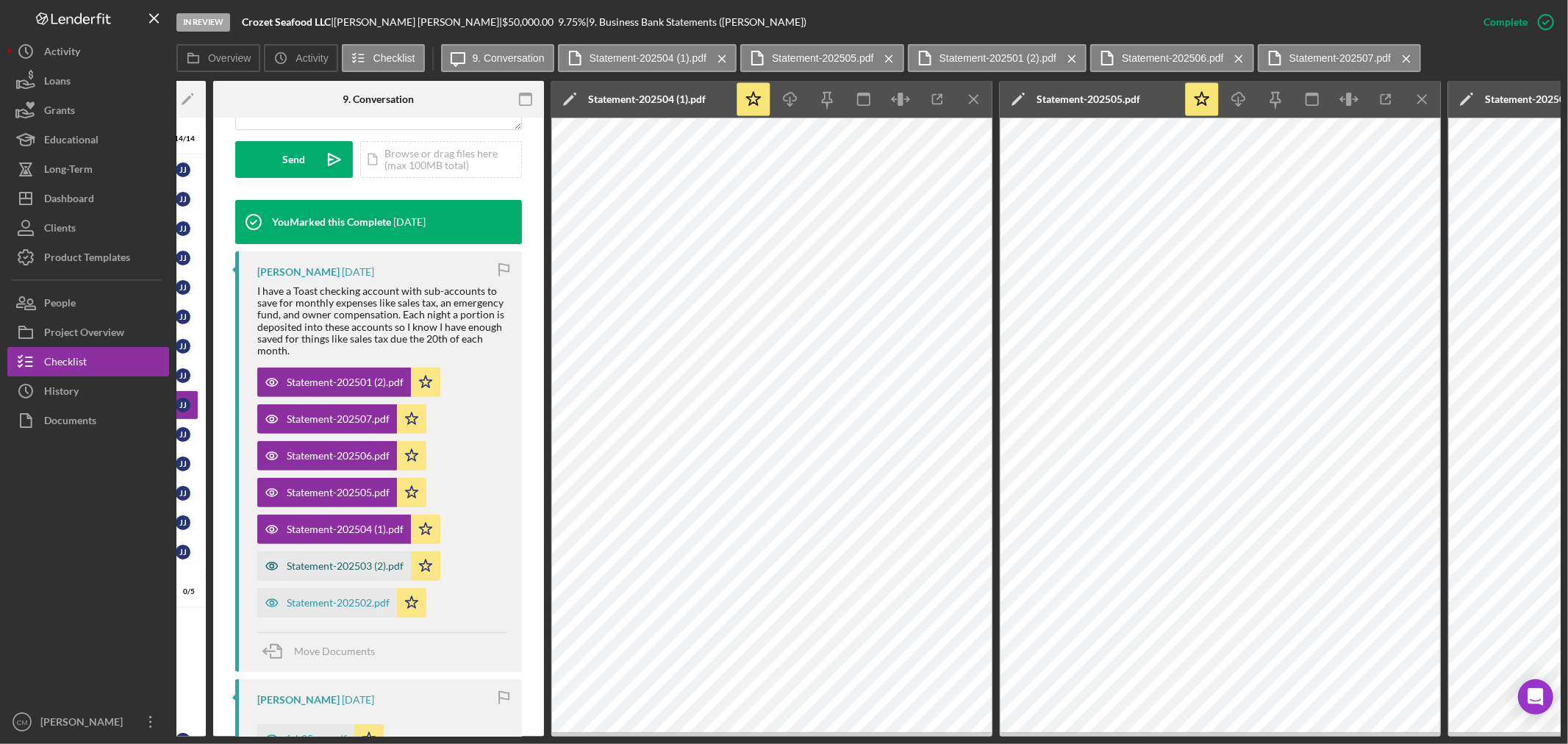
click at [272, 562] on icon "button" at bounding box center [271, 565] width 29 height 29
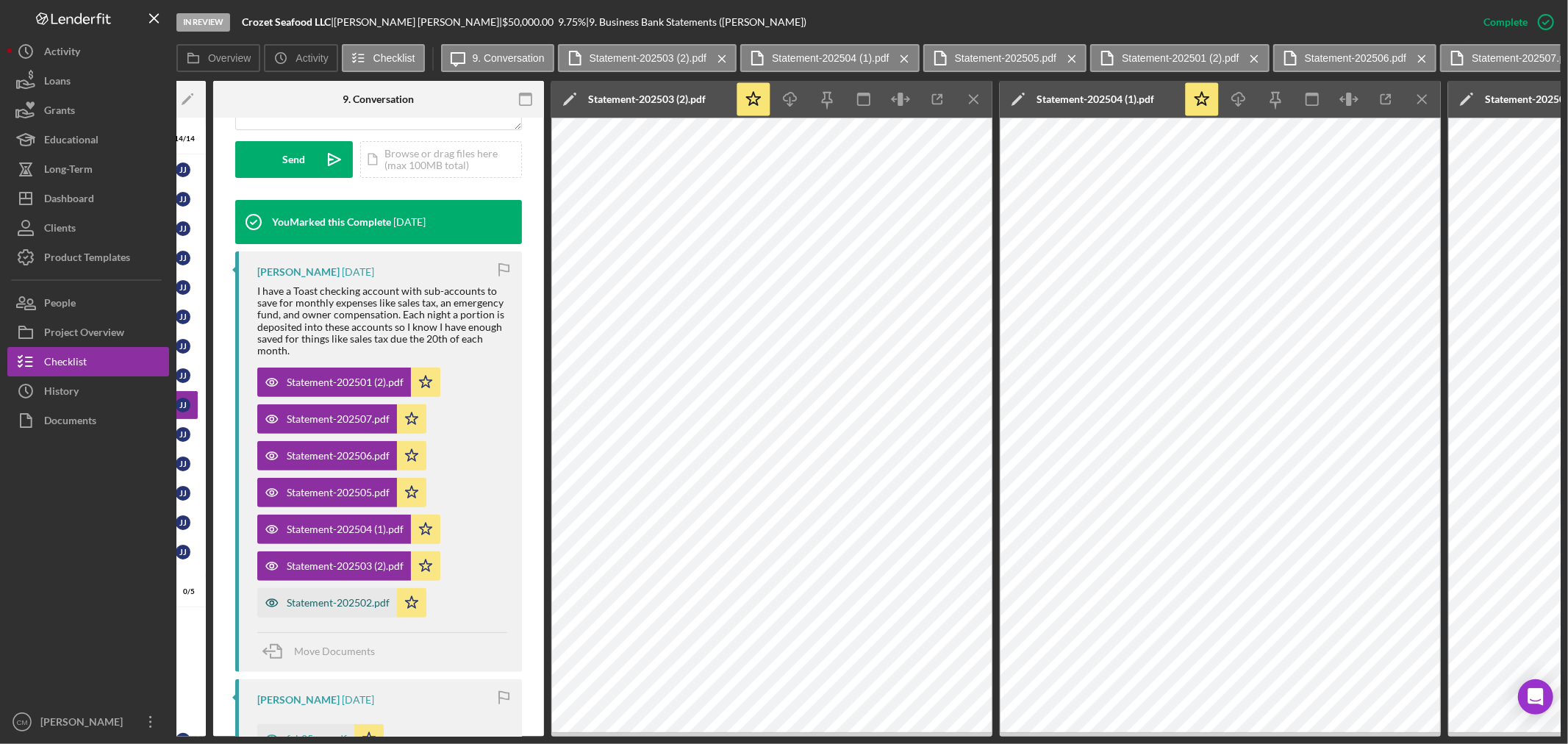
click at [270, 383] on icon "button" at bounding box center [271, 381] width 4 height 4
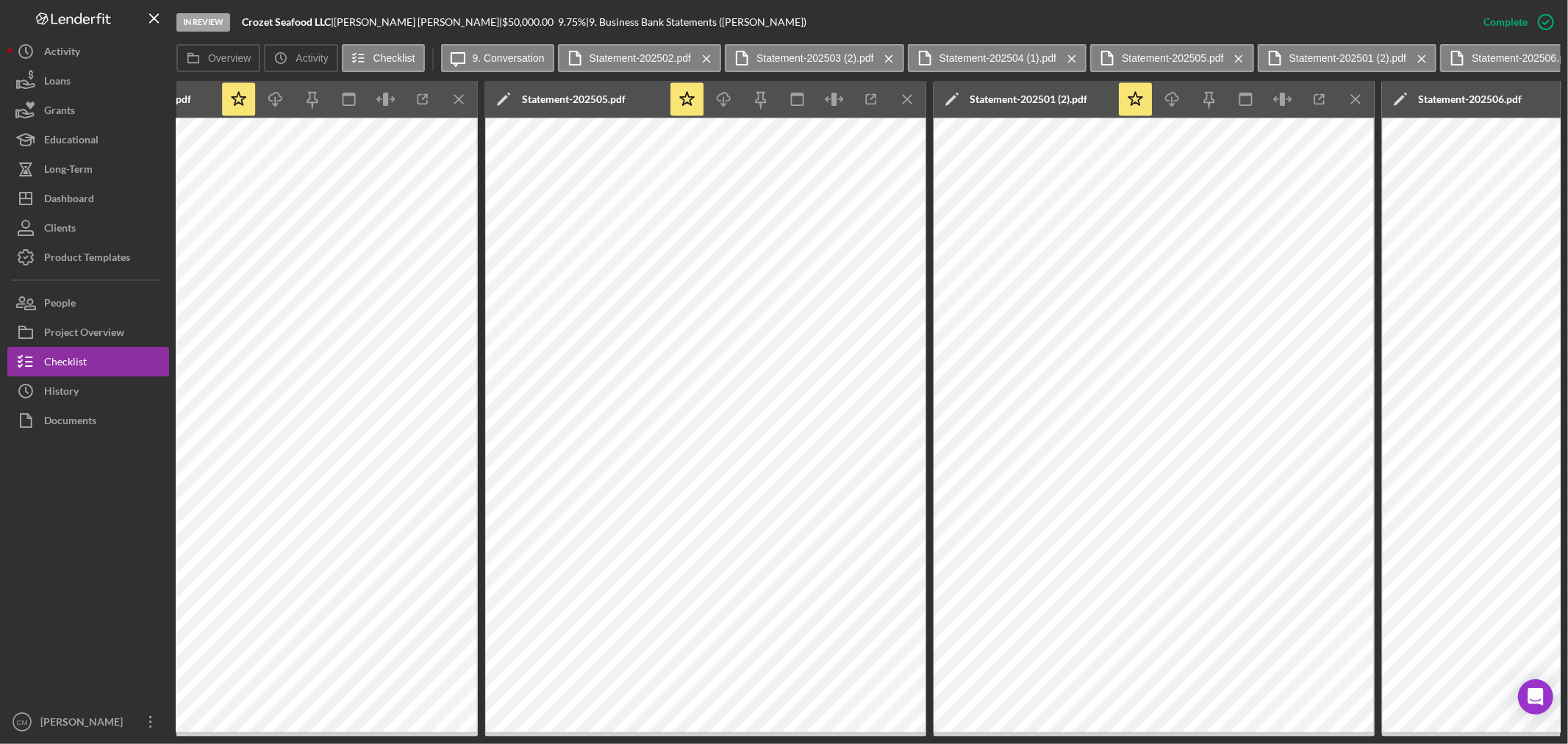
scroll to position [0, 1660]
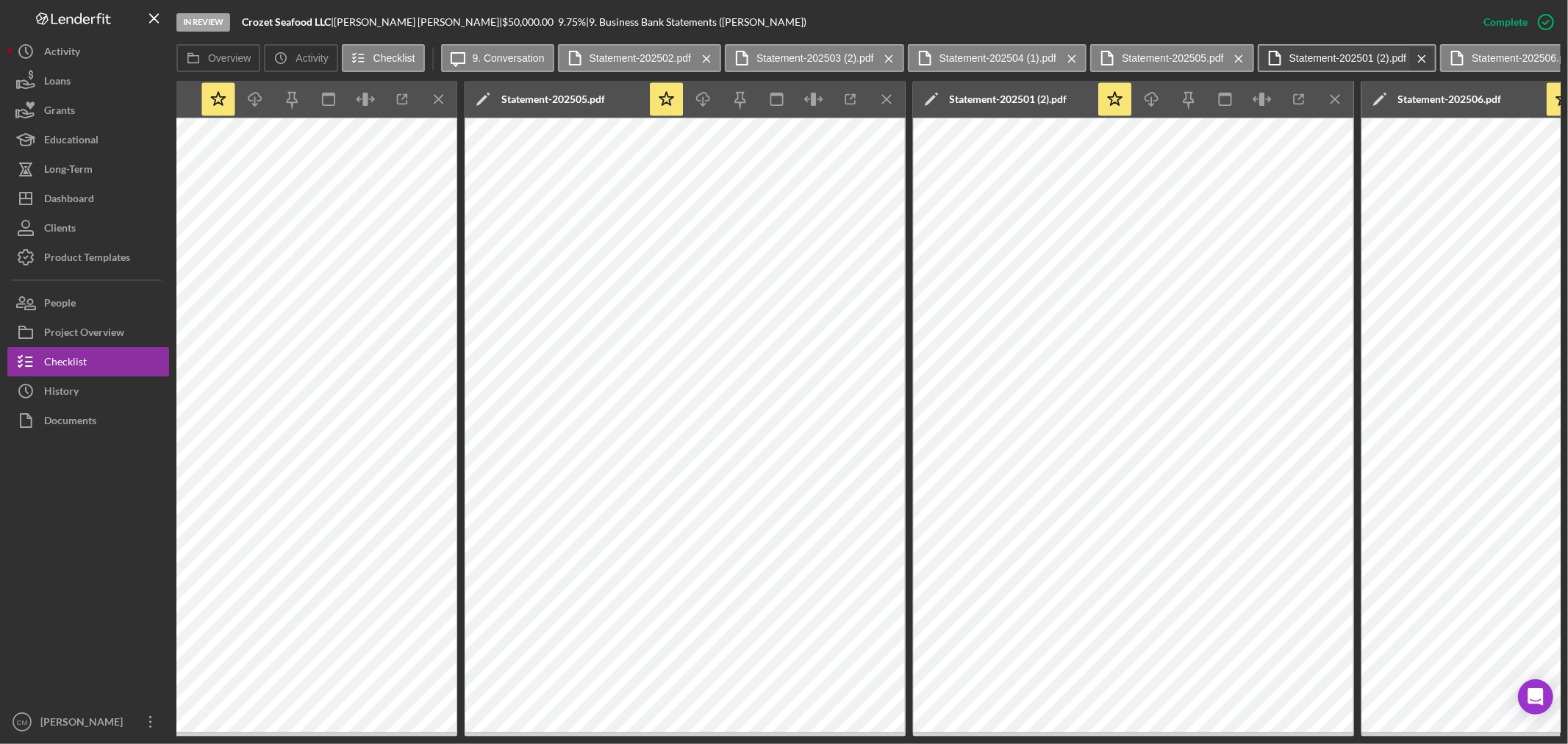
click at [1413, 56] on icon "Icon/Menu Close" at bounding box center [1422, 58] width 25 height 37
click at [1397, 58] on icon "Icon/Menu Close" at bounding box center [1406, 58] width 25 height 37
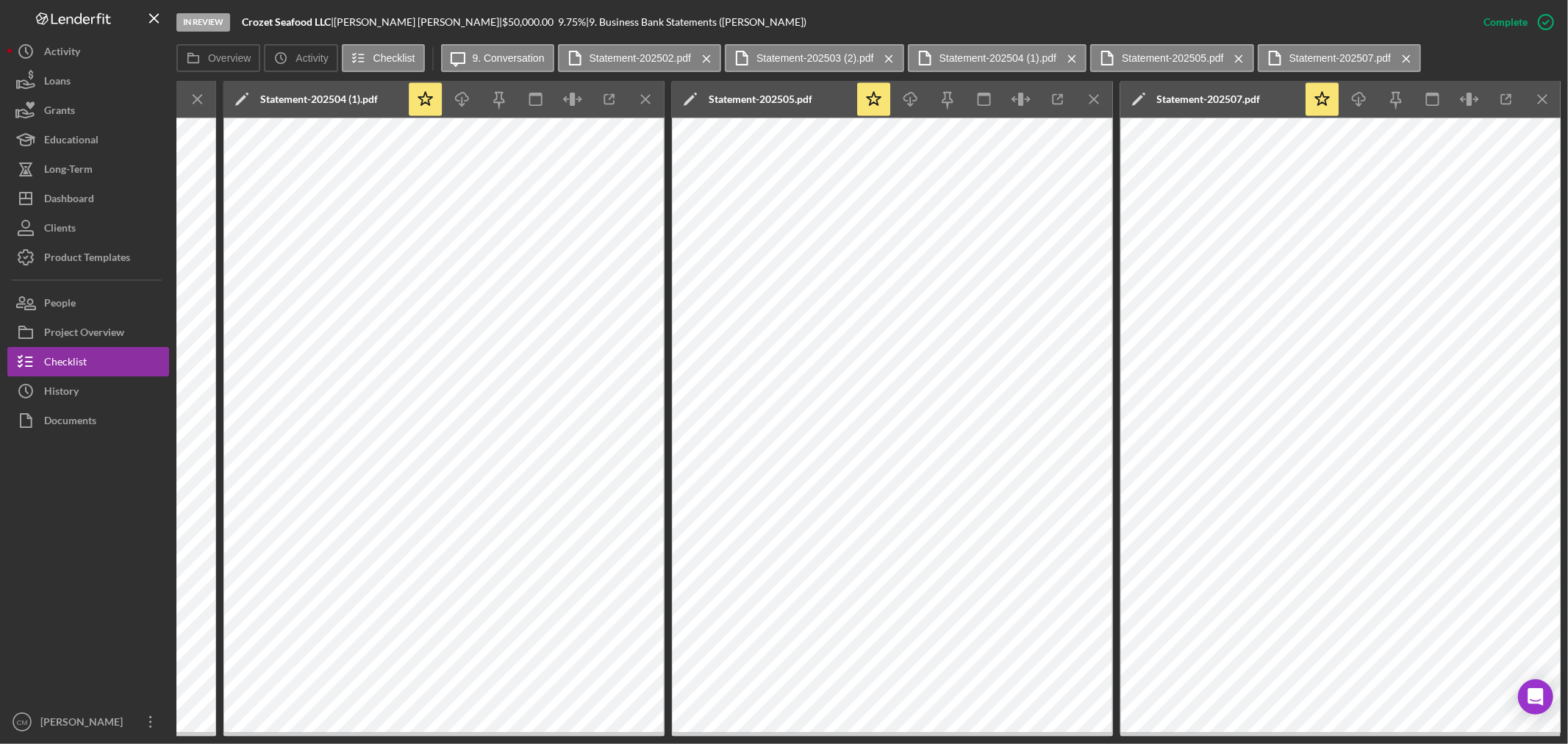
click at [1397, 58] on icon "Icon/Menu Close" at bounding box center [1406, 58] width 25 height 37
click at [1233, 60] on icon "Icon/Menu Close" at bounding box center [1238, 58] width 25 height 37
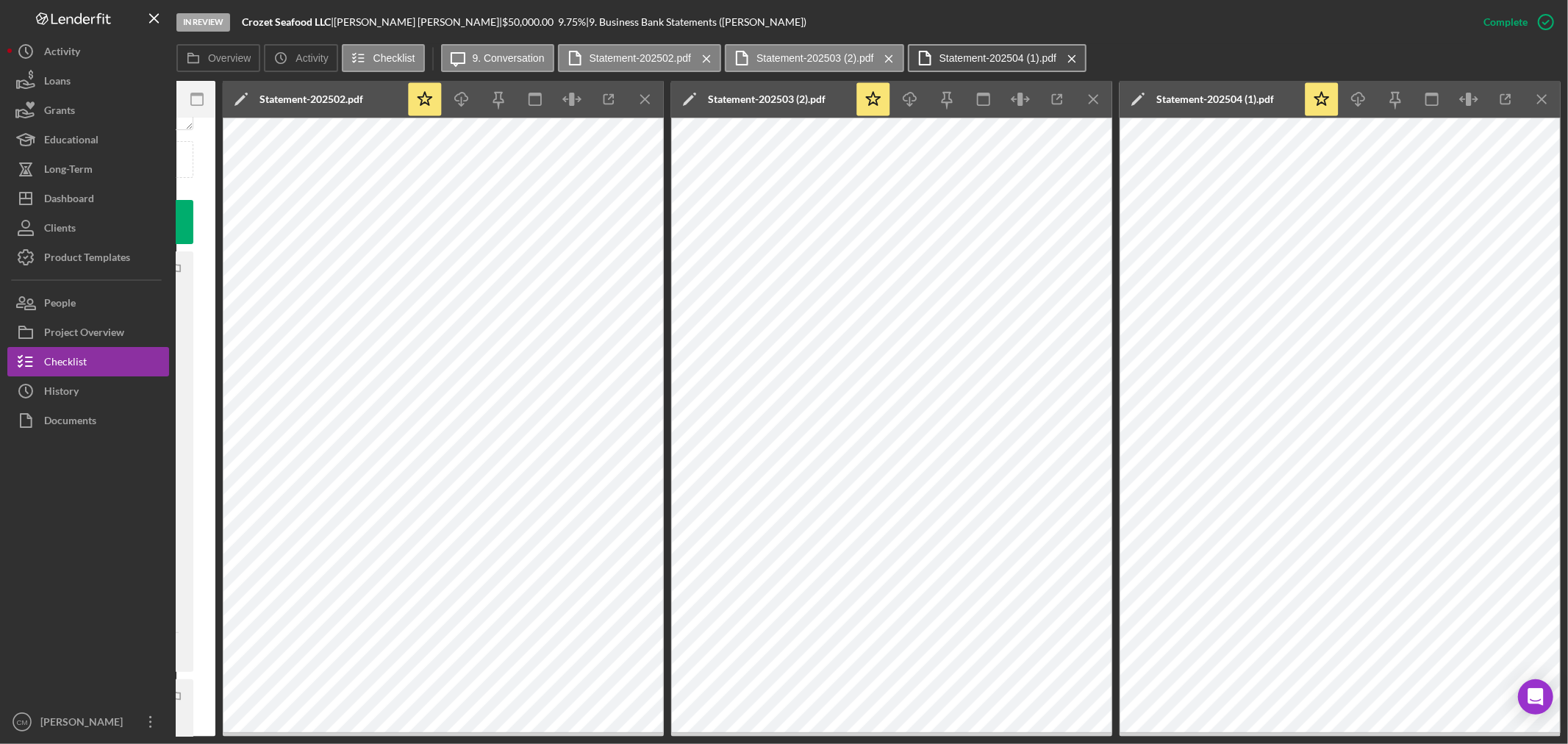
scroll to position [0, 556]
click at [1059, 57] on icon "Icon/Menu Close" at bounding box center [1071, 58] width 25 height 37
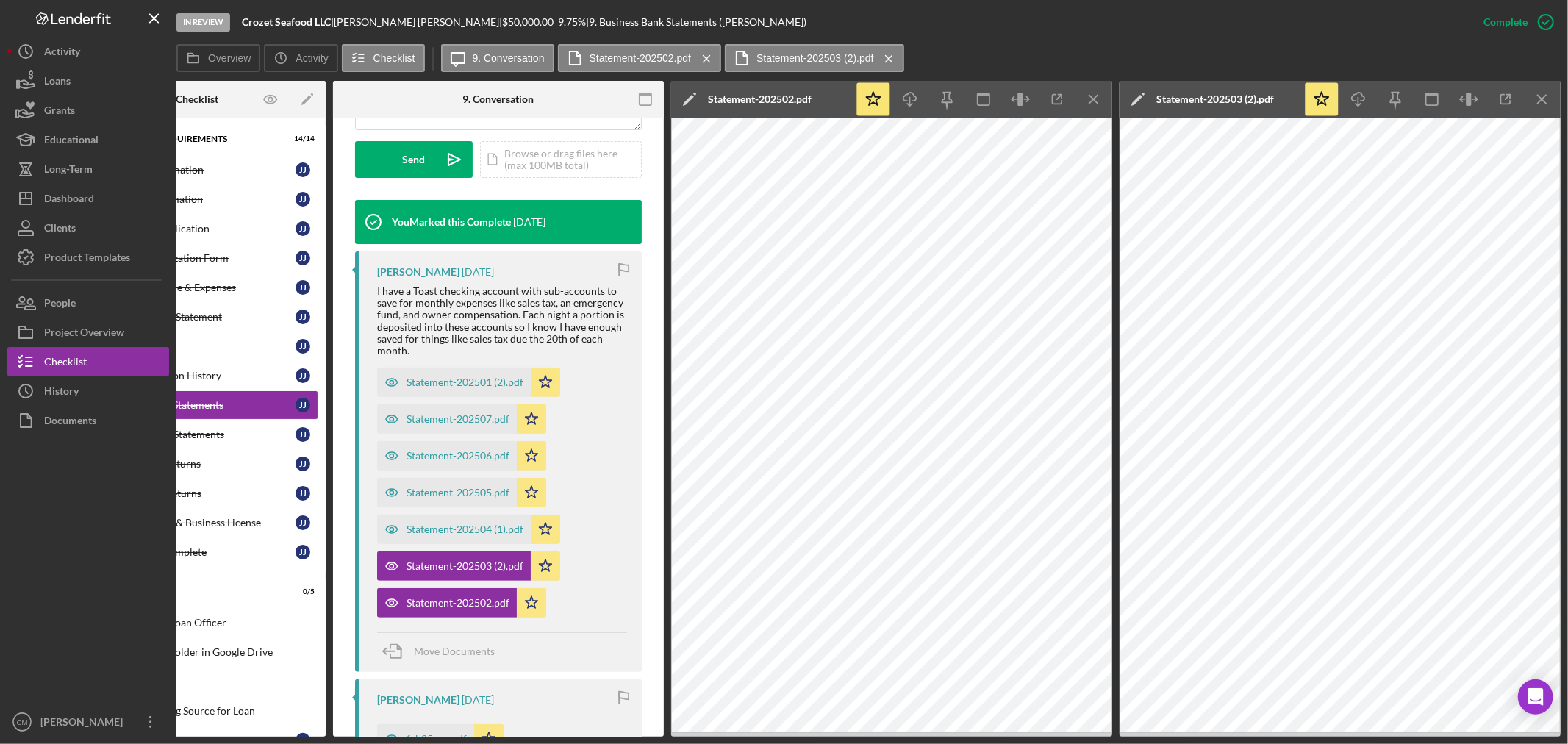
scroll to position [0, 107]
click at [876, 56] on icon "Icon/Menu Close" at bounding box center [889, 58] width 25 height 37
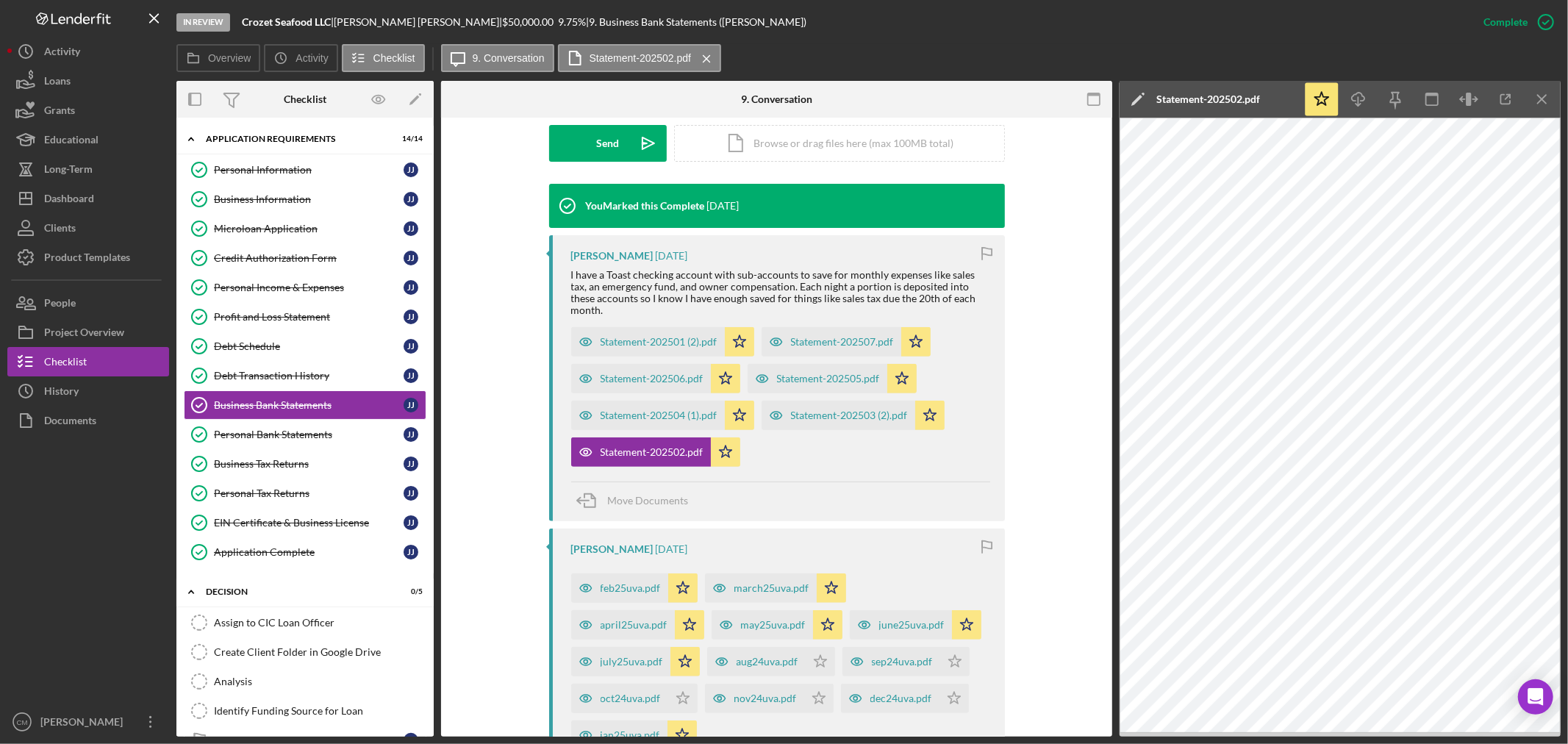
scroll to position [408, 0]
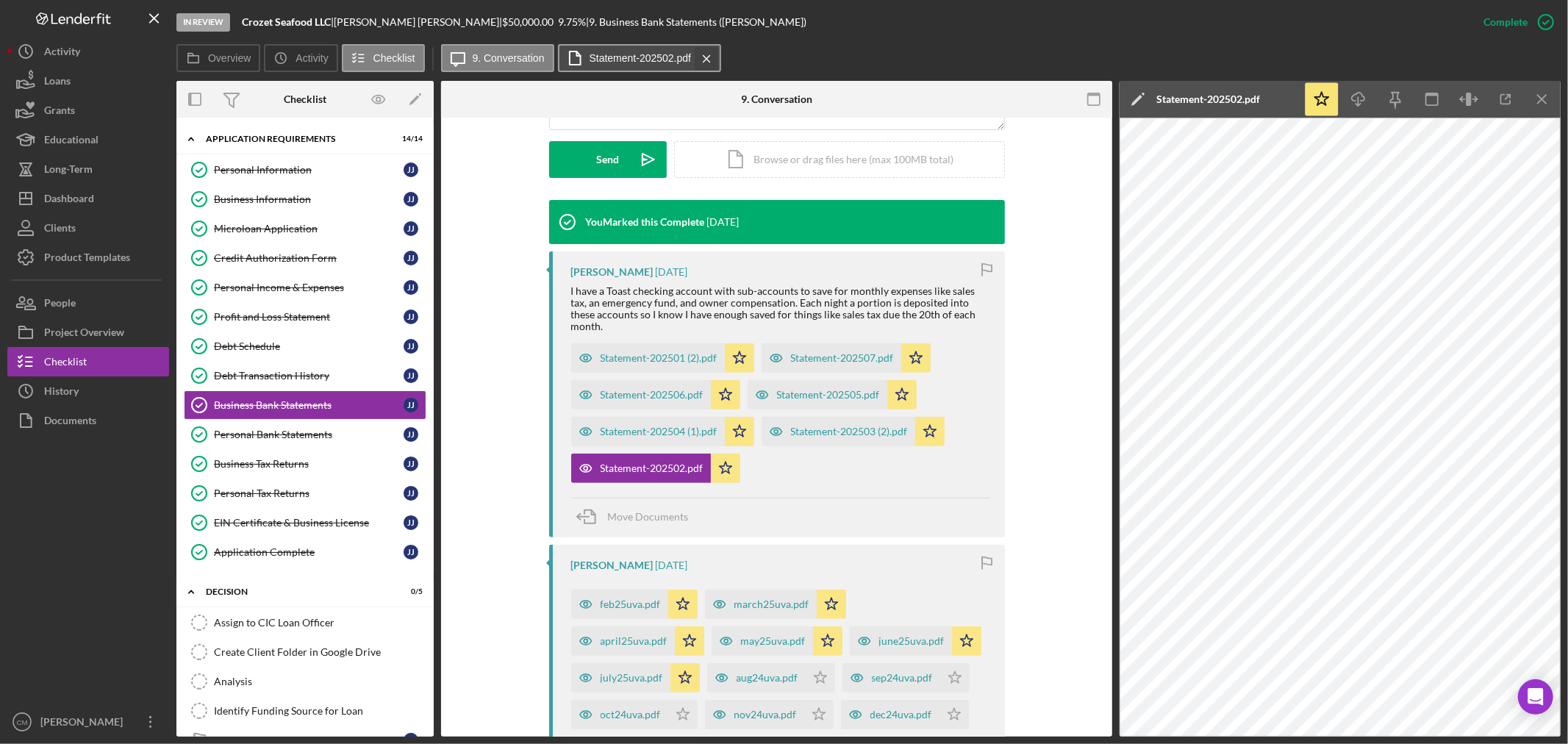
click at [701, 60] on icon "Icon/Menu Close" at bounding box center [706, 58] width 25 height 37
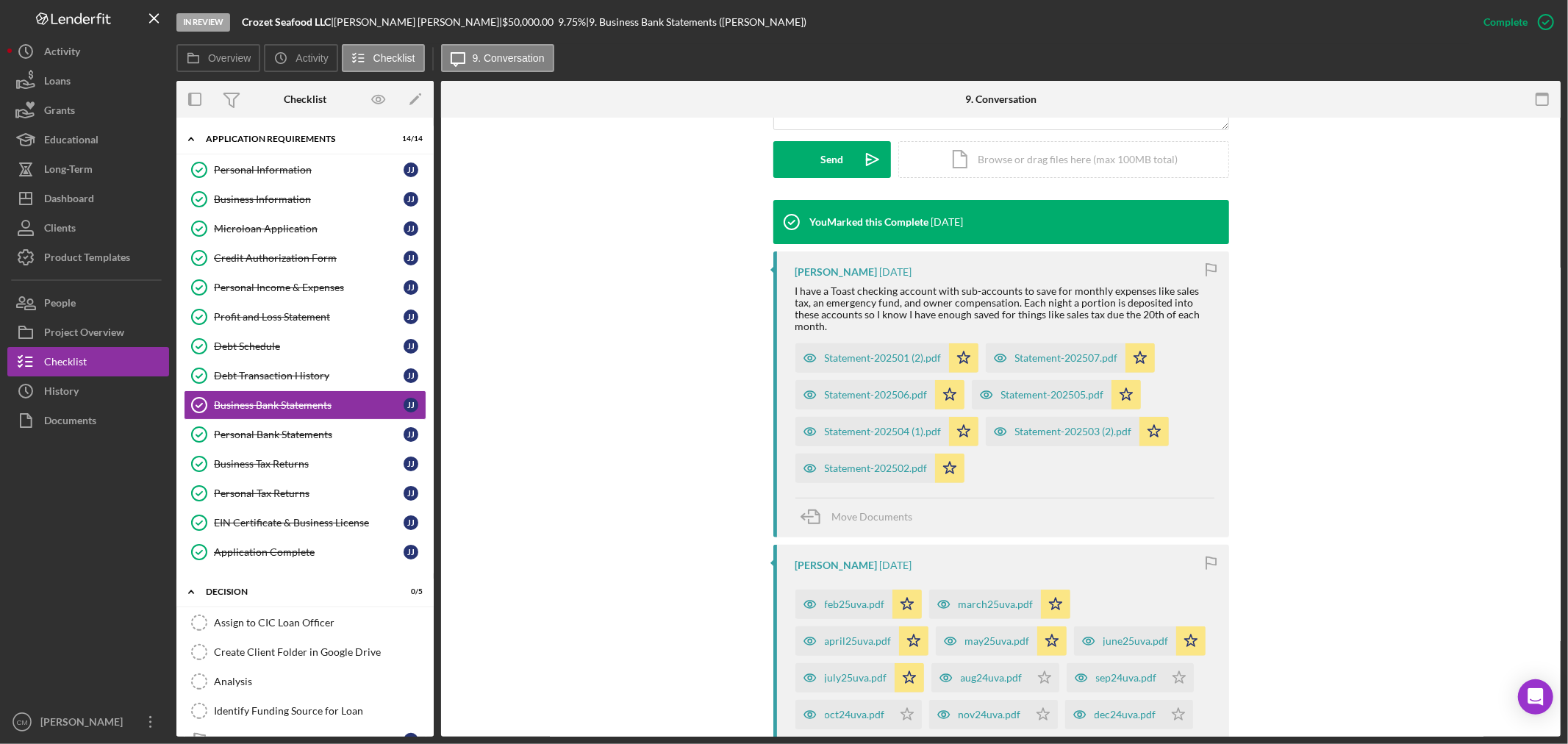
scroll to position [571, 0]
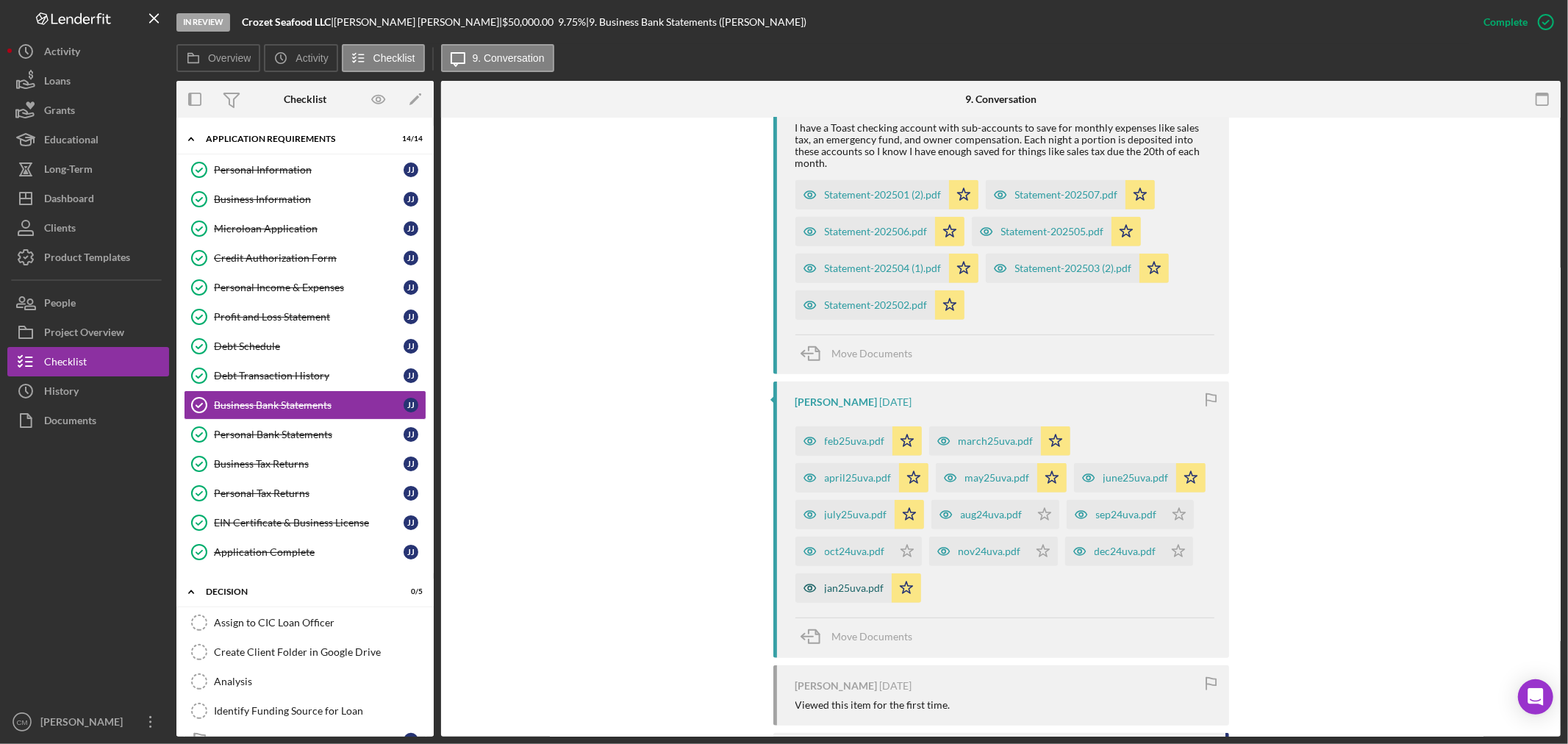
click at [802, 574] on icon "button" at bounding box center [809, 588] width 29 height 29
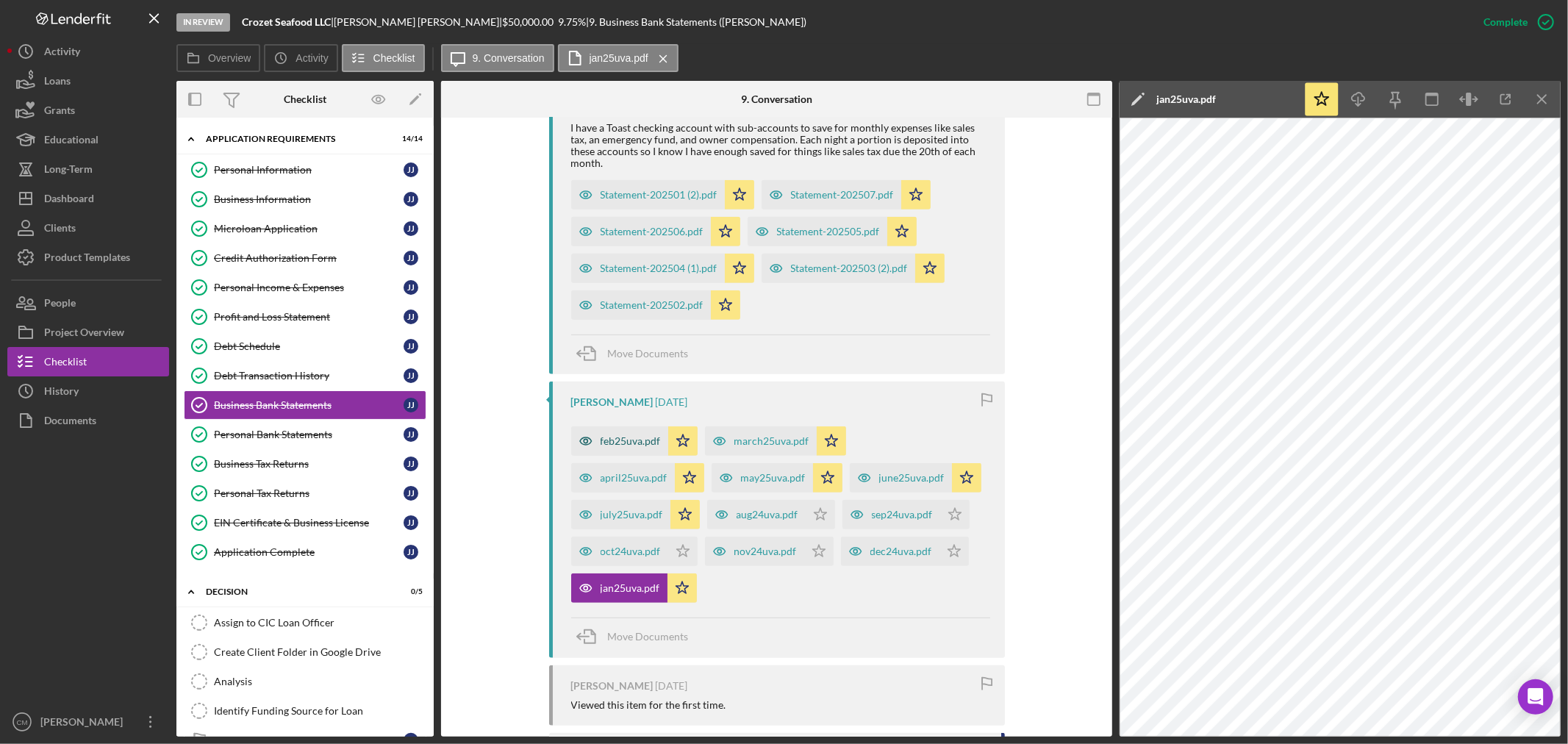
click at [585, 429] on icon "button" at bounding box center [585, 440] width 29 height 29
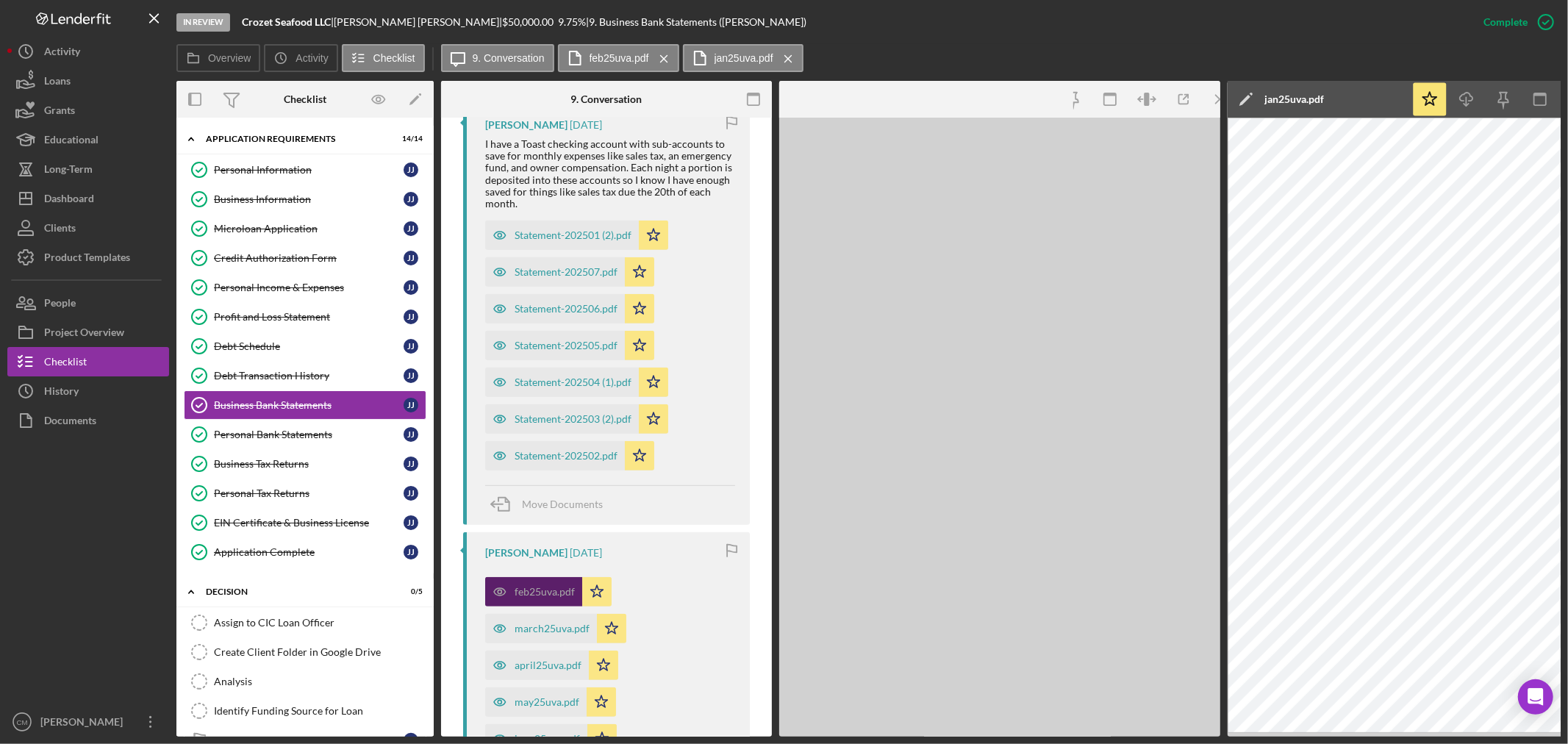
scroll to position [588, 0]
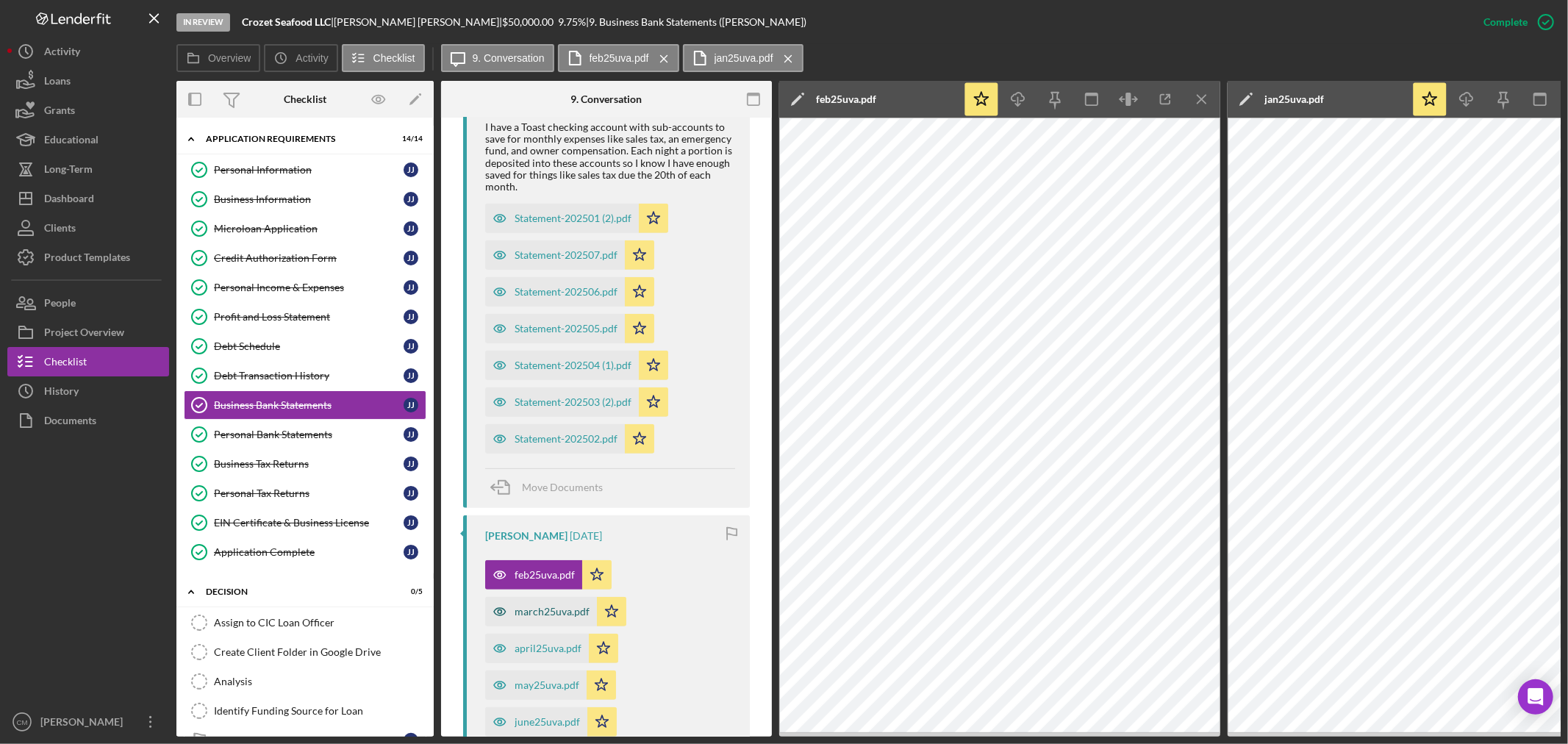
click at [496, 613] on icon "button" at bounding box center [499, 610] width 29 height 29
click at [495, 222] on icon "button" at bounding box center [499, 218] width 11 height 8
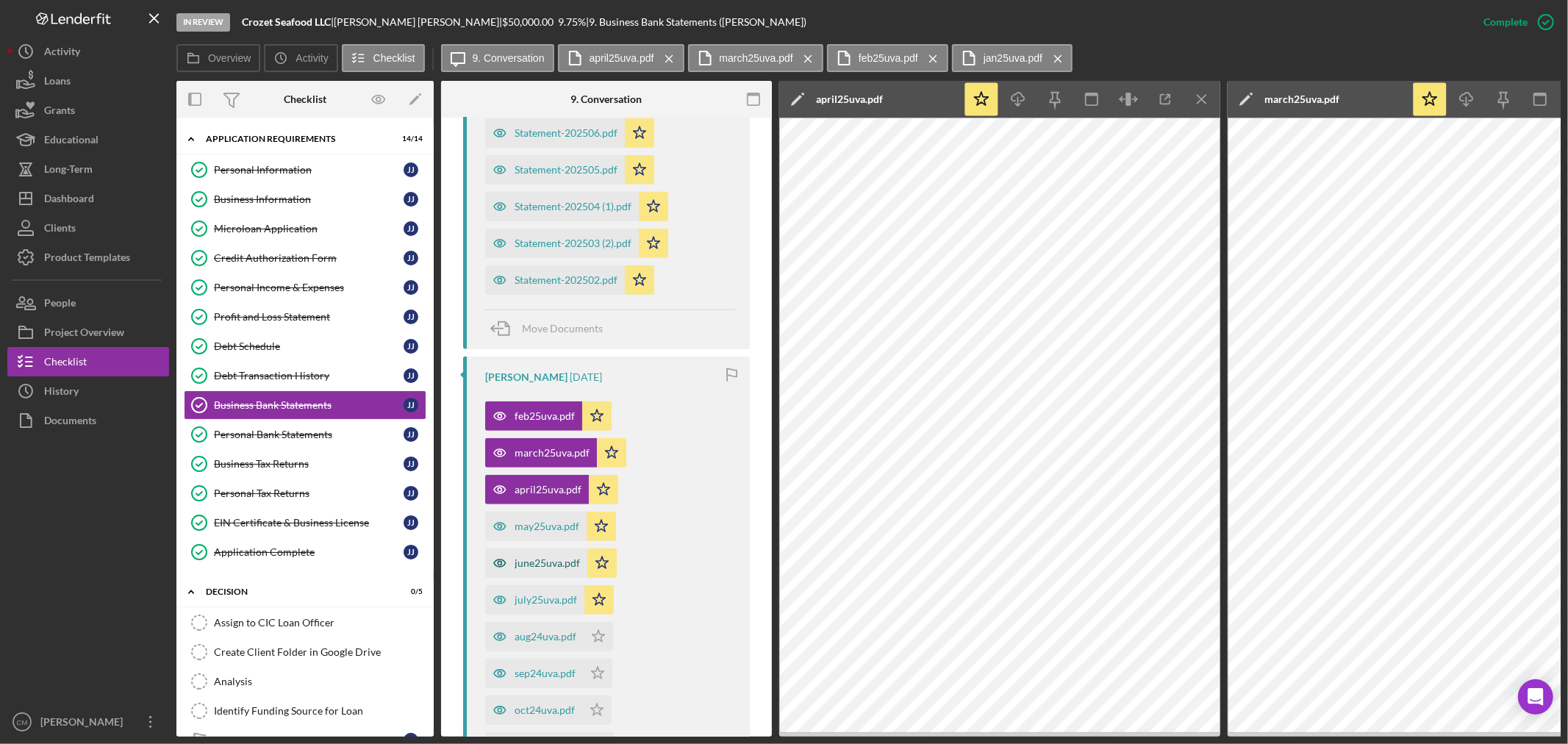
scroll to position [751, 0]
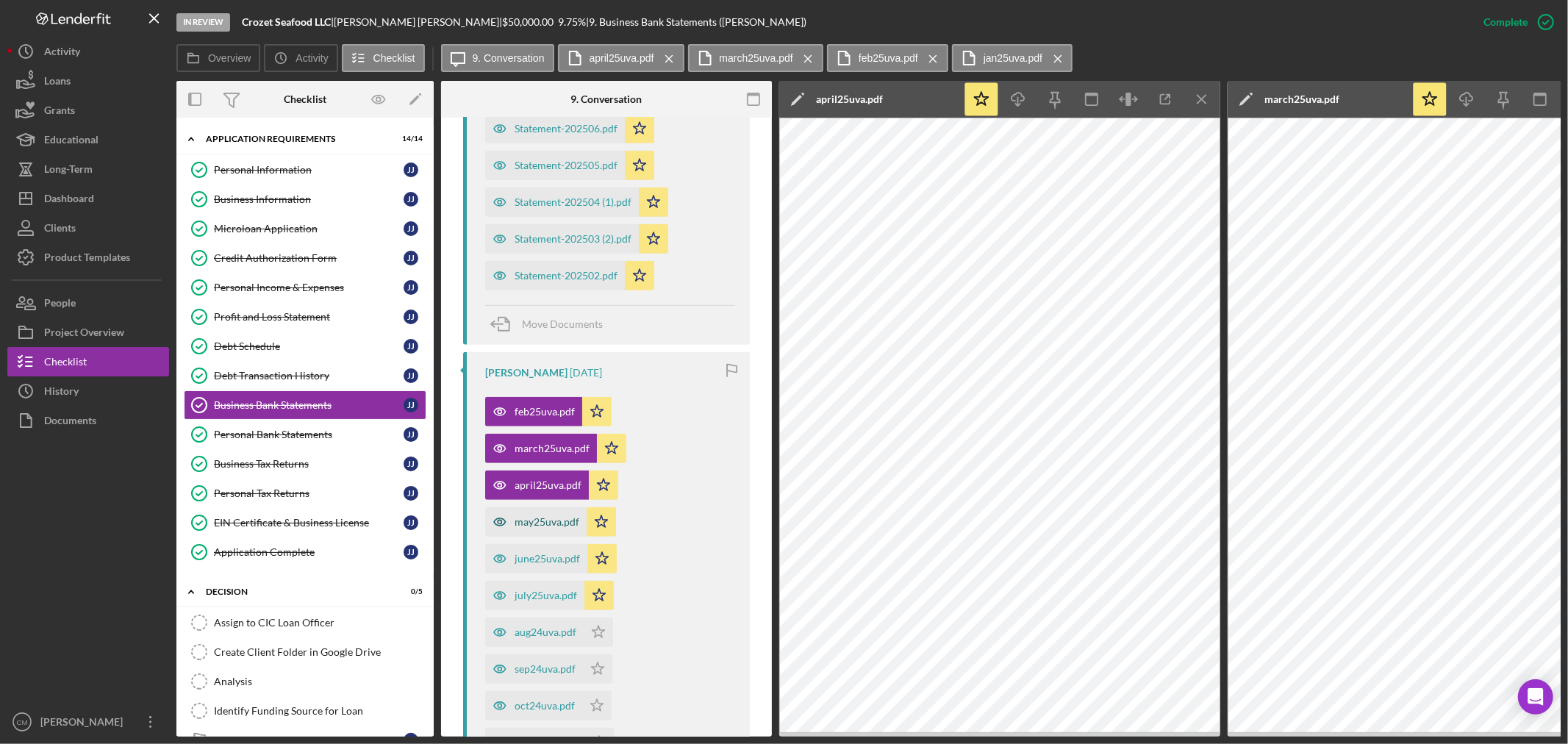
click at [500, 57] on icon "button" at bounding box center [499, 55] width 4 height 4
click at [600, 523] on icon "Icon/Star" at bounding box center [601, 521] width 29 height 29
click at [604, 416] on polygon "button" at bounding box center [596, 411] width 12 height 11
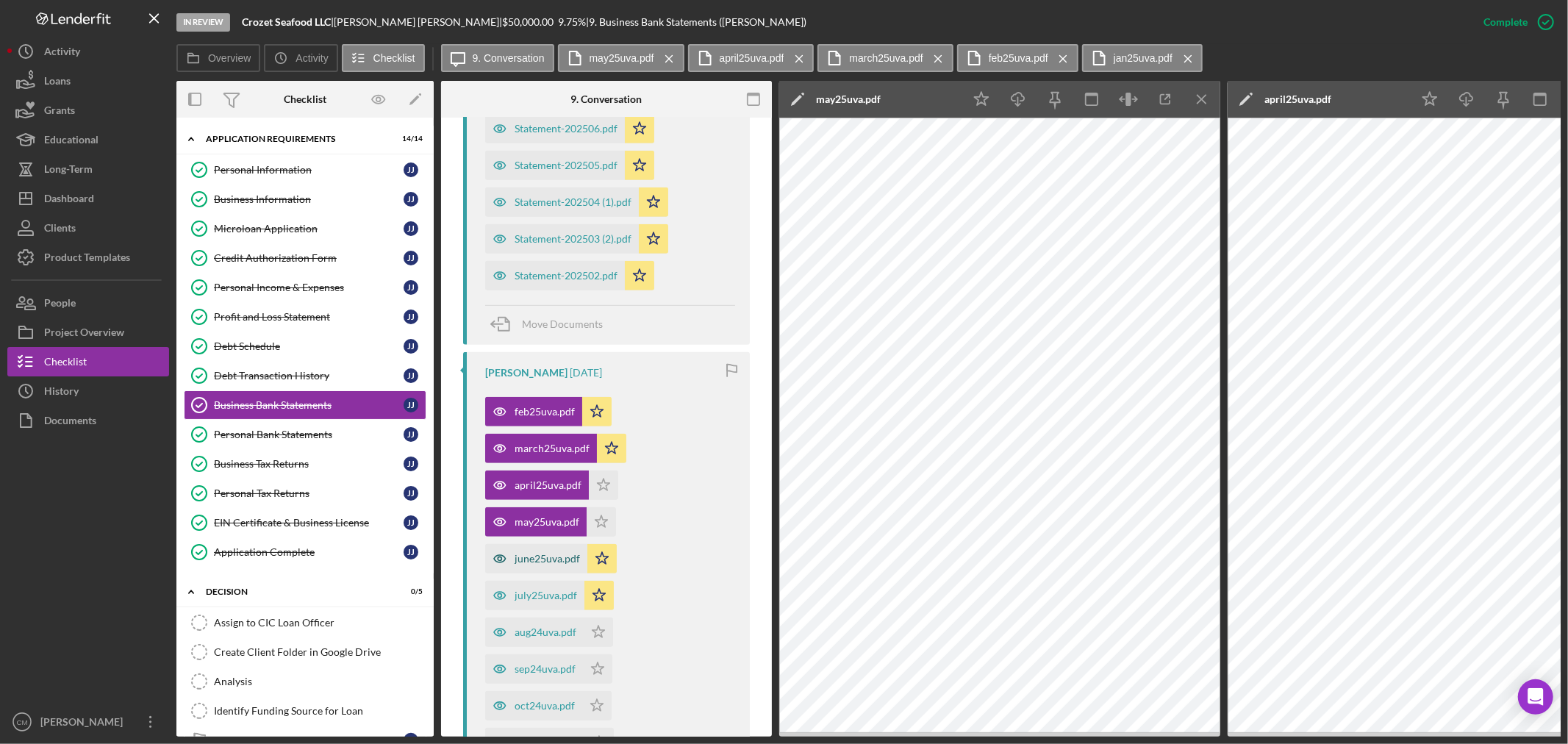
click at [502, 58] on icon "button" at bounding box center [499, 56] width 11 height 8
click at [498, 595] on icon "button" at bounding box center [499, 594] width 29 height 29
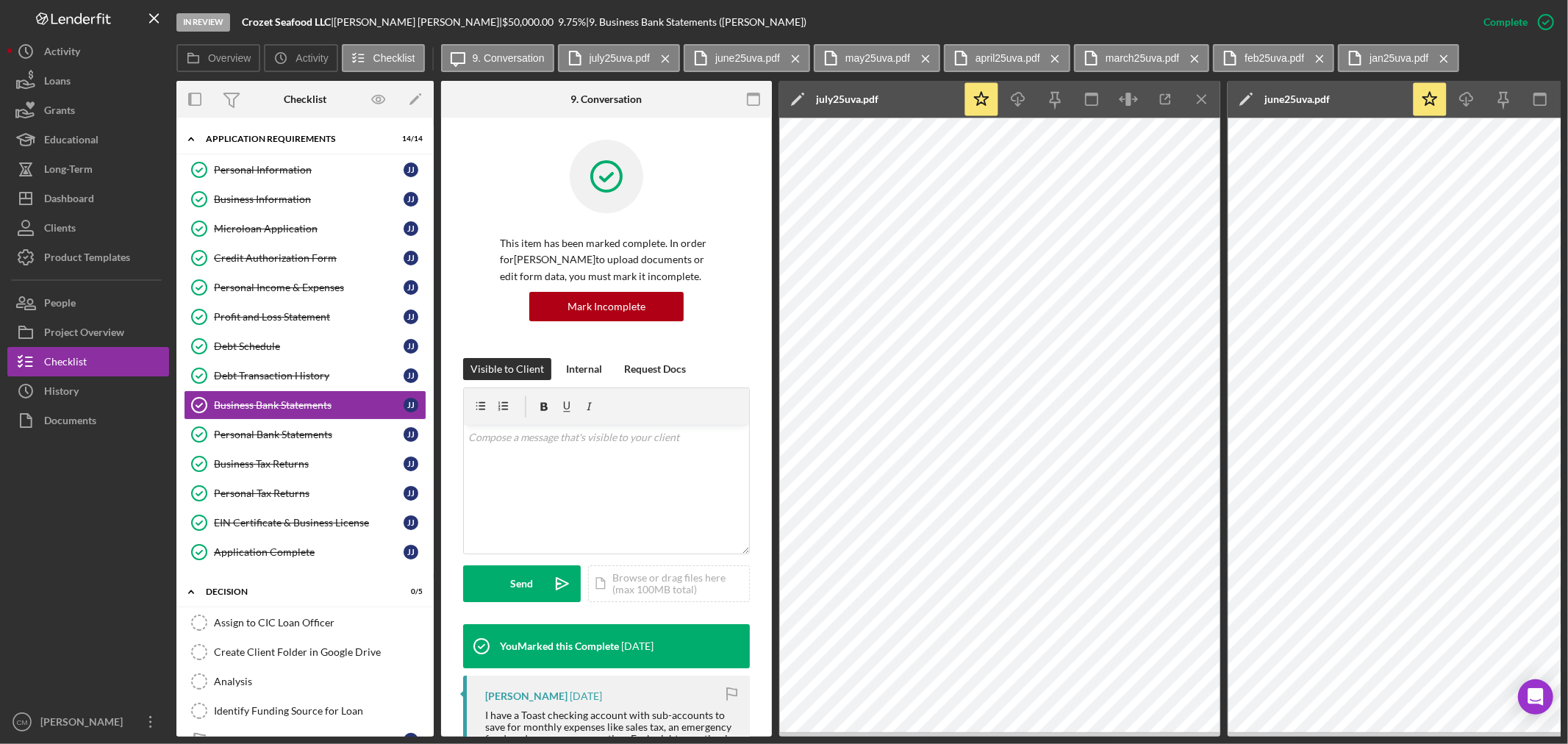
scroll to position [751, 0]
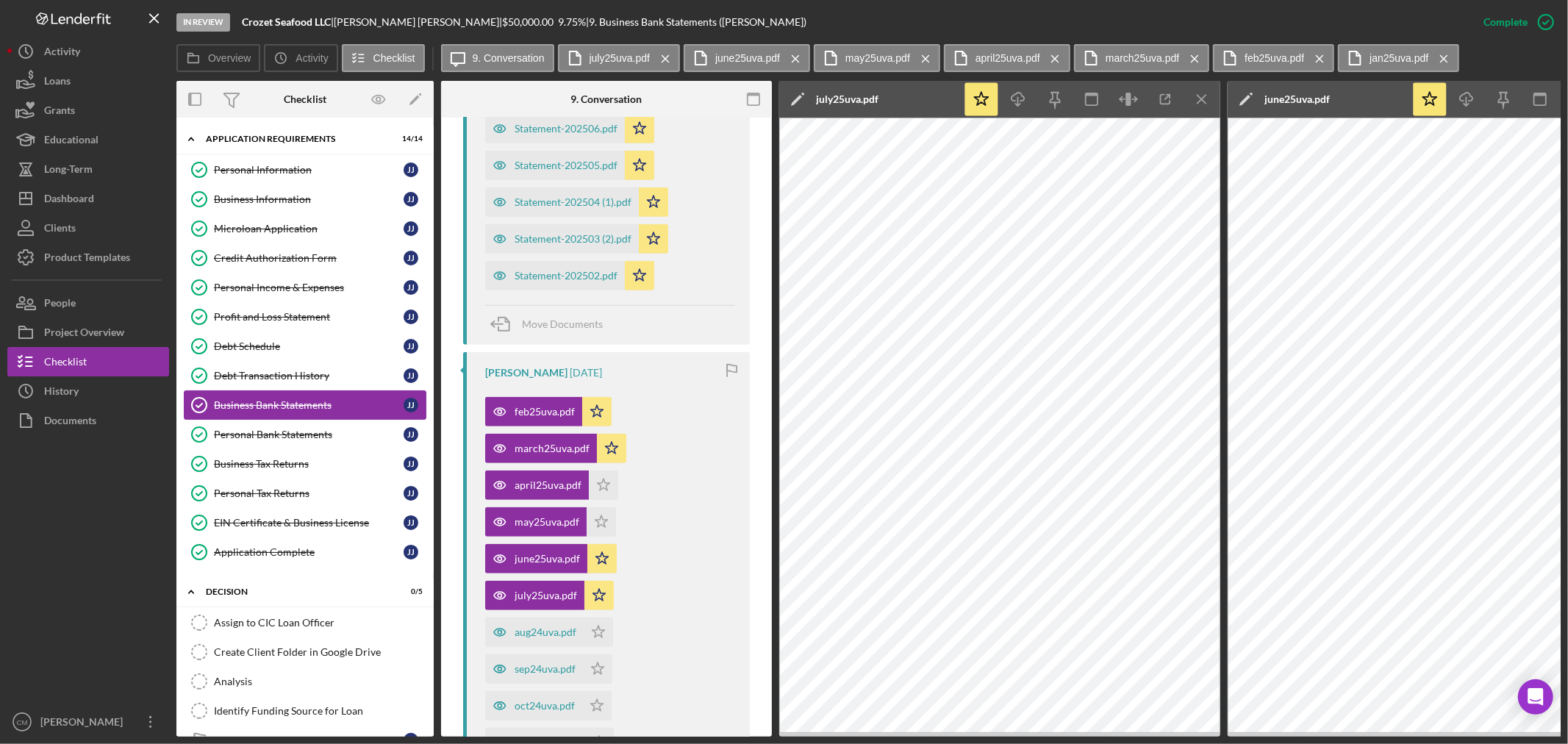
click at [270, 402] on div "Business Bank Statements" at bounding box center [308, 405] width 189 height 11
click at [1209, 97] on icon "Icon/Menu Close" at bounding box center [1201, 99] width 33 height 33
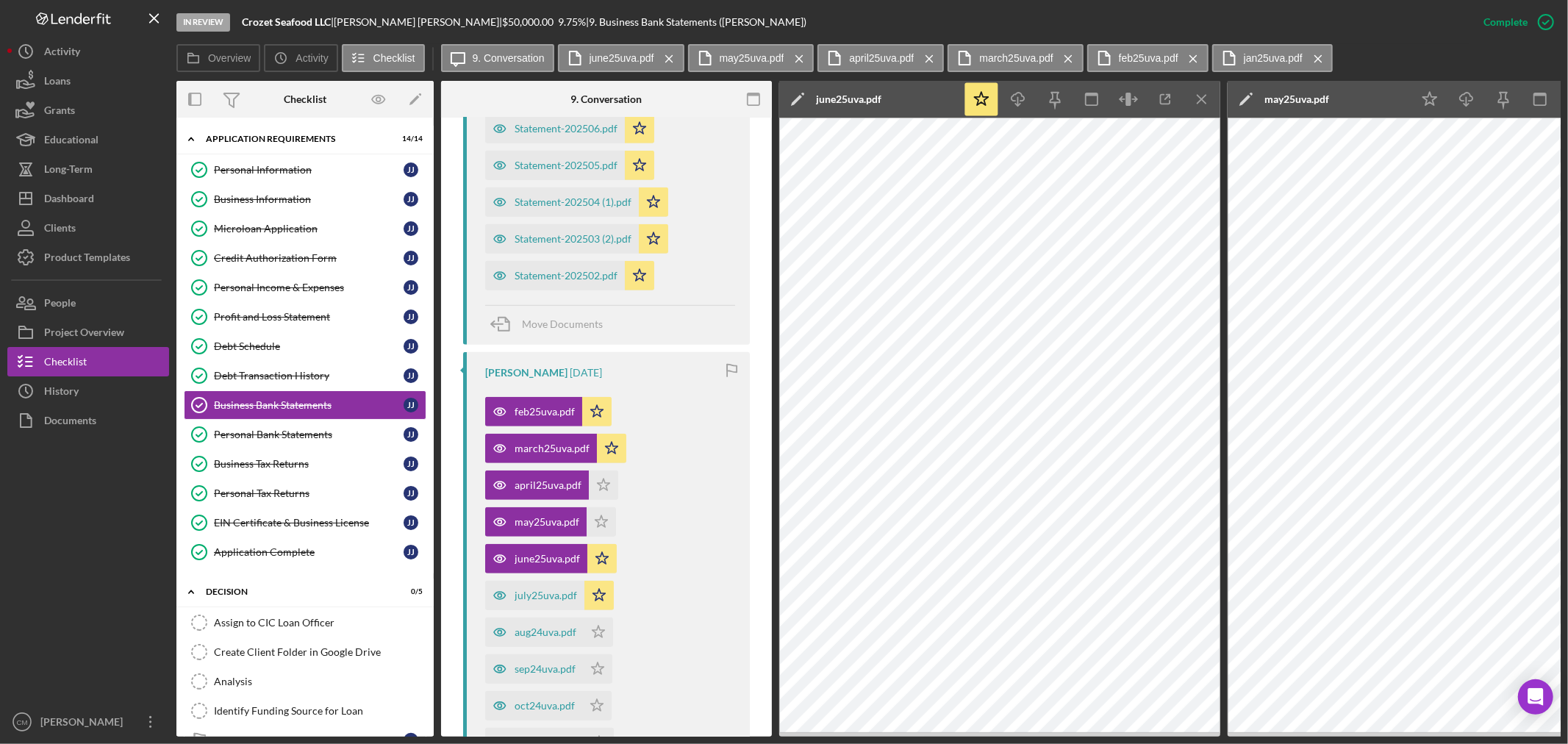
click at [1209, 97] on icon "Icon/Menu Close" at bounding box center [1201, 99] width 33 height 33
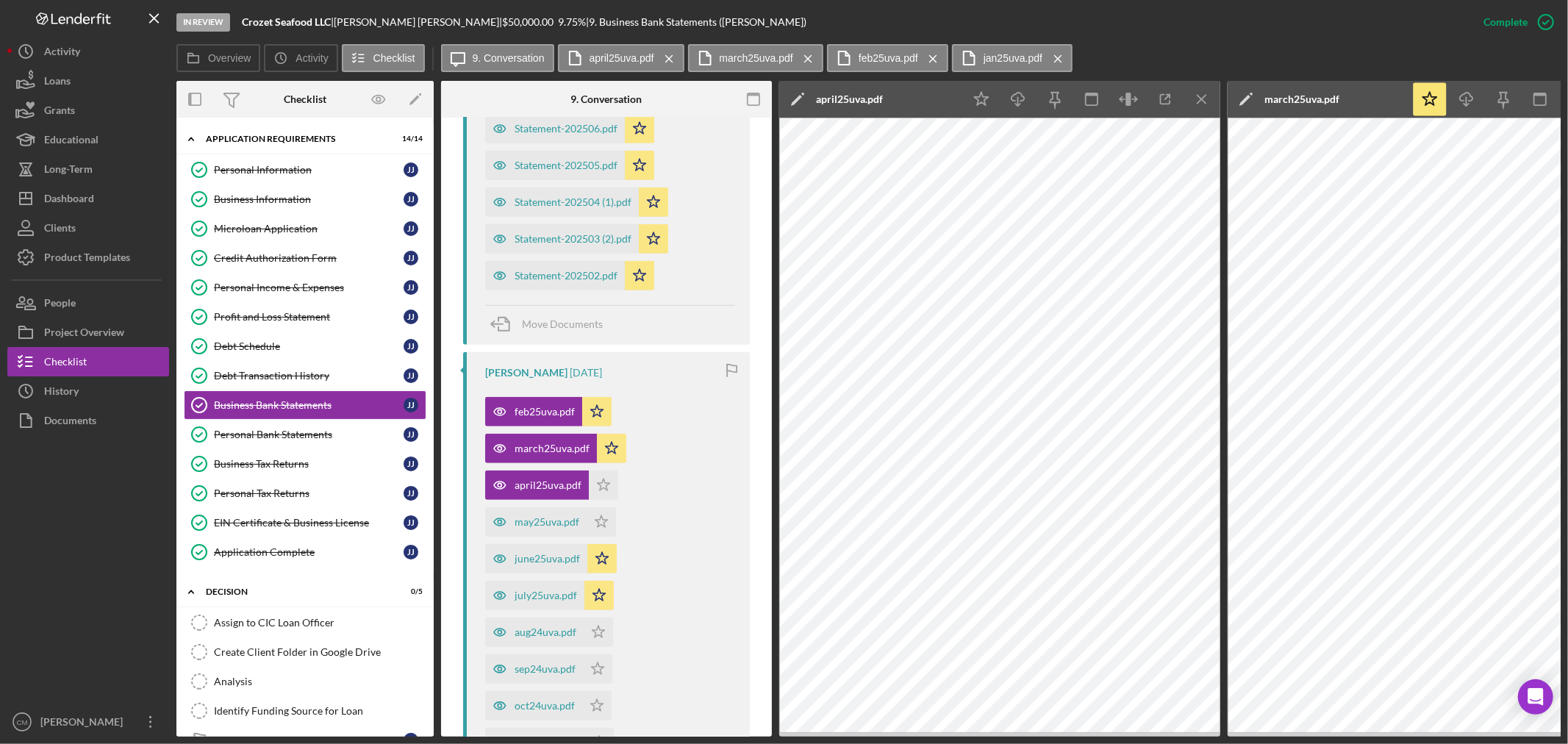
click at [1209, 97] on icon "Icon/Menu Close" at bounding box center [1201, 99] width 33 height 33
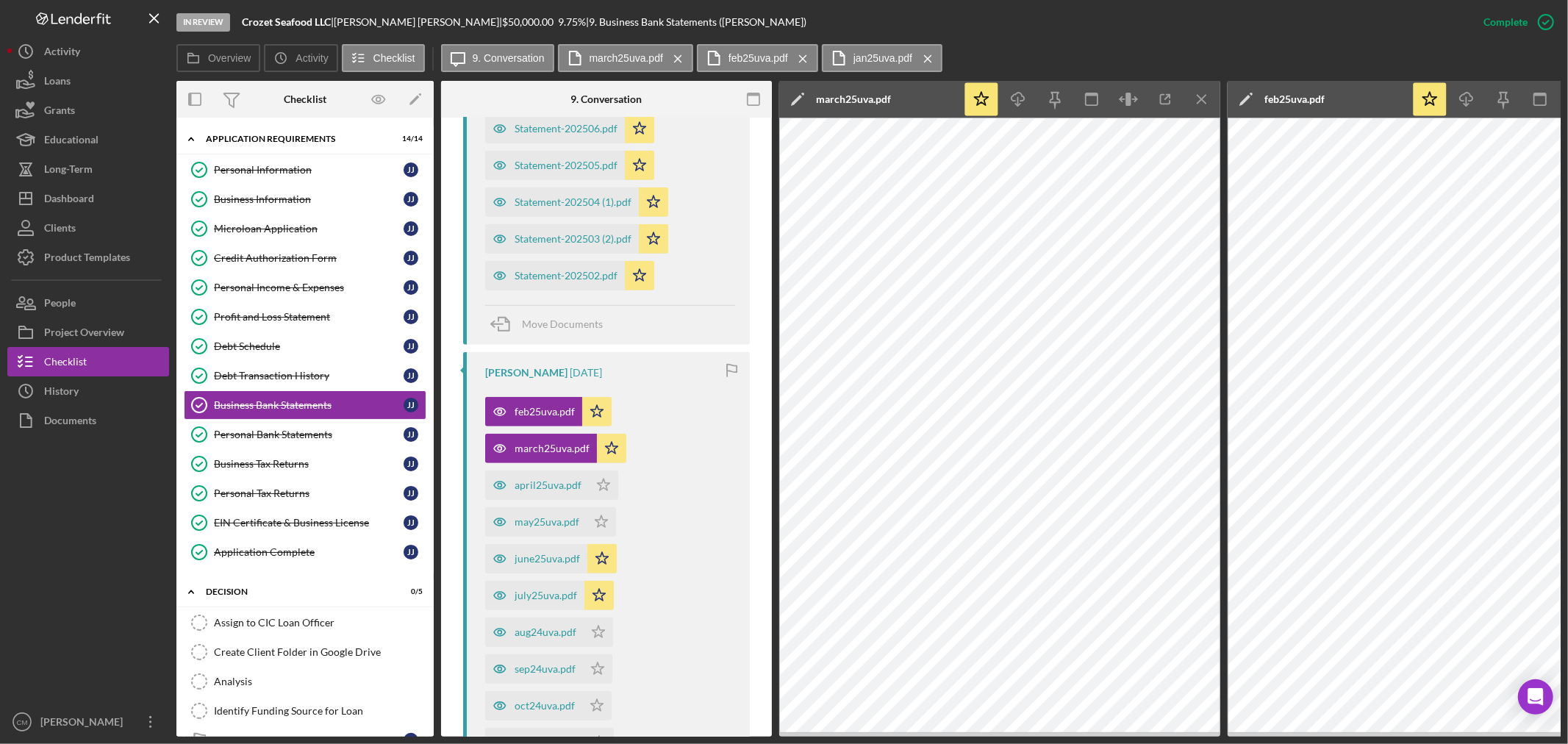
click at [1209, 97] on icon "Icon/Menu Close" at bounding box center [1201, 99] width 33 height 33
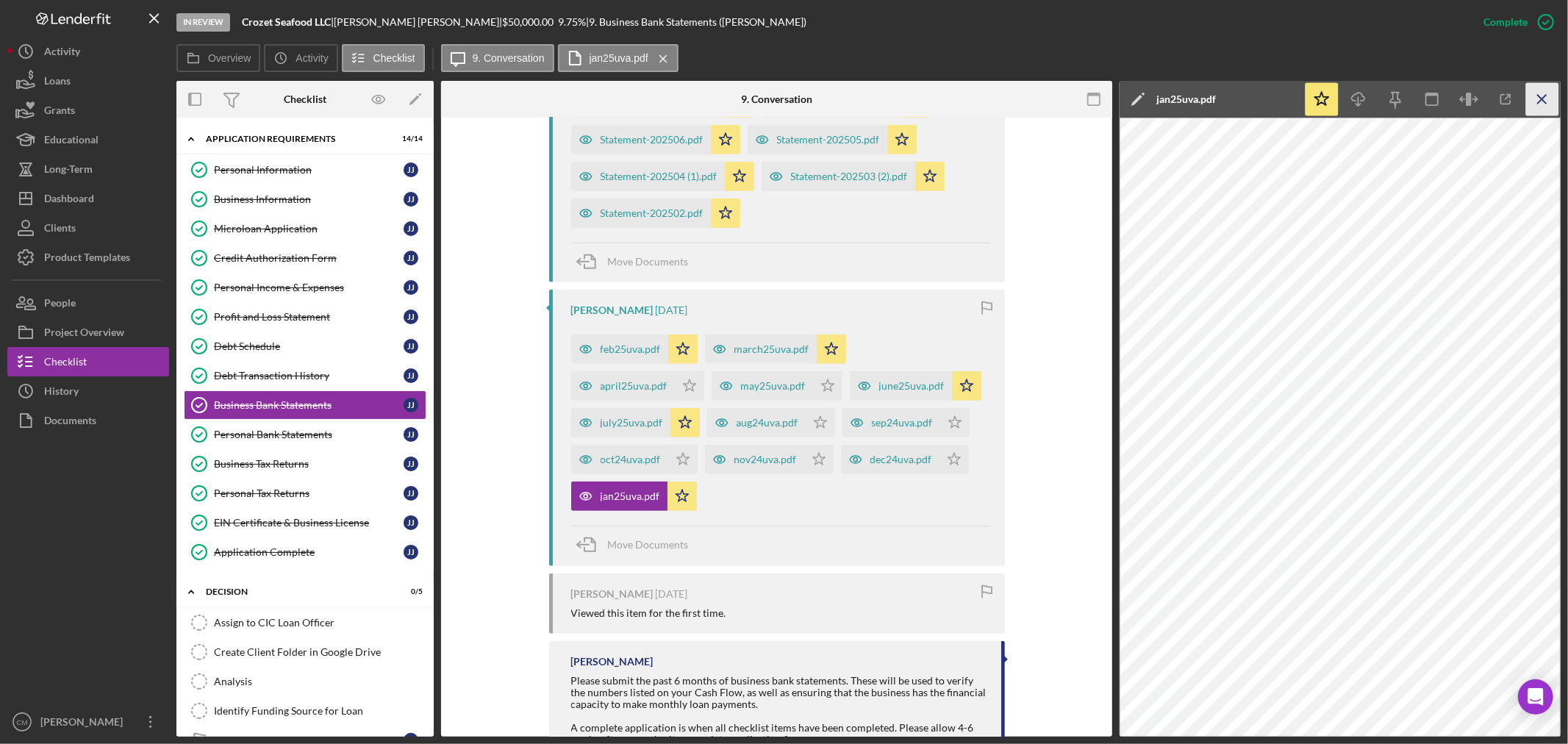
click at [1537, 101] on icon "Icon/Menu Close" at bounding box center [1543, 99] width 33 height 33
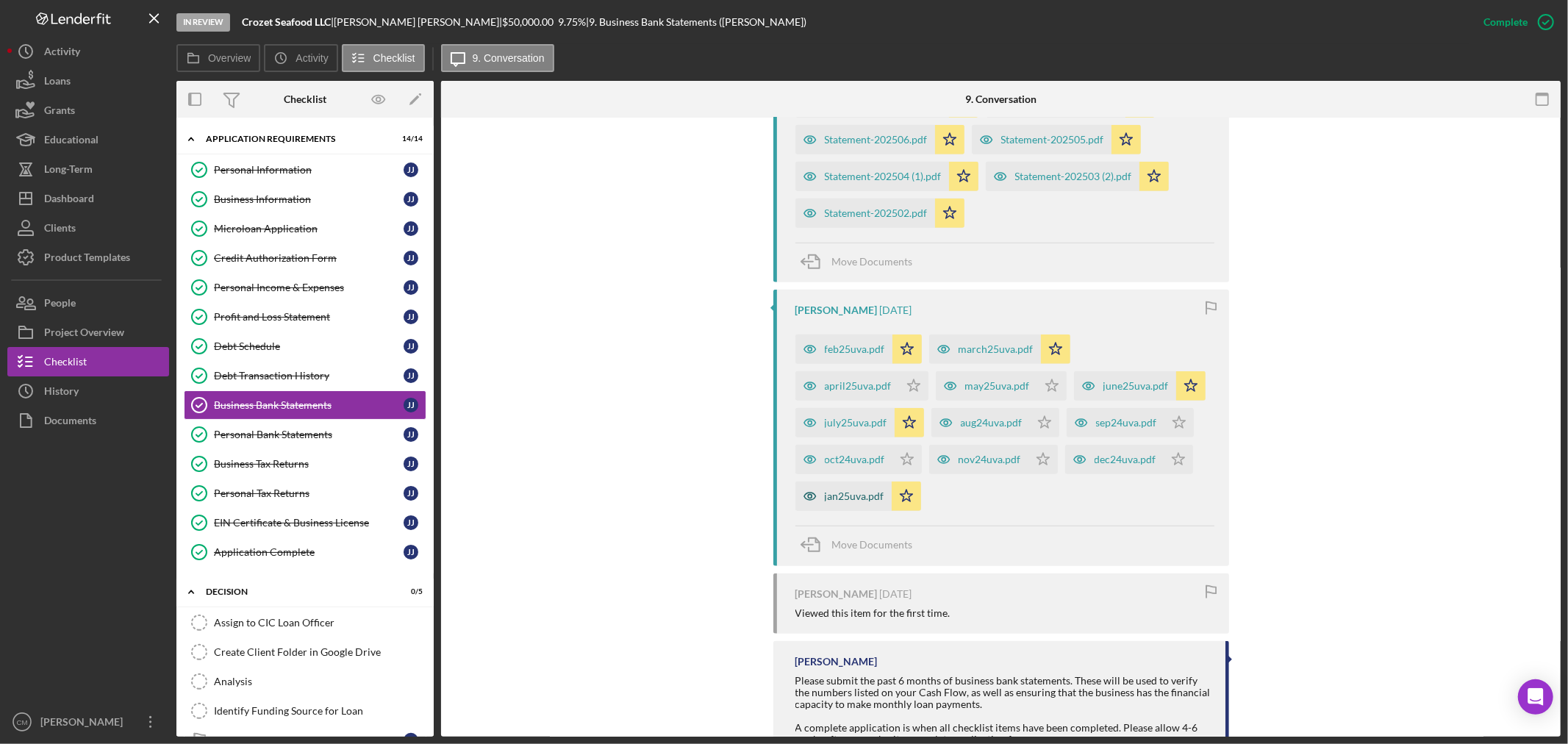
click at [807, 485] on icon "button" at bounding box center [809, 495] width 29 height 29
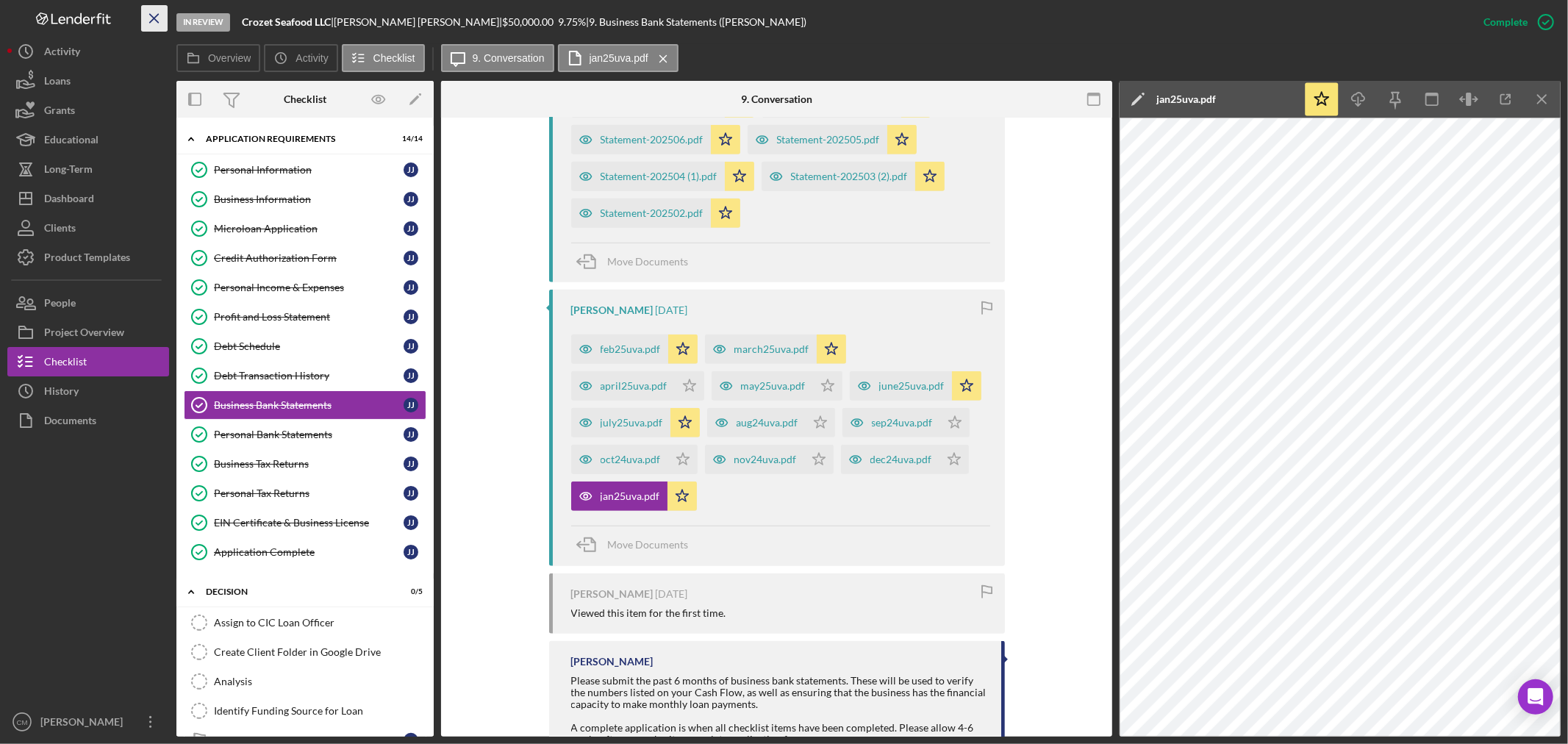
click at [145, 15] on icon "Icon/Menu Close" at bounding box center [155, 18] width 33 height 33
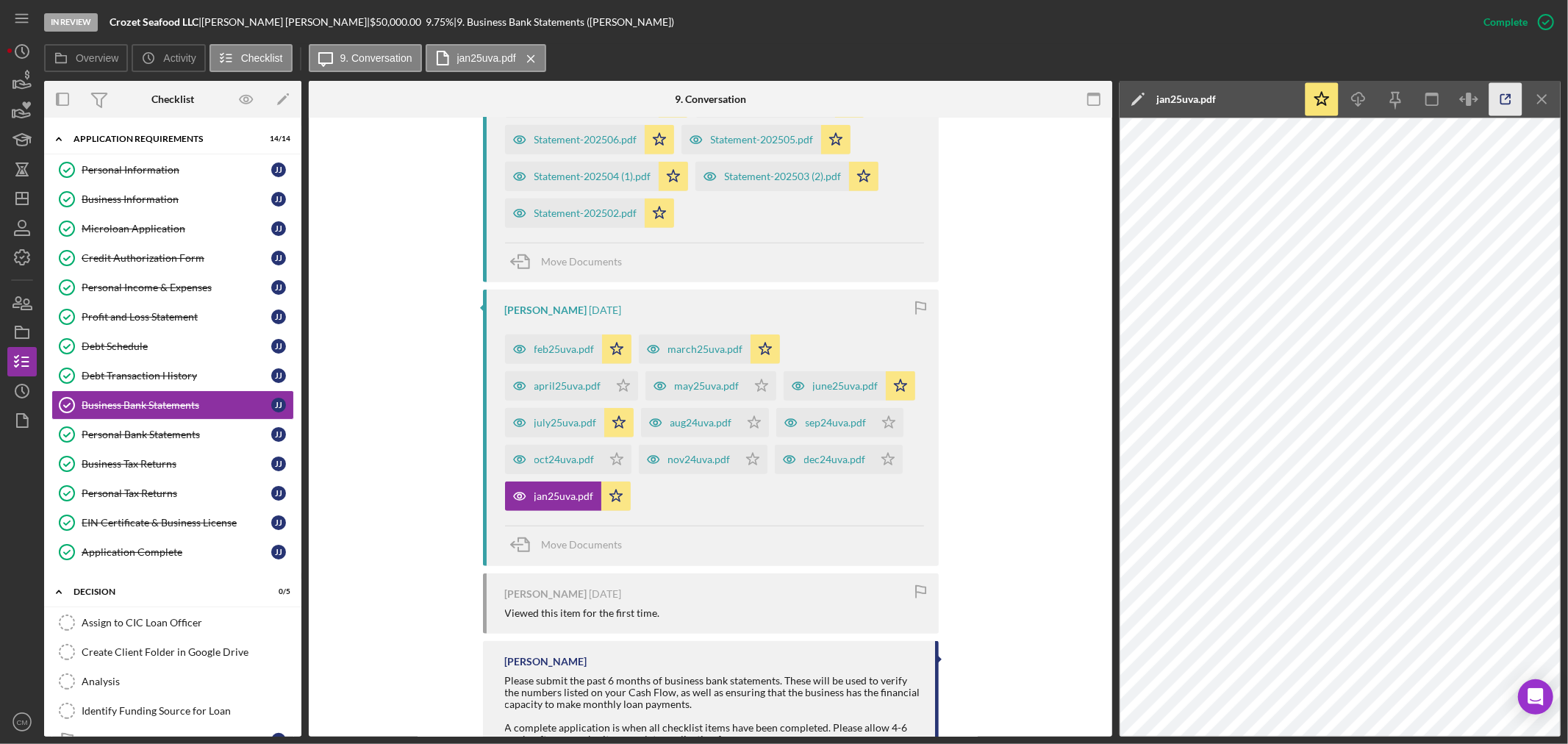
click at [1508, 103] on icon "button" at bounding box center [1506, 99] width 33 height 33
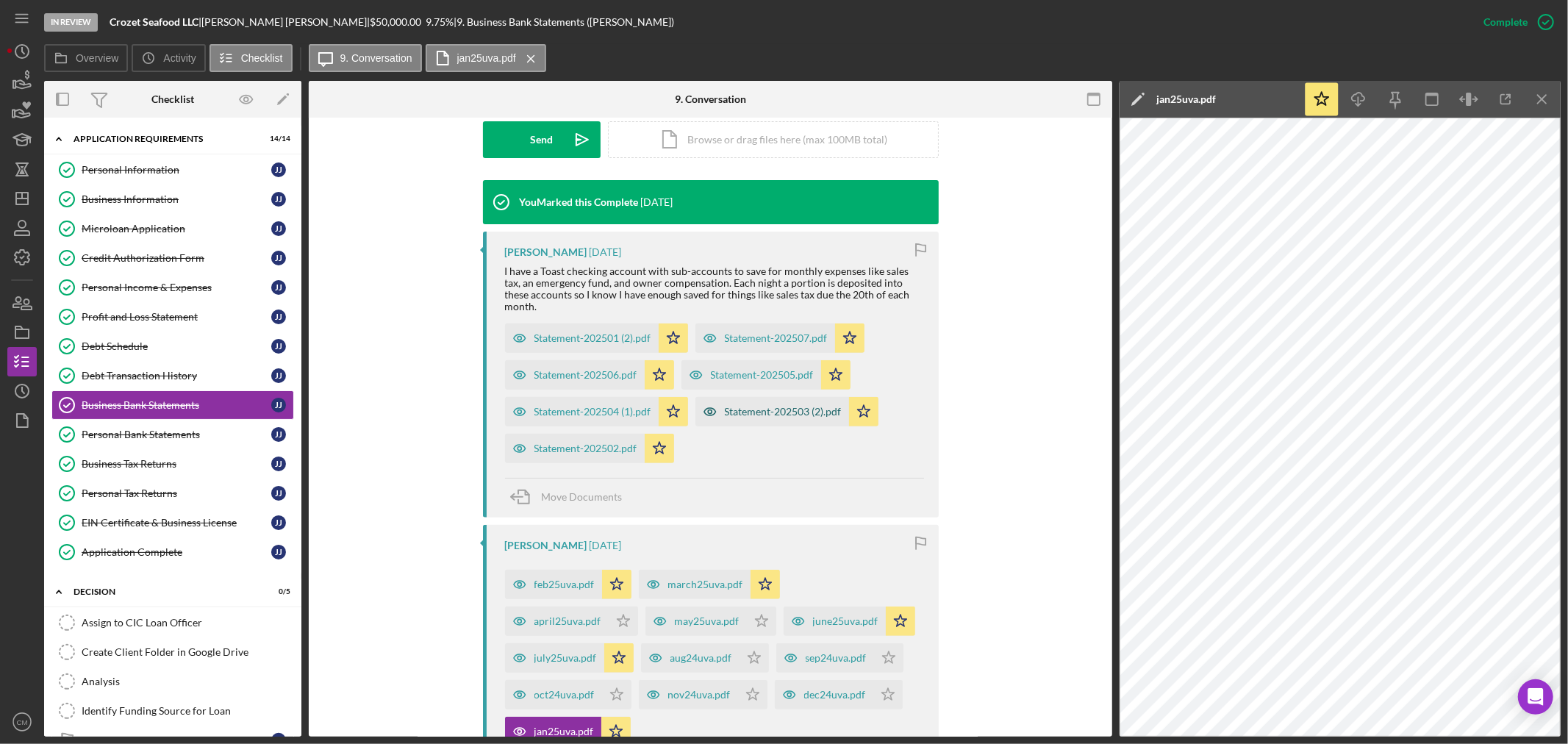
scroll to position [417, 0]
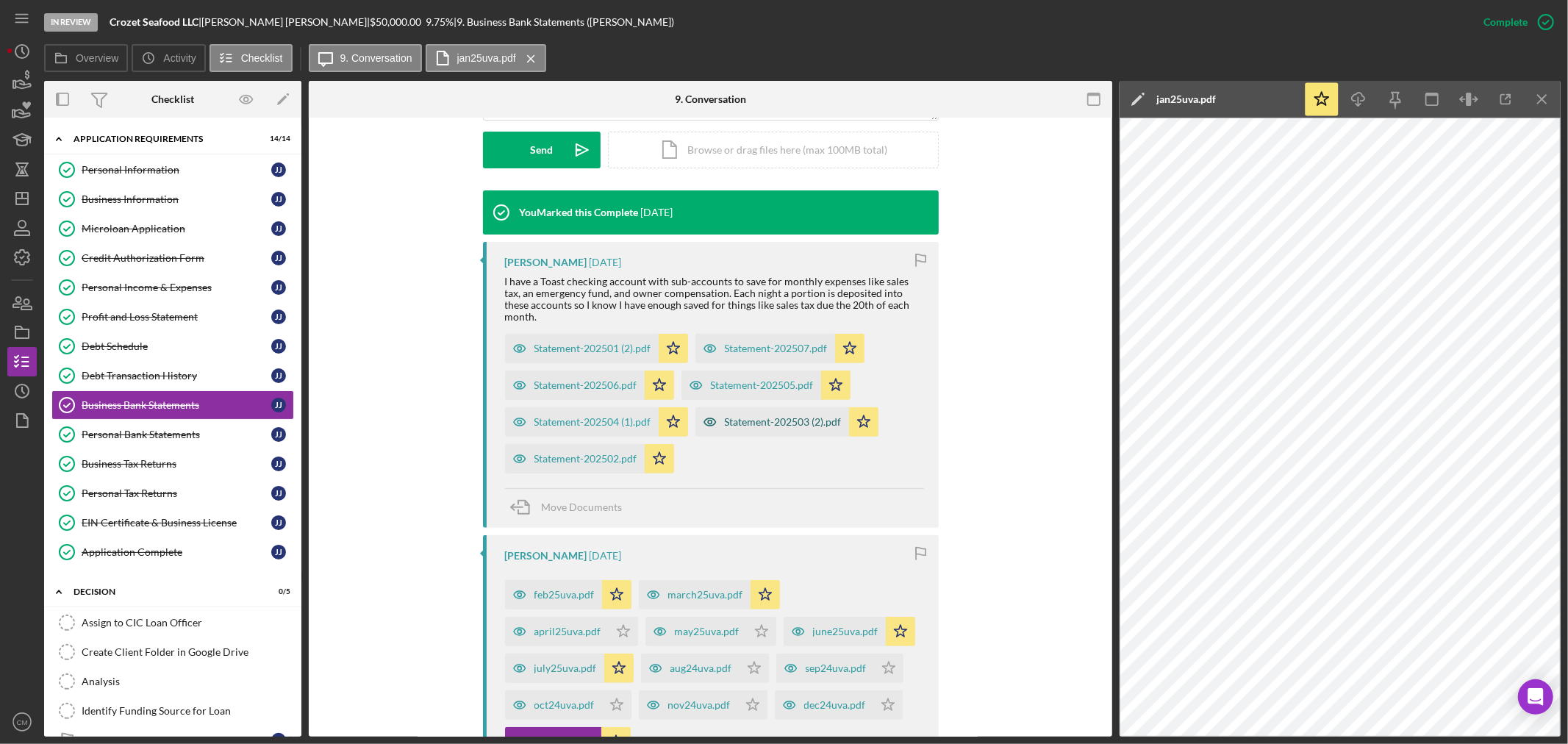
click at [706, 412] on icon "button" at bounding box center [710, 421] width 29 height 29
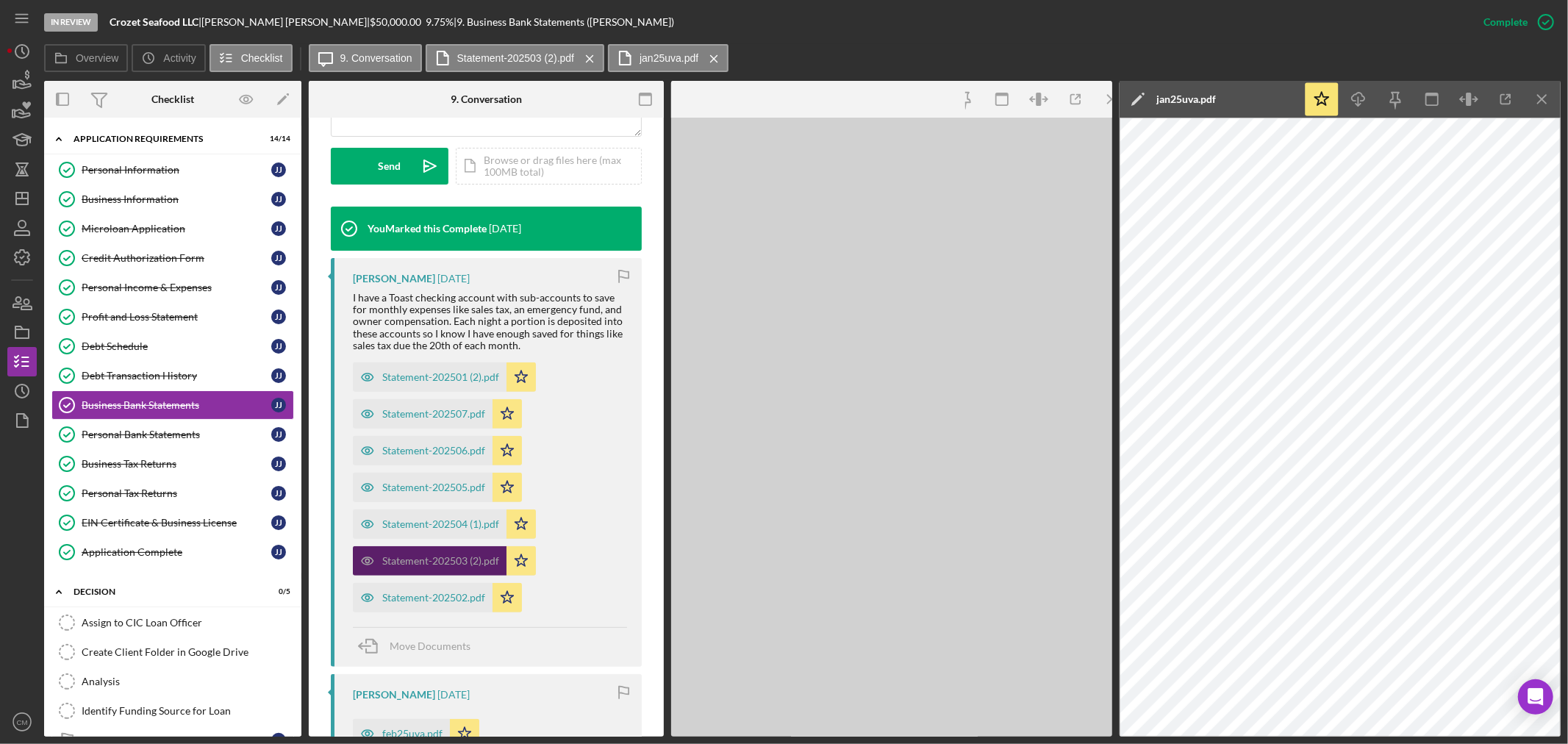
scroll to position [434, 0]
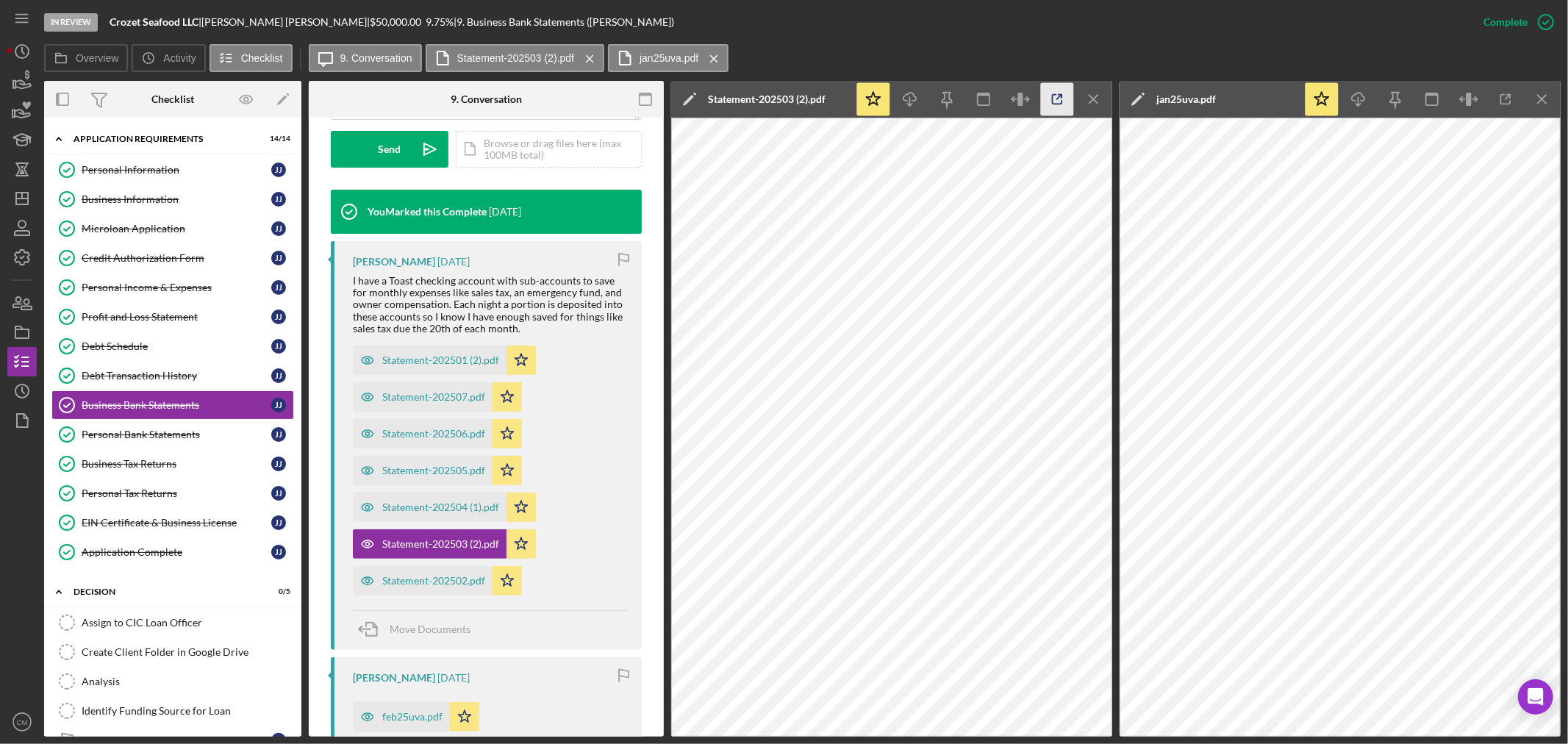
click at [1059, 95] on icon "button" at bounding box center [1057, 99] width 33 height 33
click at [364, 506] on icon "button" at bounding box center [367, 507] width 29 height 29
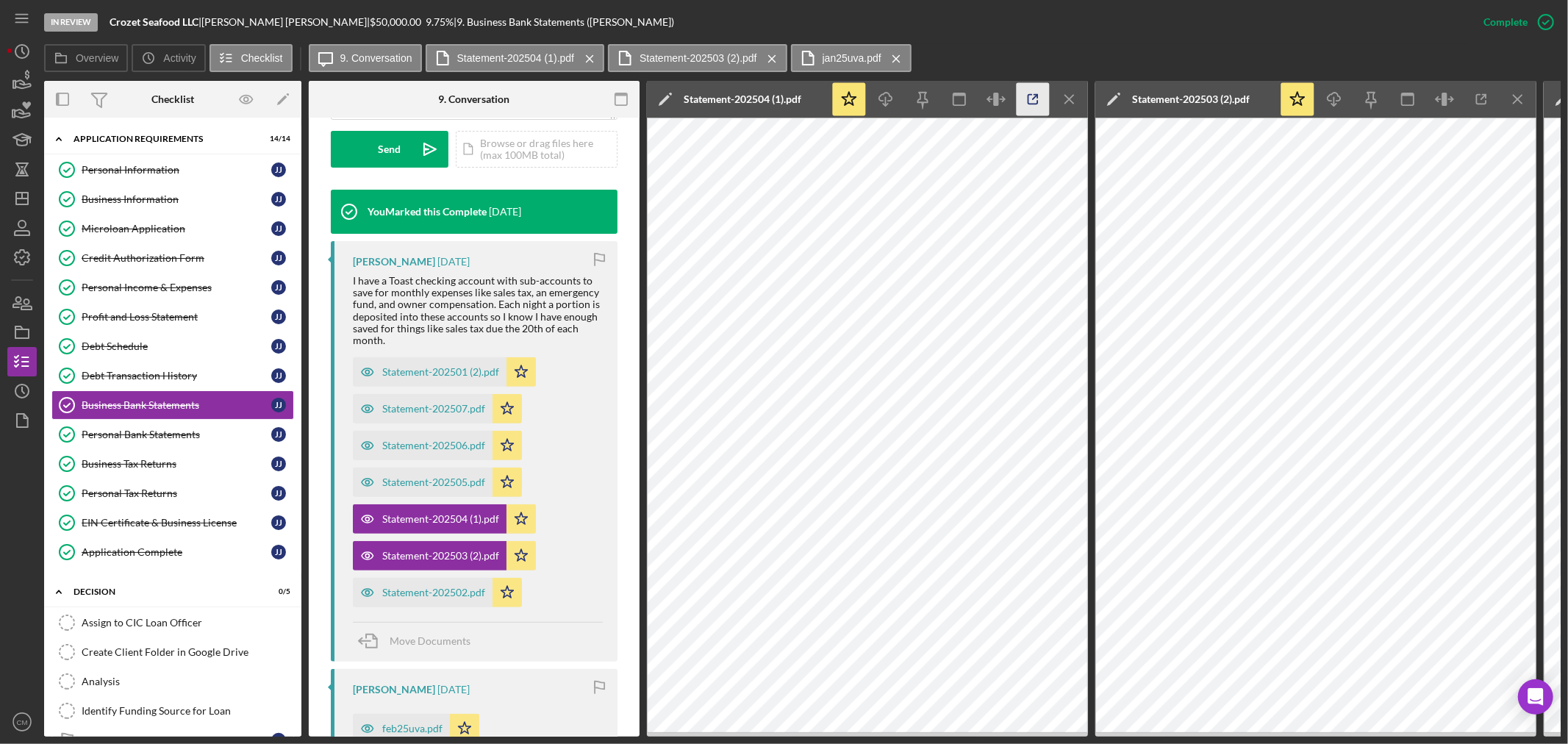
click at [1029, 96] on icon "button" at bounding box center [1033, 99] width 33 height 33
click at [367, 373] on icon "button" at bounding box center [368, 371] width 4 height 4
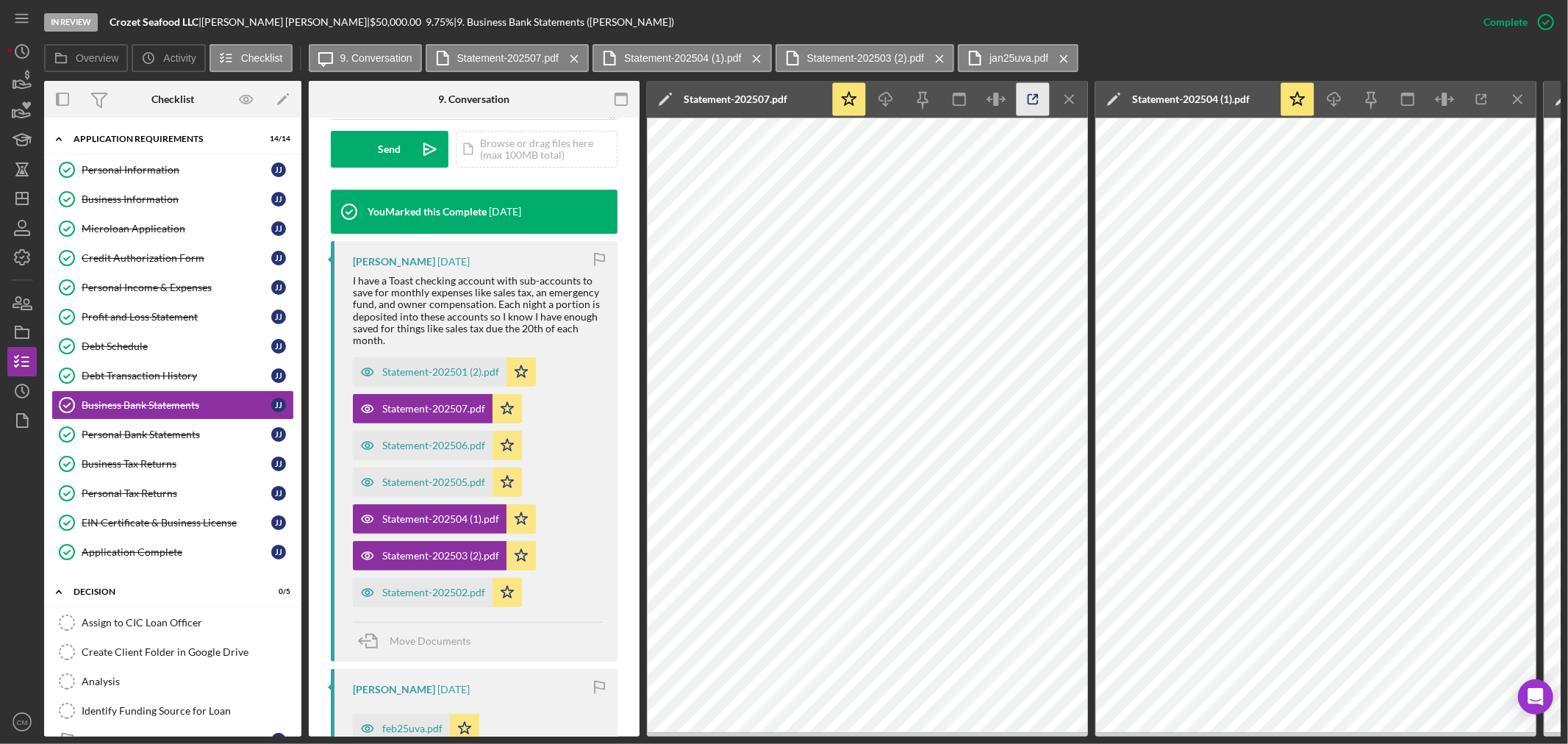
click at [1034, 91] on icon "button" at bounding box center [1033, 99] width 33 height 33
click at [140, 196] on div "Business Information" at bounding box center [176, 199] width 189 height 11
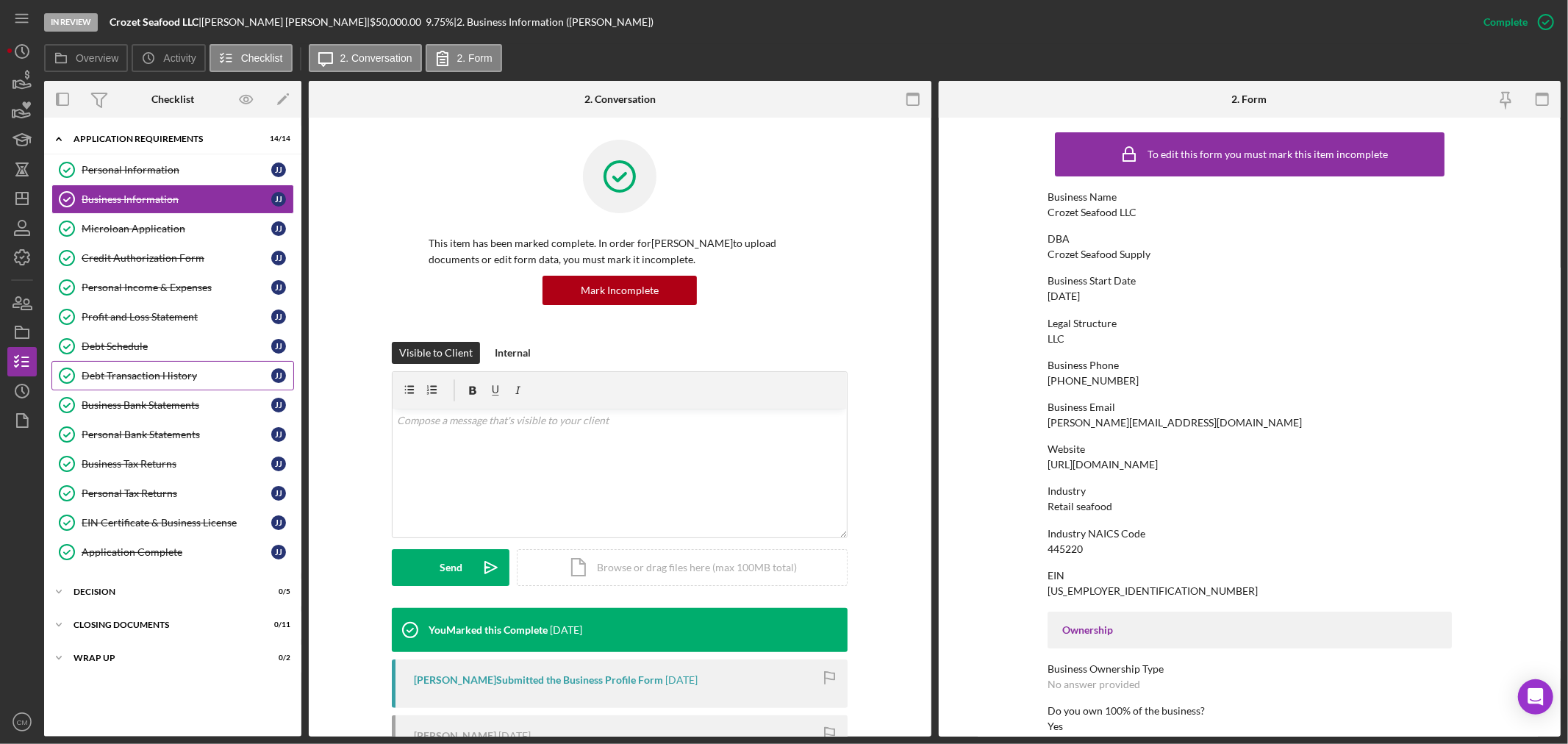
click at [187, 376] on div "Debt Transaction History" at bounding box center [176, 375] width 189 height 11
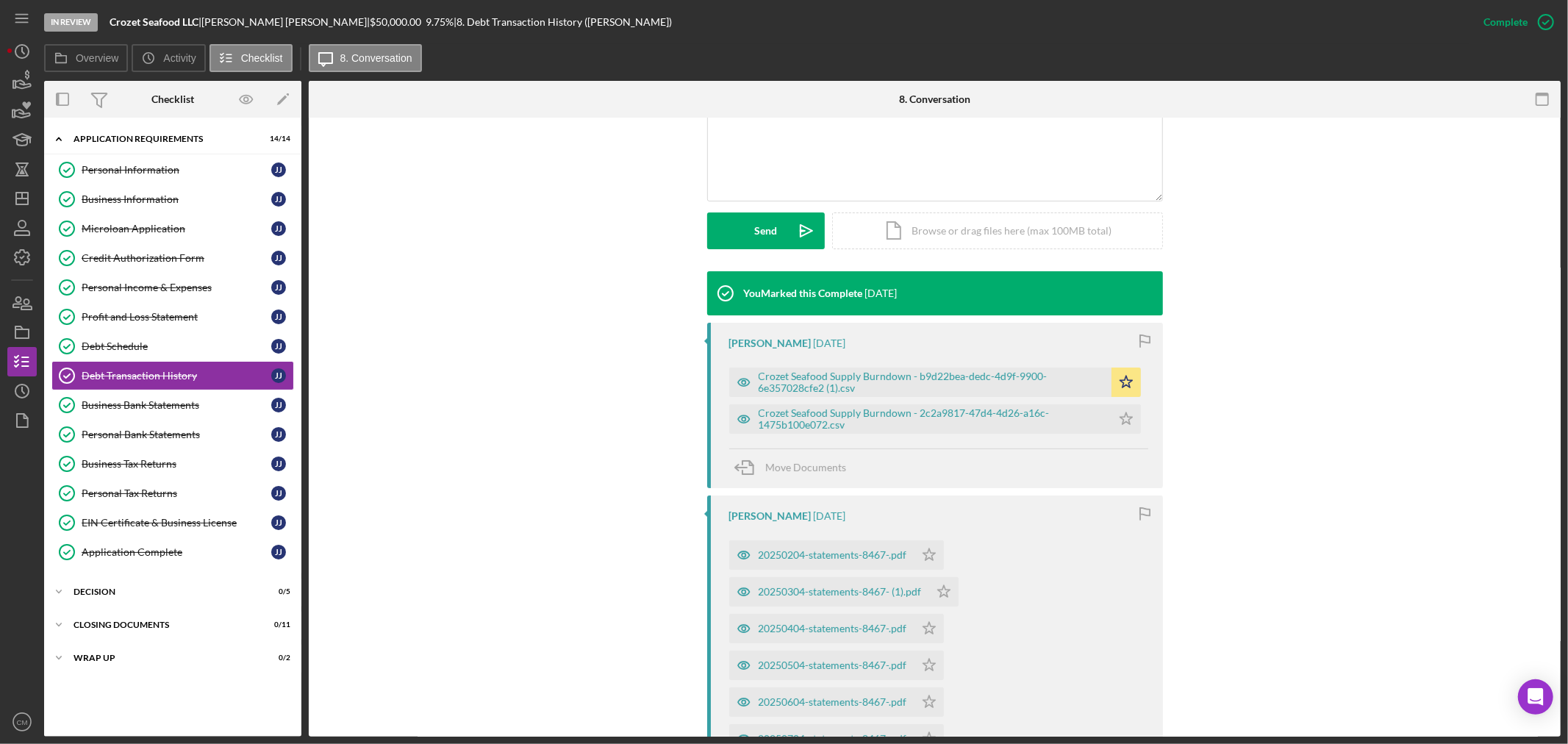
scroll to position [408, 0]
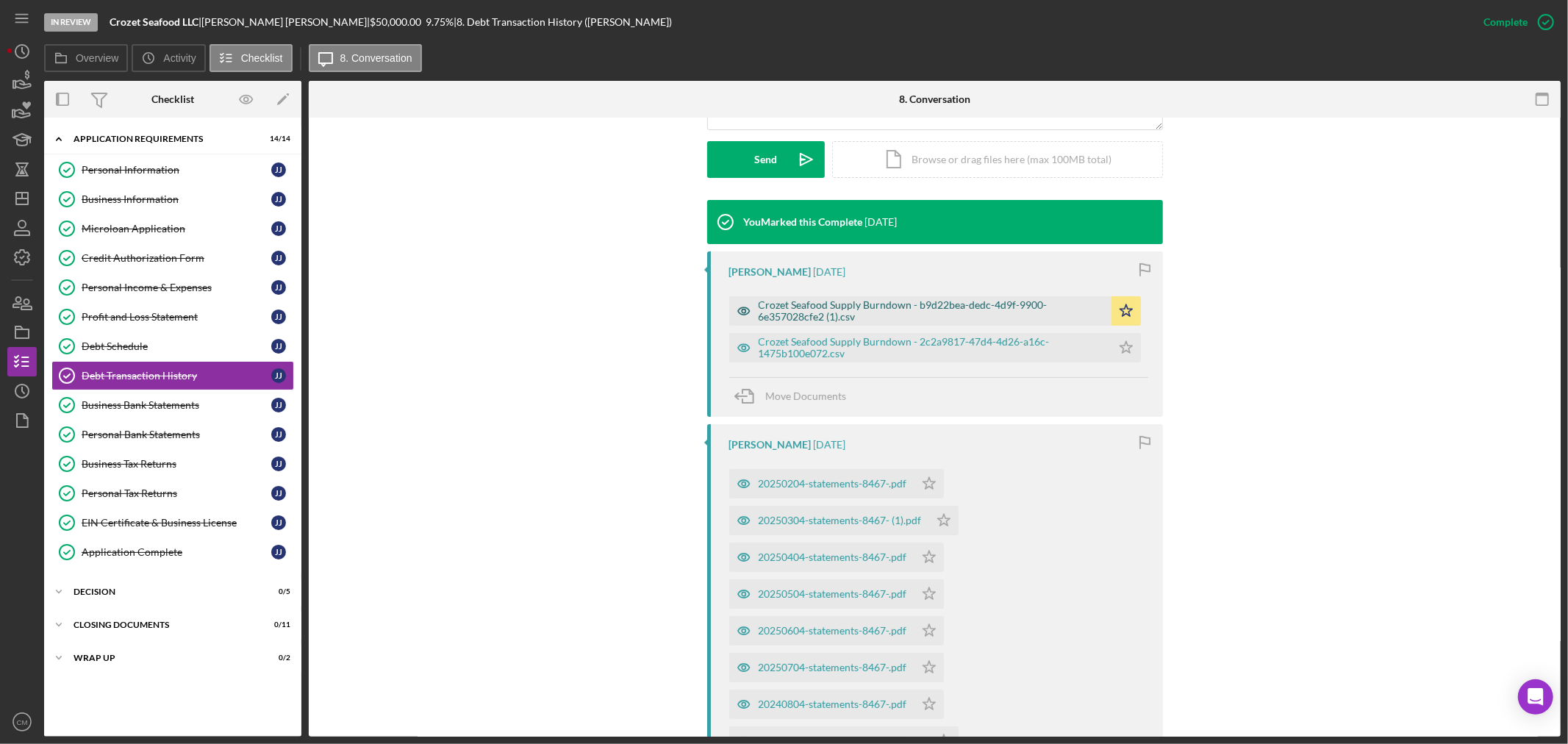
click at [743, 311] on icon "button" at bounding box center [743, 311] width 4 height 4
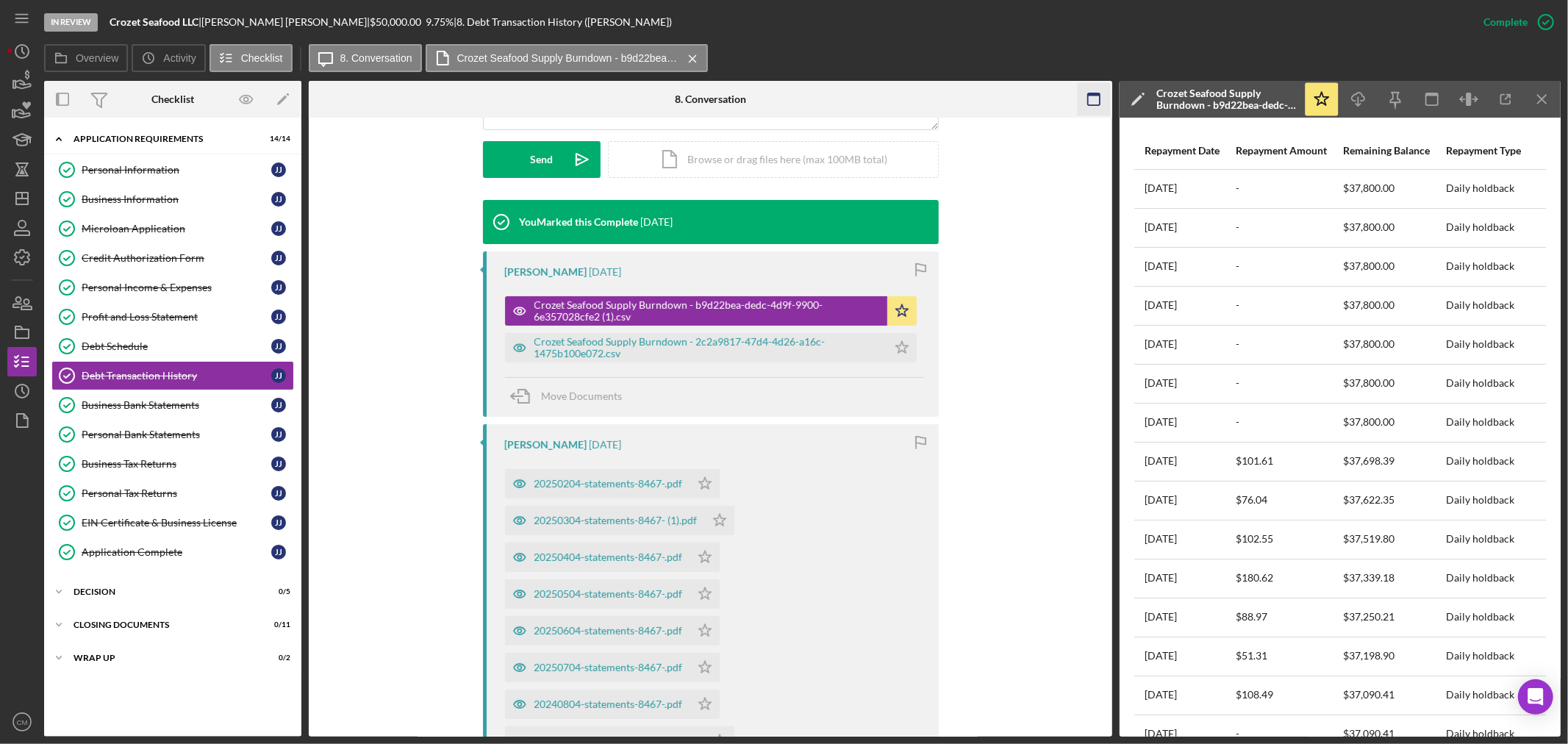
click at [1098, 99] on icon "button" at bounding box center [1093, 99] width 33 height 33
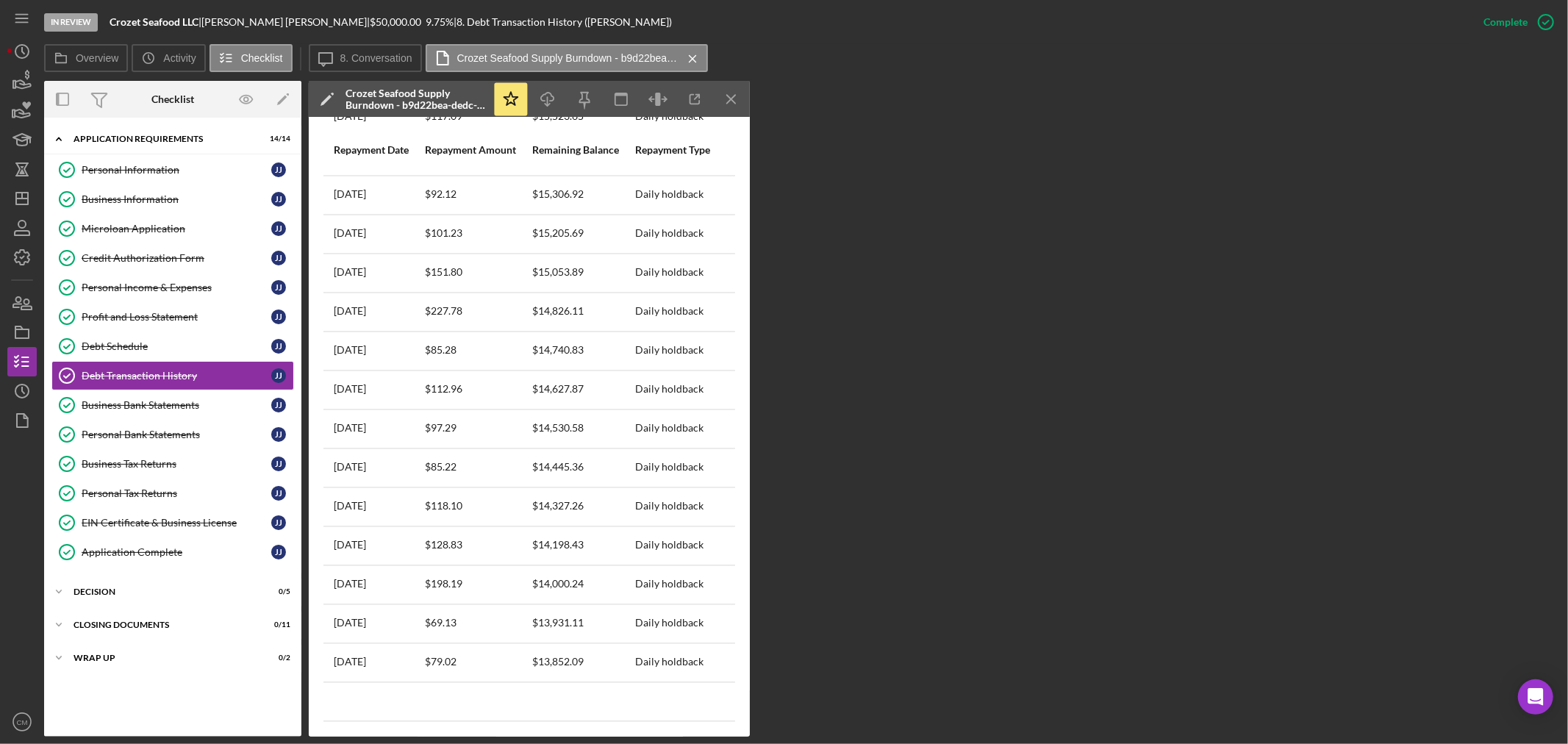
scroll to position [7106, 0]
